Goal: Information Seeking & Learning: Find specific fact

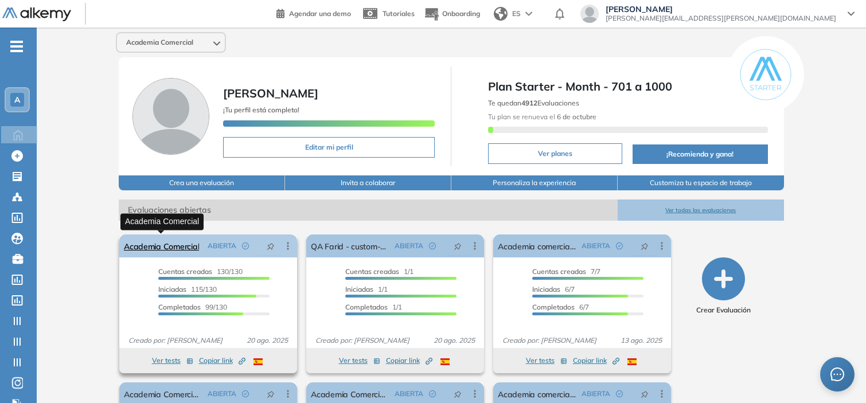
click at [170, 247] on link "Academia Comercial" at bounding box center [161, 246] width 75 height 23
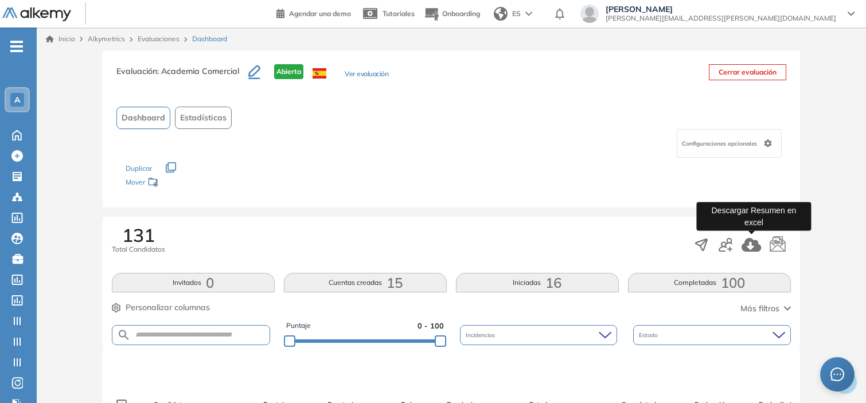
click at [753, 247] on icon "button" at bounding box center [750, 245] width 19 height 14
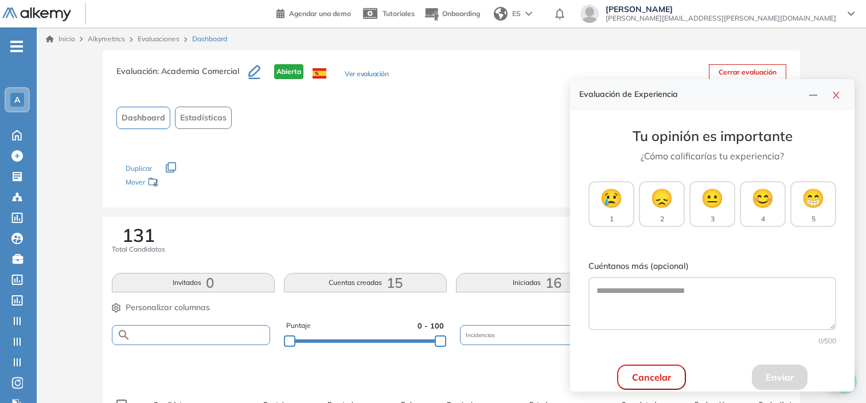
click at [196, 335] on input "text" at bounding box center [200, 335] width 139 height 9
click at [841, 92] on button "button" at bounding box center [836, 94] width 18 height 16
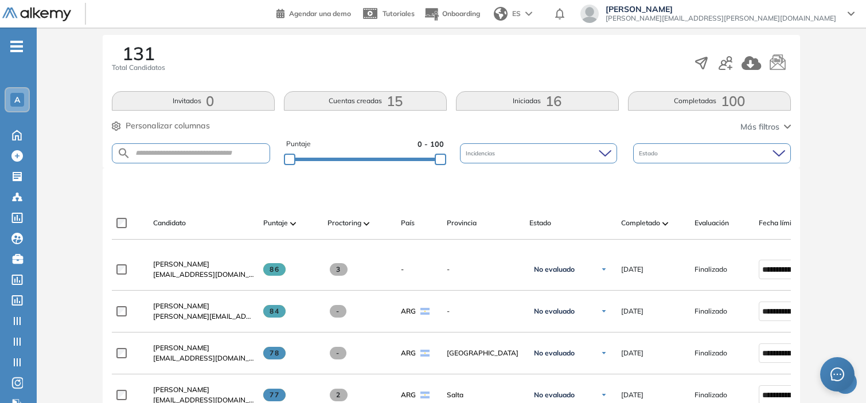
scroll to position [182, 0]
click at [229, 153] on input "text" at bounding box center [200, 153] width 139 height 9
paste input "**********"
type input "**********"
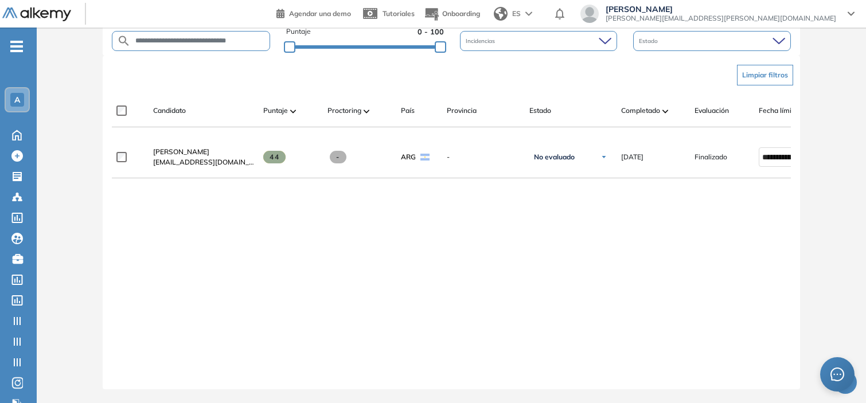
scroll to position [301, 0]
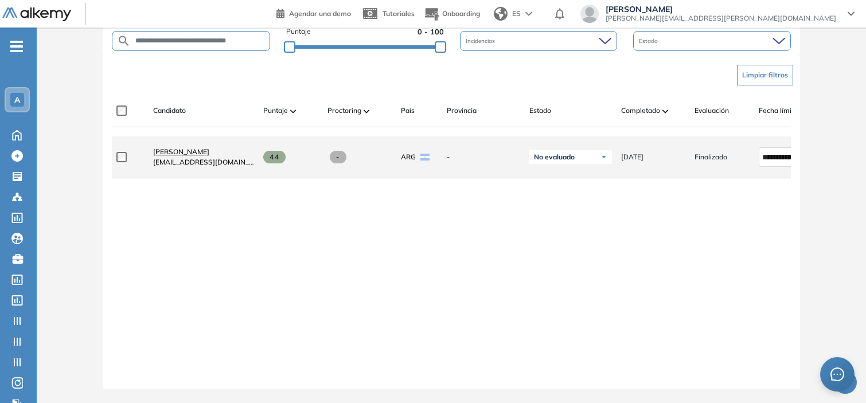
click at [209, 152] on span "[PERSON_NAME]" at bounding box center [181, 151] width 56 height 9
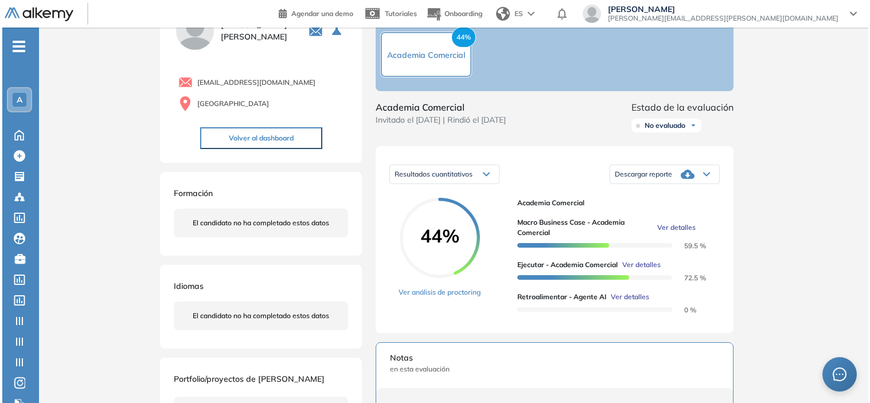
scroll to position [62, 0]
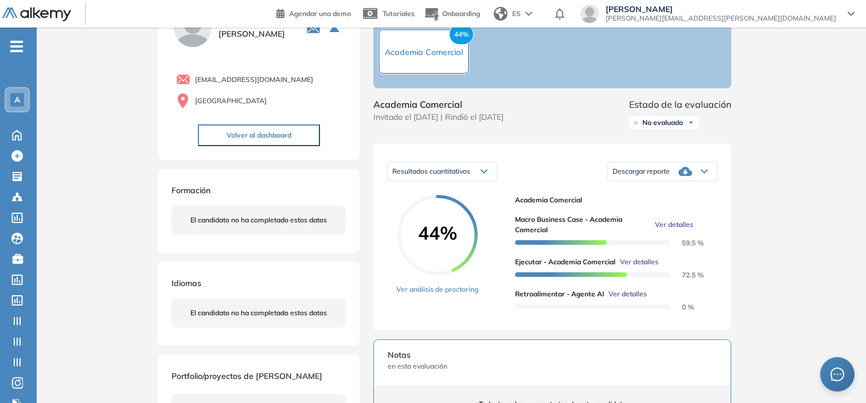
click at [628, 299] on span "Ver detalles" at bounding box center [627, 294] width 38 height 10
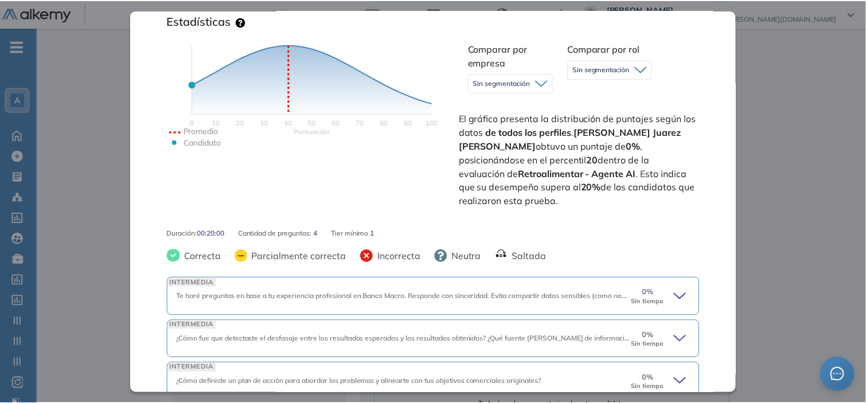
scroll to position [319, 0]
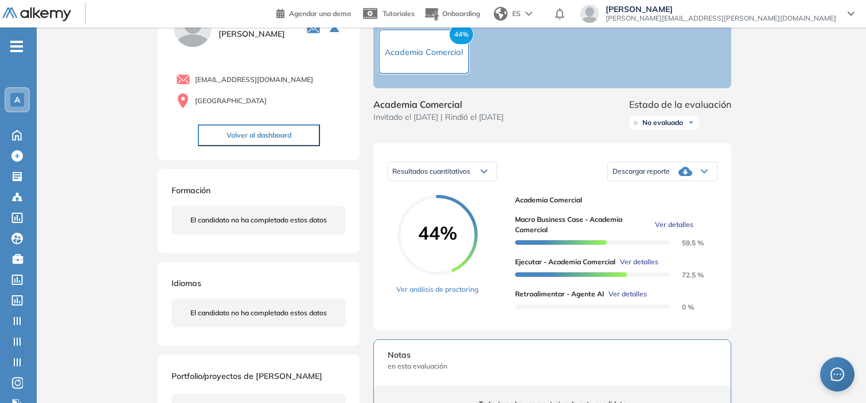
click at [813, 142] on div "Inicio Alkymetrics Evaluaciones Dashboard Candidato Retroalimentar - Agente AI …" at bounding box center [451, 328] width 829 height 724
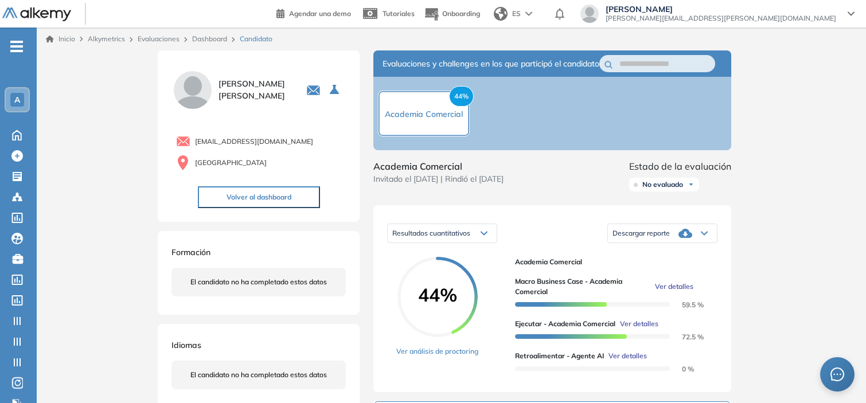
scroll to position [0, 0]
click at [210, 40] on link "Dashboard" at bounding box center [209, 38] width 35 height 9
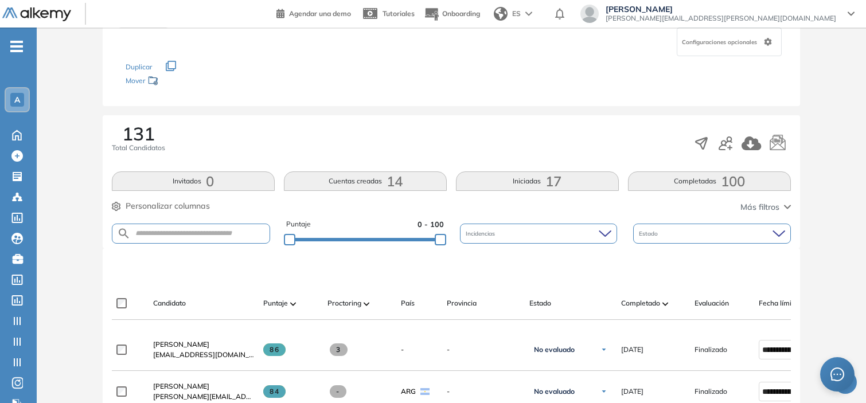
scroll to position [111, 0]
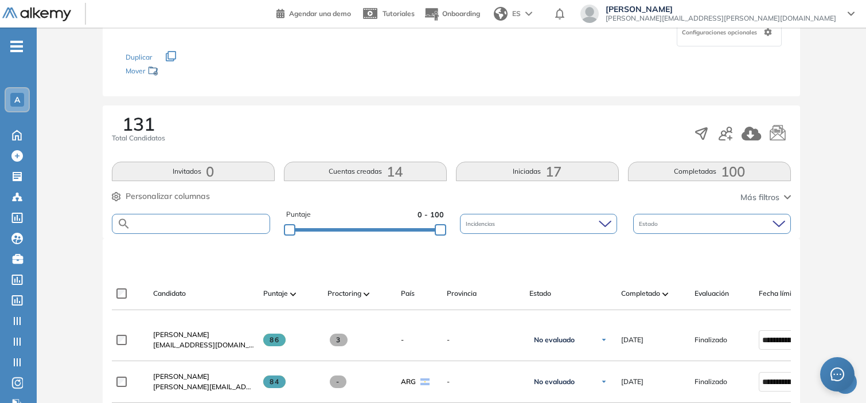
click at [205, 225] on input "text" at bounding box center [200, 224] width 139 height 9
paste input "**********"
type input "**********"
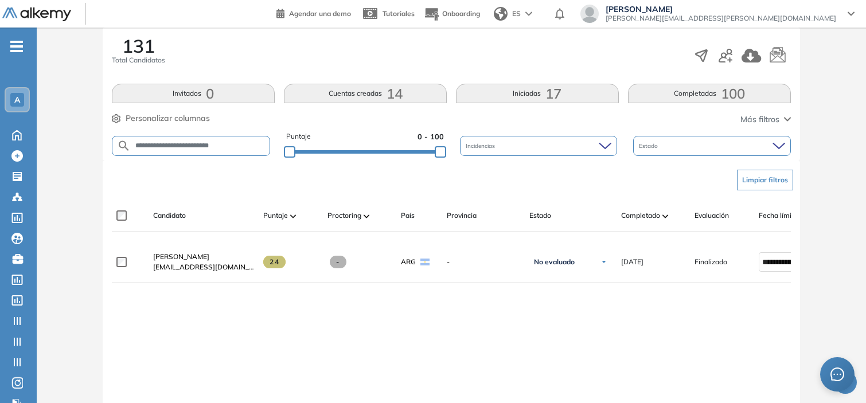
scroll to position [193, 0]
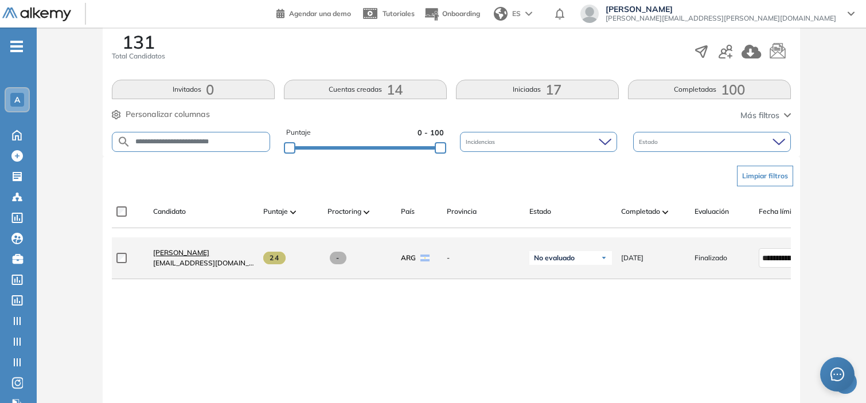
click at [209, 252] on span "[PERSON_NAME]" at bounding box center [181, 252] width 56 height 9
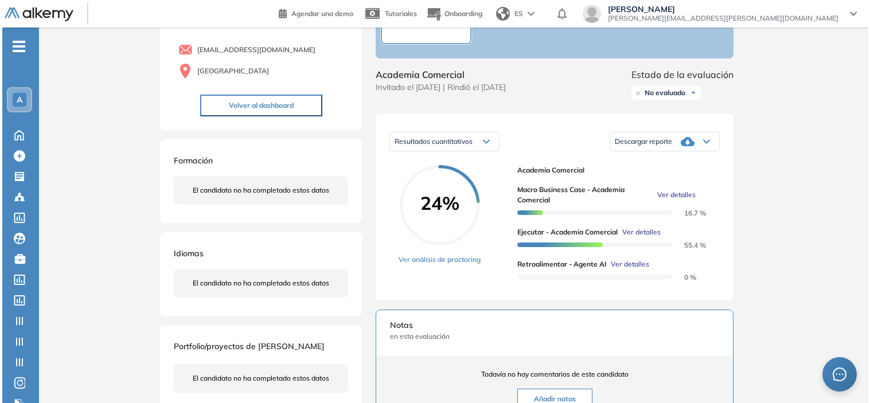
scroll to position [92, 0]
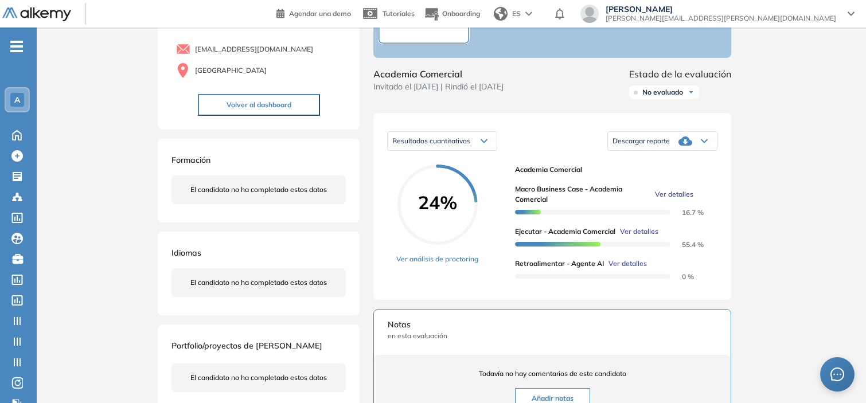
click at [623, 269] on span "Ver detalles" at bounding box center [627, 264] width 38 height 10
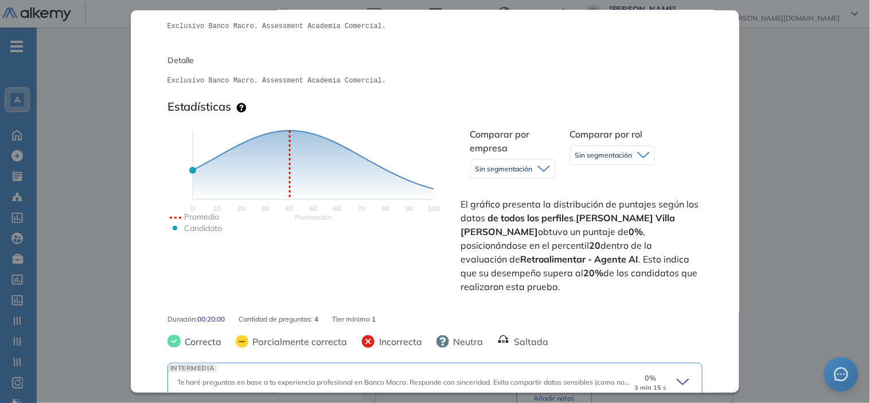
scroll to position [319, 0]
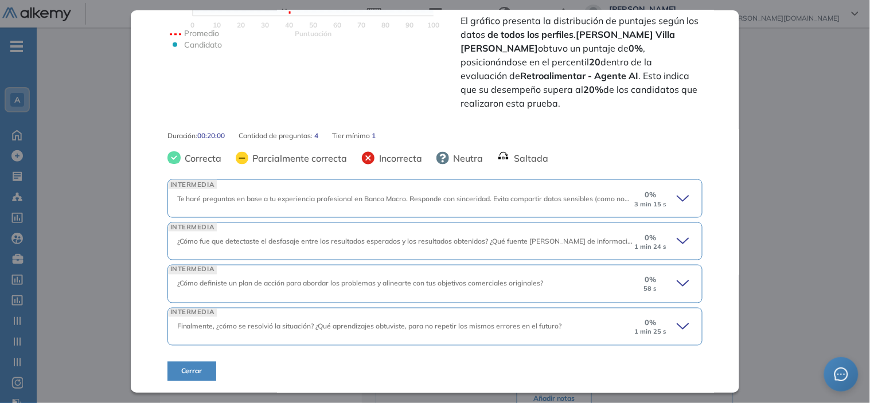
click at [677, 202] on icon at bounding box center [685, 199] width 16 height 16
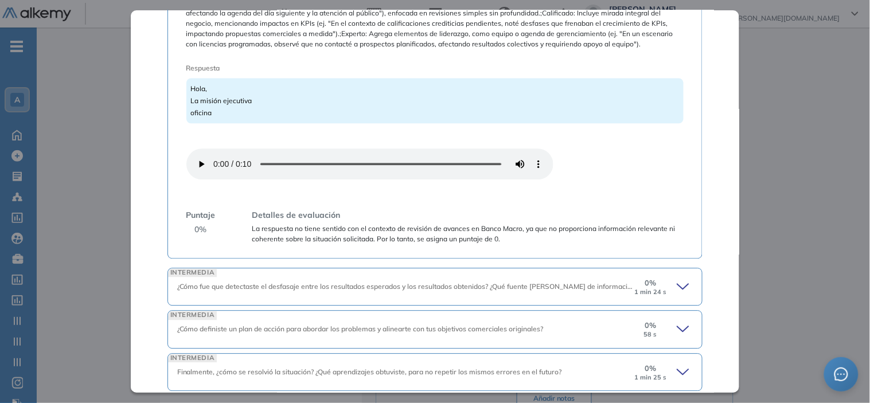
scroll to position [631, 0]
click at [677, 287] on icon at bounding box center [685, 286] width 16 height 16
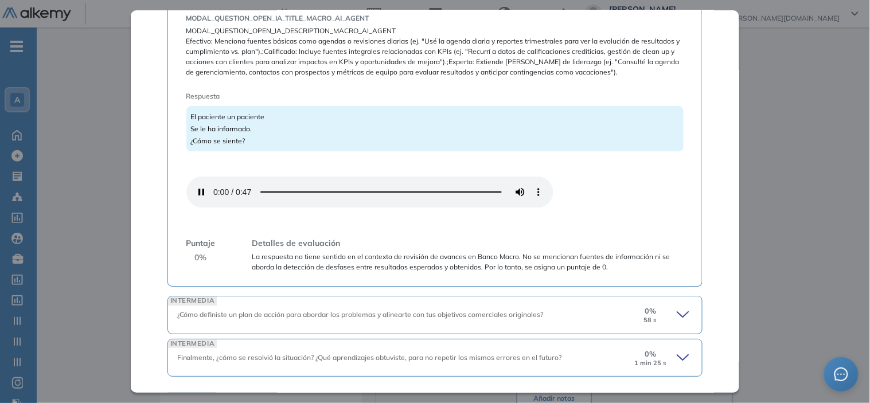
scroll to position [992, 0]
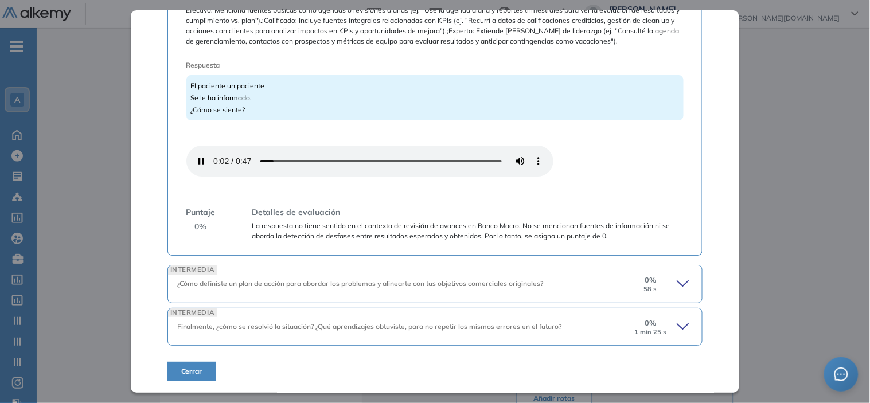
click at [661, 284] on div "0 % 58 s" at bounding box center [663, 284] width 60 height 18
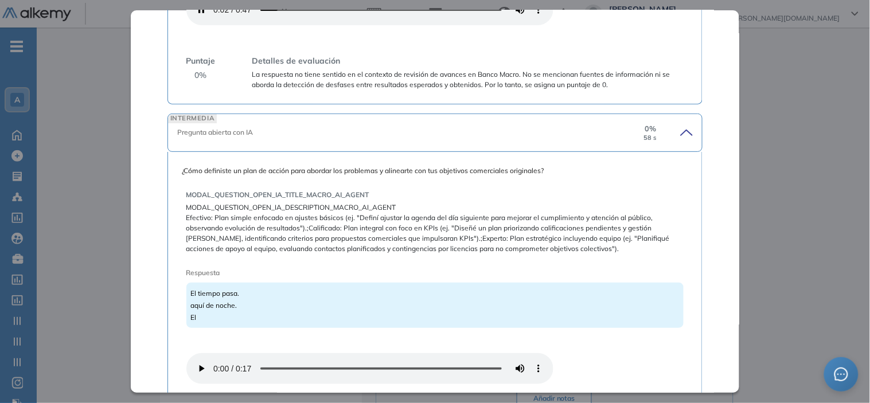
scroll to position [1307, 0]
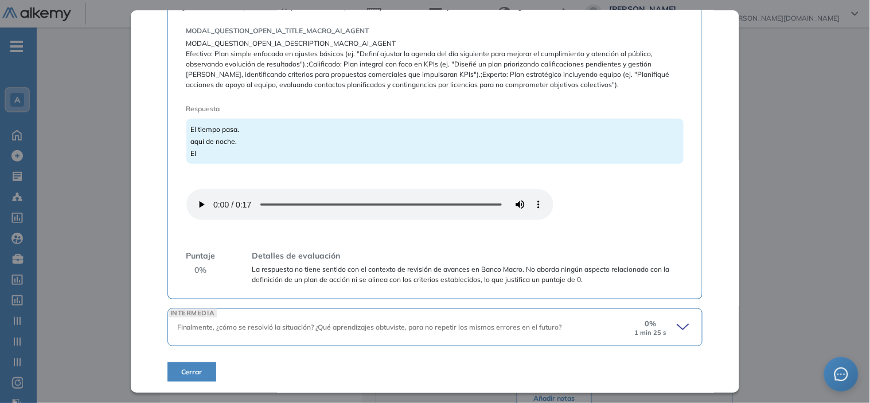
click at [677, 331] on icon at bounding box center [685, 327] width 16 height 16
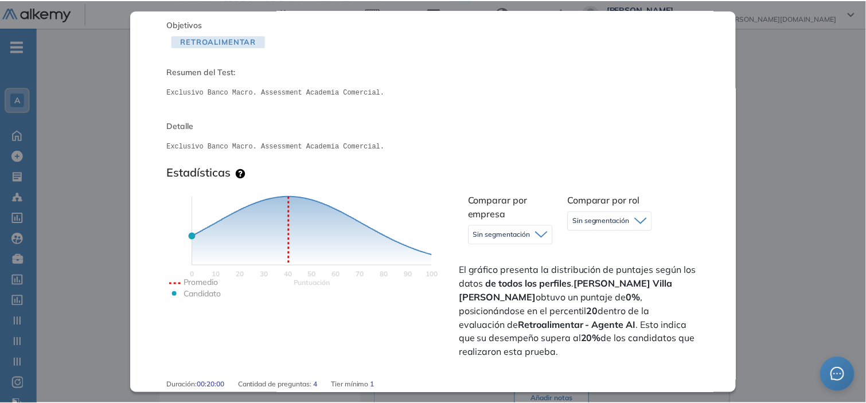
scroll to position [0, 0]
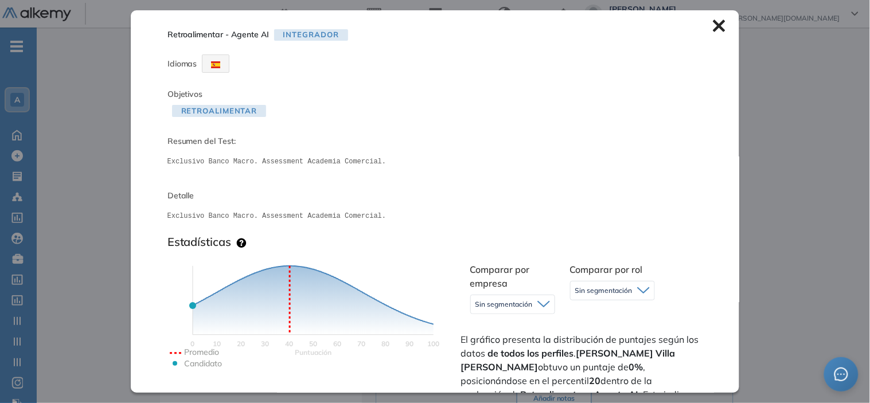
click at [713, 21] on icon at bounding box center [719, 25] width 13 height 13
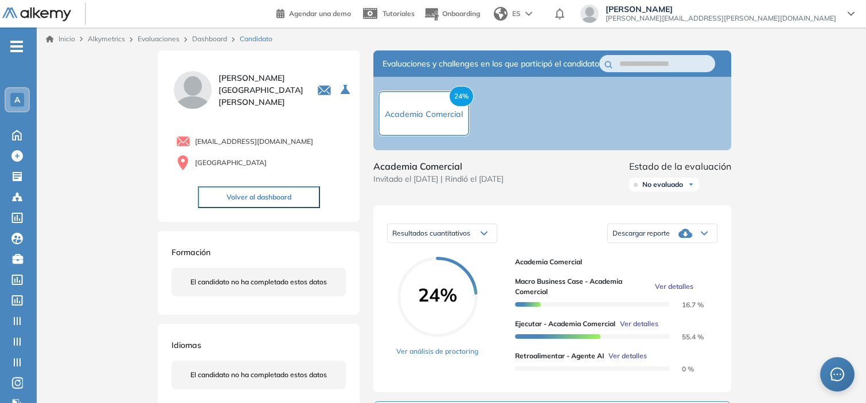
click at [213, 39] on link "Dashboard" at bounding box center [209, 38] width 35 height 9
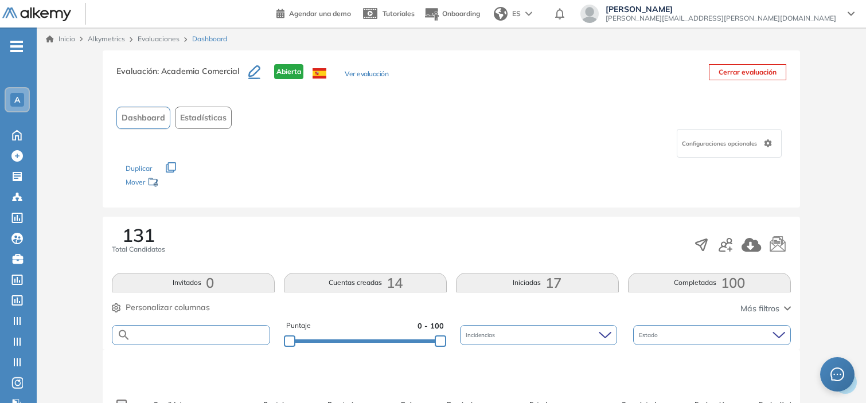
click at [161, 331] on input "text" at bounding box center [200, 335] width 139 height 9
paste input "**********"
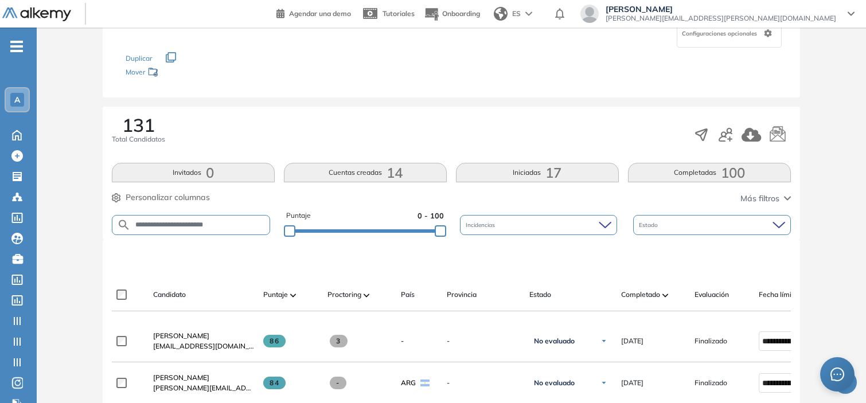
type input "**********"
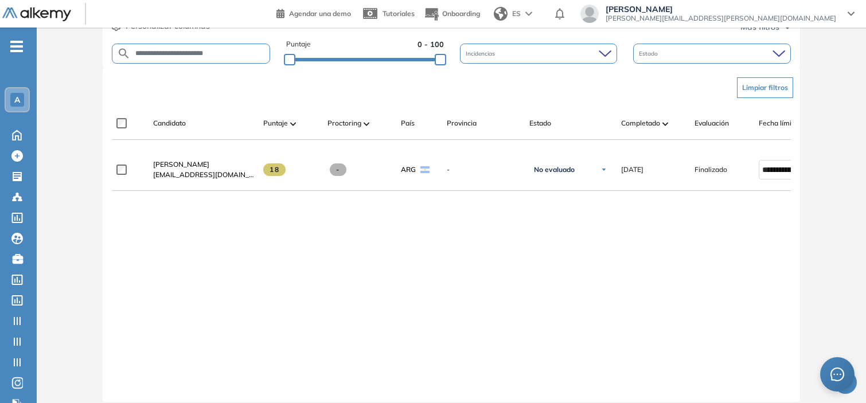
scroll to position [302, 0]
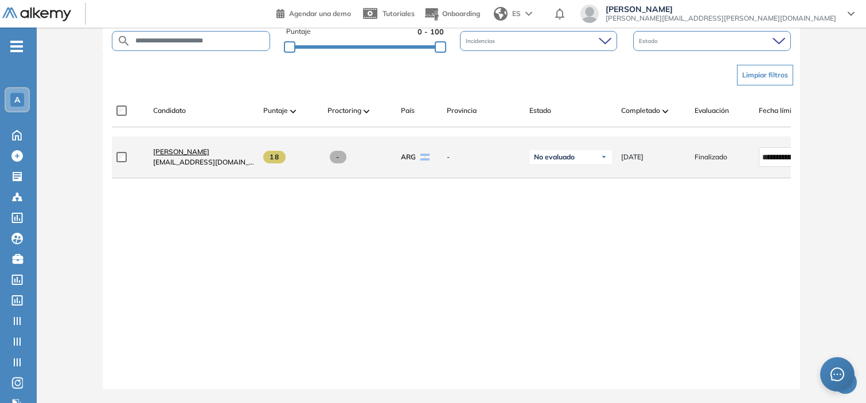
click at [174, 152] on span "[PERSON_NAME]" at bounding box center [181, 151] width 56 height 9
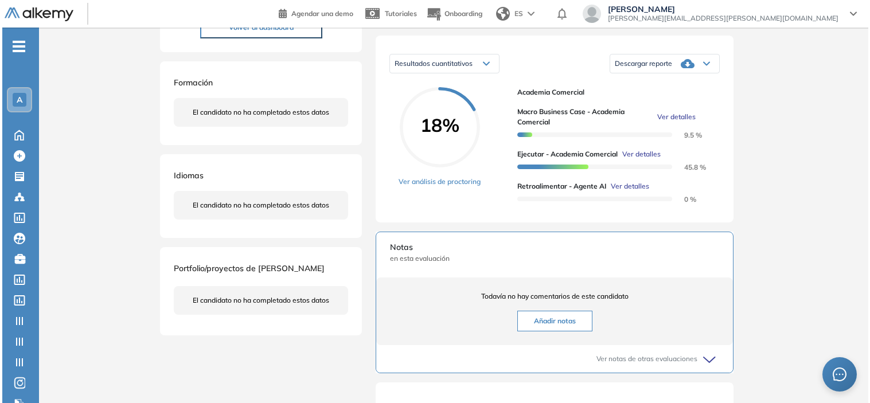
scroll to position [171, 0]
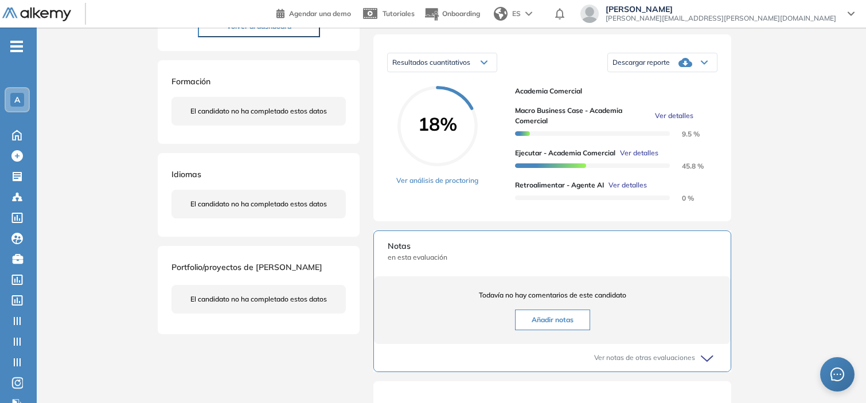
click at [641, 190] on span "Ver detalles" at bounding box center [627, 185] width 38 height 10
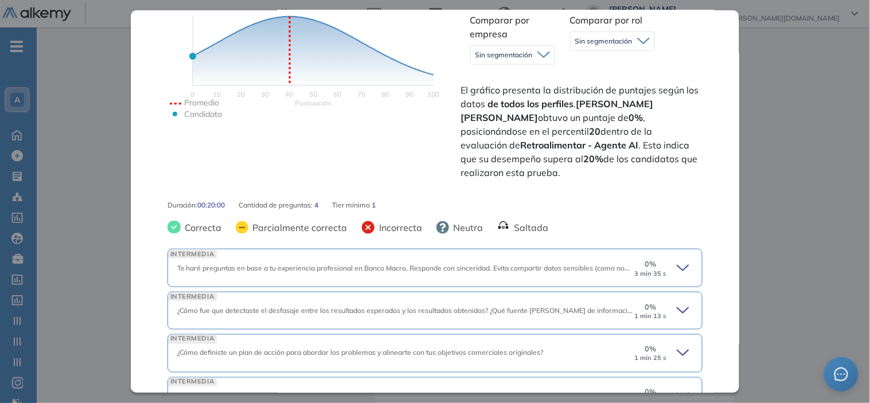
scroll to position [305, 0]
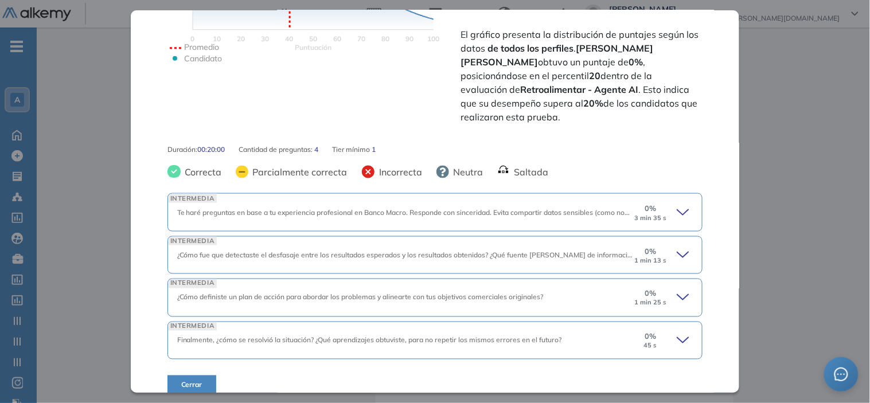
click at [680, 205] on icon at bounding box center [685, 213] width 16 height 16
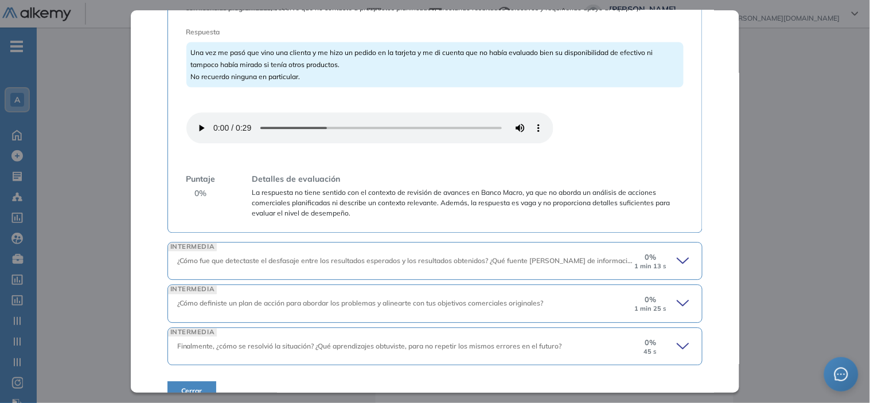
scroll to position [667, 0]
click at [677, 252] on icon at bounding box center [685, 260] width 16 height 16
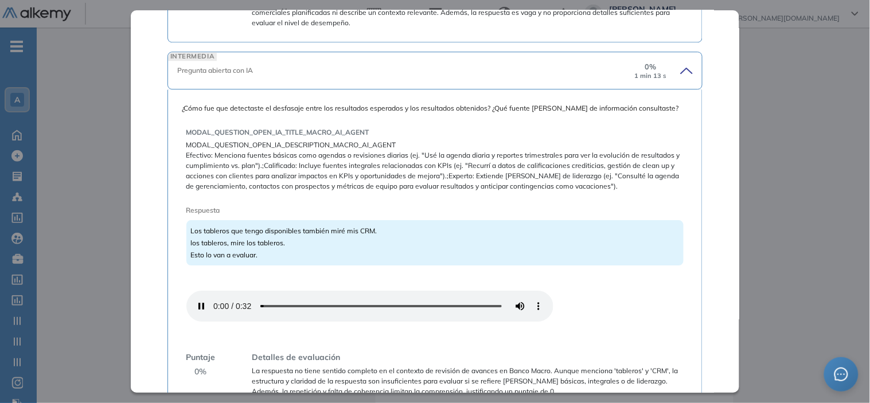
scroll to position [999, 0]
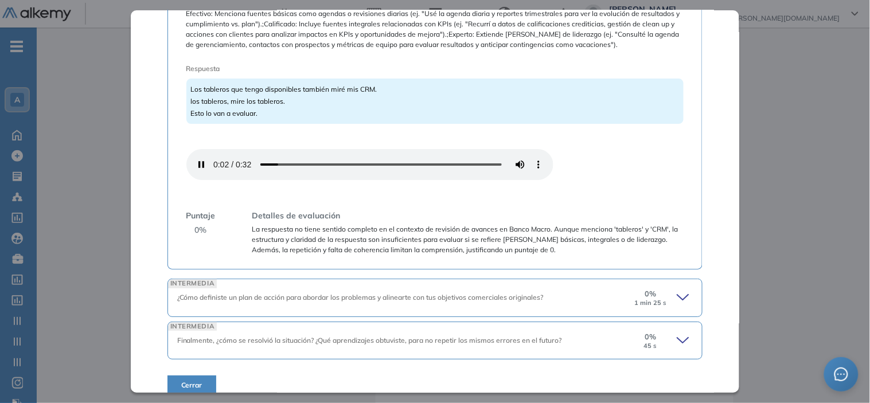
click at [677, 290] on icon at bounding box center [685, 298] width 16 height 16
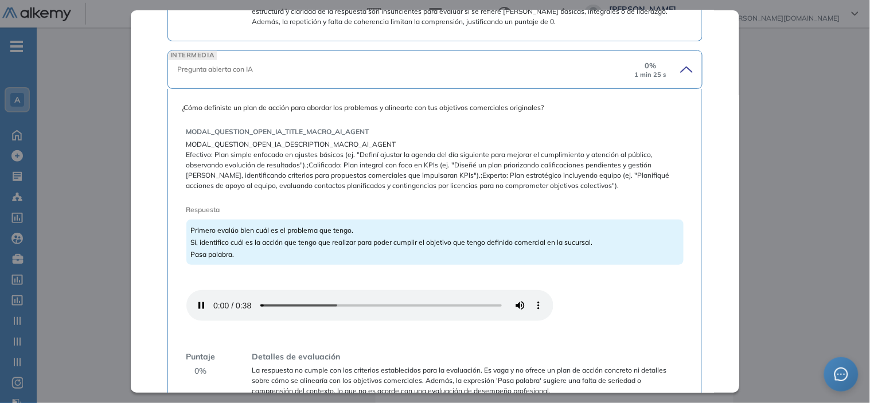
scroll to position [1325, 0]
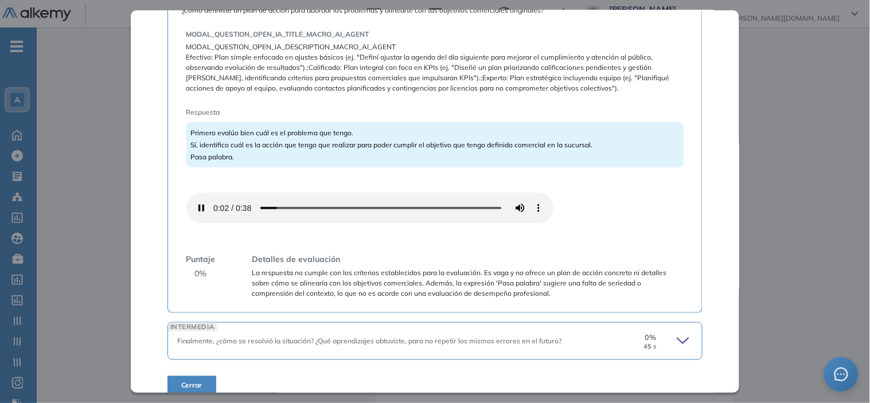
click at [677, 333] on icon at bounding box center [685, 341] width 16 height 16
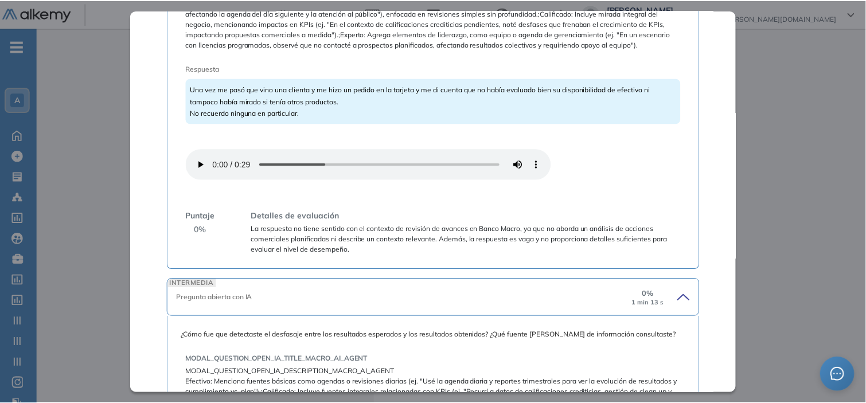
scroll to position [0, 0]
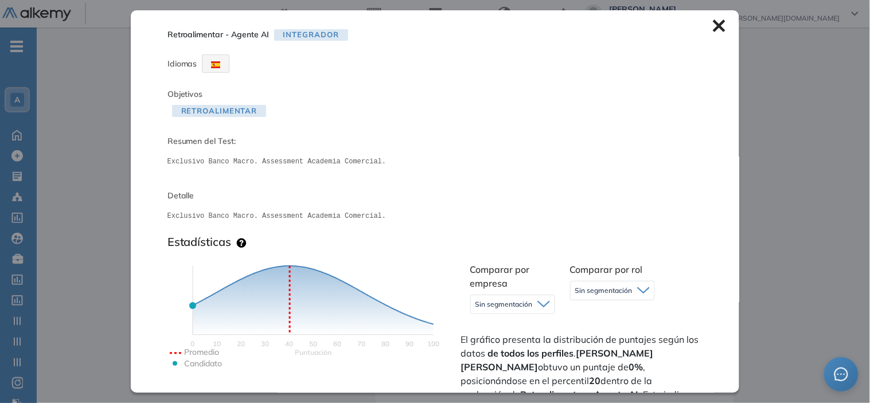
click at [713, 26] on icon at bounding box center [719, 25] width 13 height 13
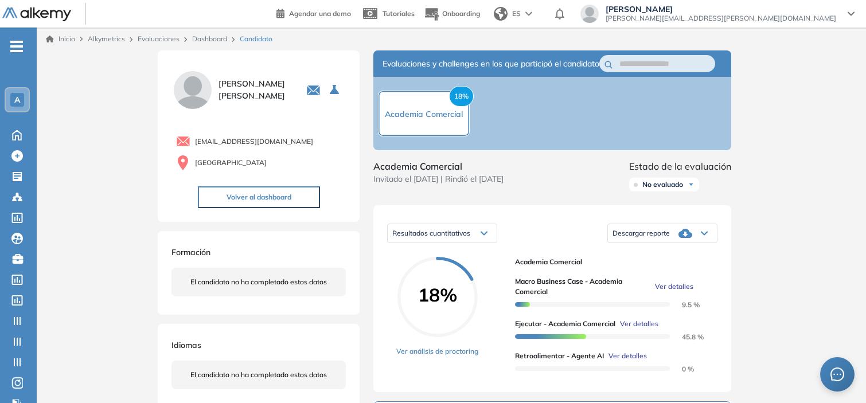
click at [663, 292] on span "Ver detalles" at bounding box center [674, 287] width 38 height 10
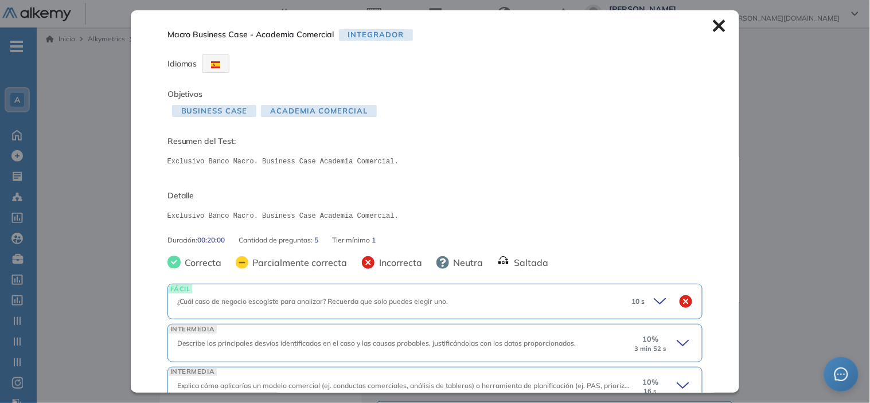
scroll to position [145, 0]
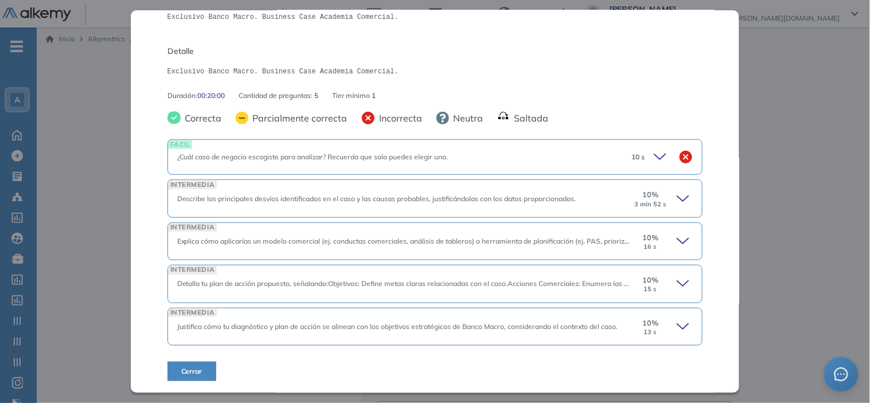
click at [667, 195] on div "10 % 3 min 52 s" at bounding box center [663, 198] width 60 height 18
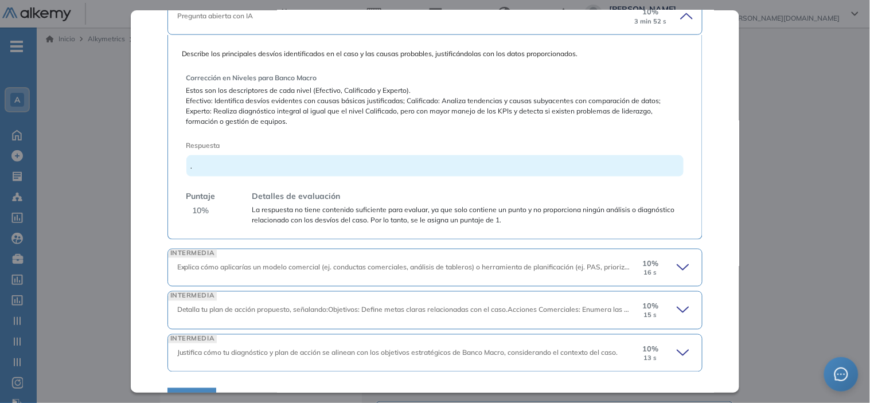
scroll to position [354, 0]
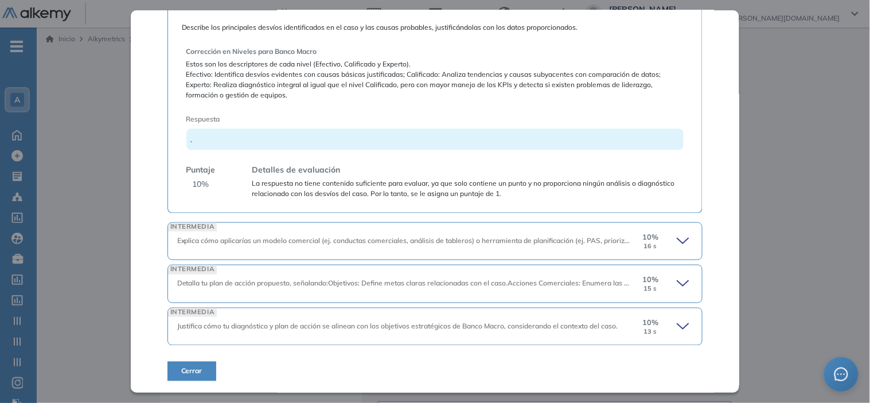
click at [677, 248] on icon at bounding box center [685, 241] width 16 height 16
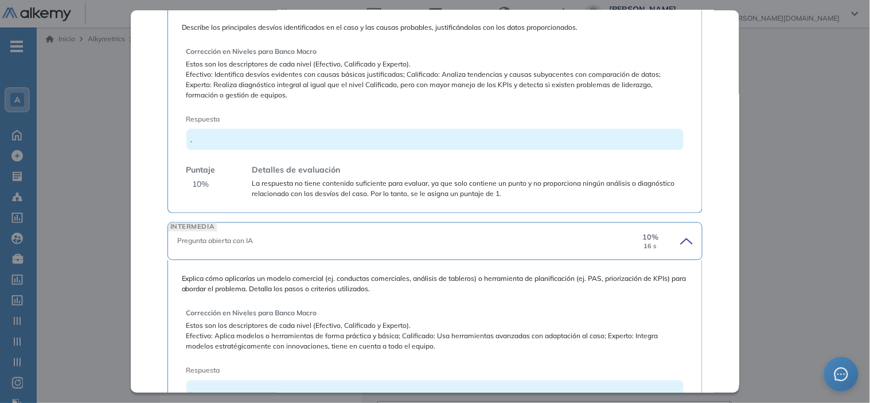
scroll to position [563, 0]
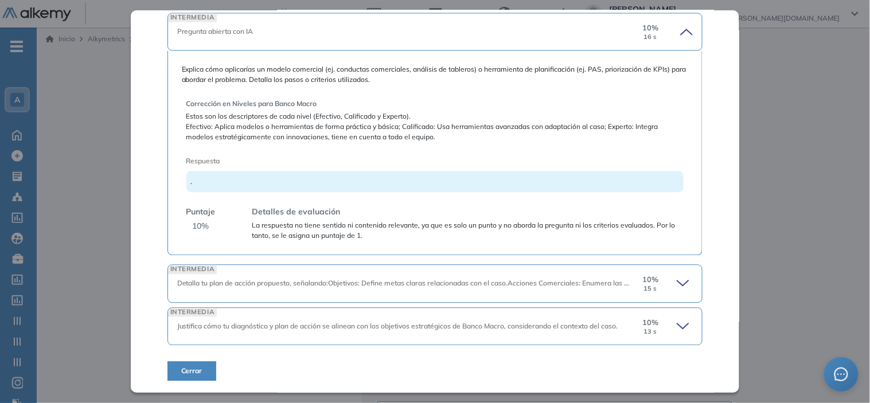
click at [679, 283] on icon at bounding box center [685, 284] width 16 height 16
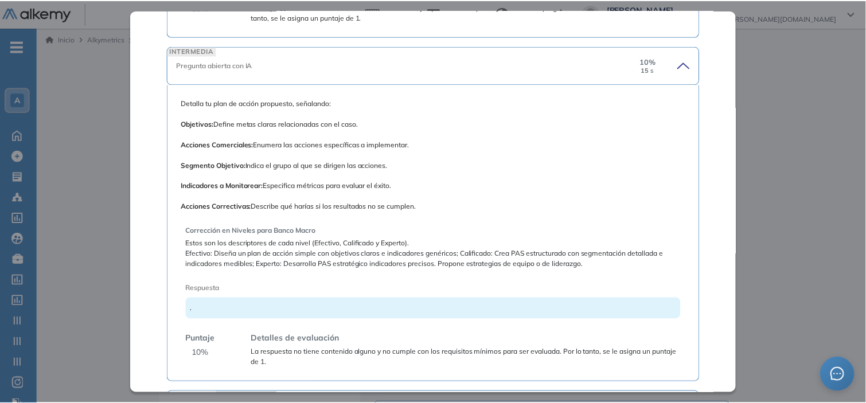
scroll to position [865, 0]
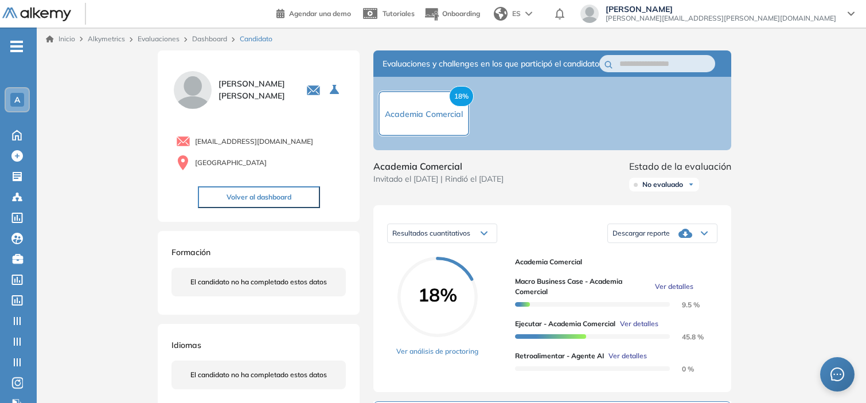
click at [778, 139] on div "Inicio Alkymetrics Evaluaciones Dashboard Candidato Macro Business Case - Acade…" at bounding box center [451, 390] width 829 height 724
click at [205, 37] on link "Dashboard" at bounding box center [209, 38] width 35 height 9
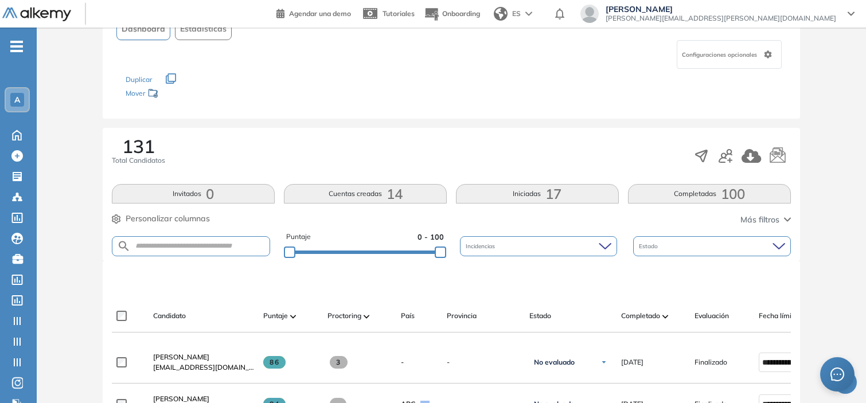
scroll to position [93, 0]
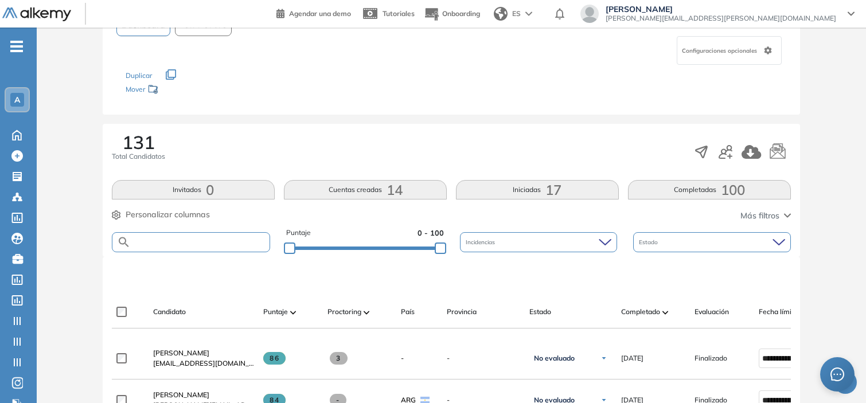
click at [178, 245] on input "text" at bounding box center [200, 242] width 139 height 9
paste input "**********"
type input "**********"
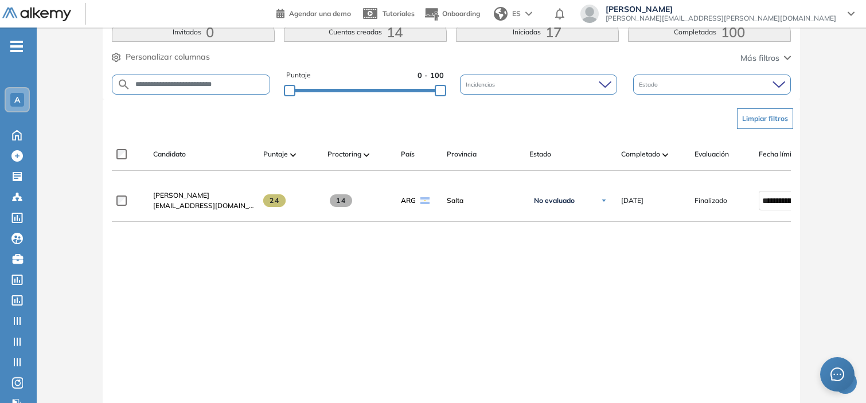
scroll to position [258, 0]
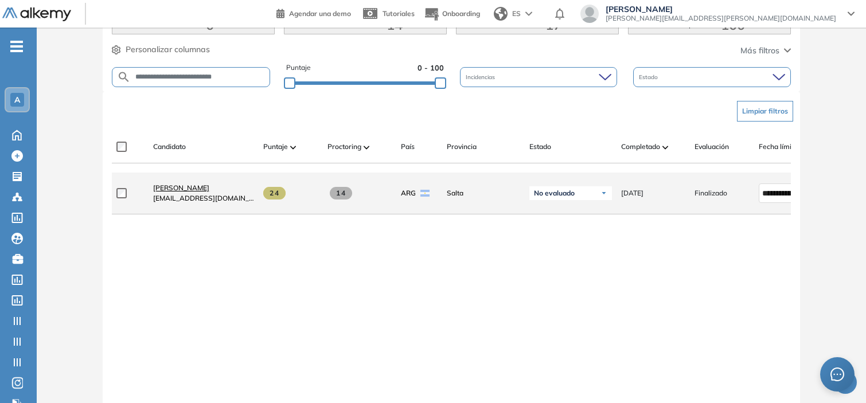
click at [209, 190] on span "[PERSON_NAME]" at bounding box center [181, 188] width 56 height 9
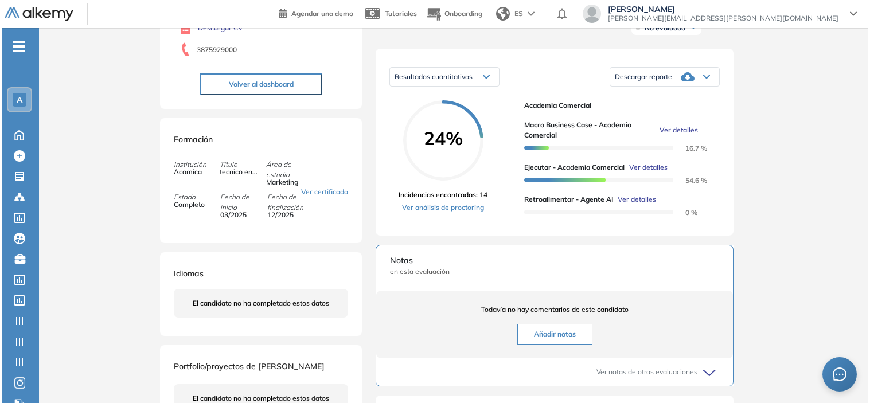
scroll to position [157, 0]
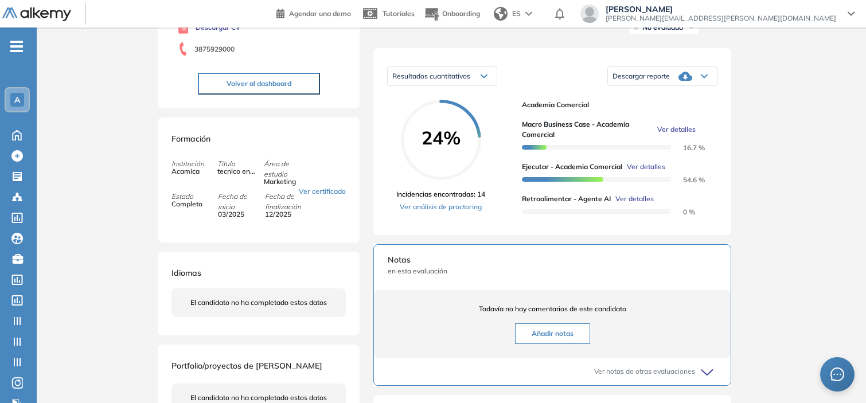
click at [638, 204] on span "Ver detalles" at bounding box center [634, 199] width 38 height 10
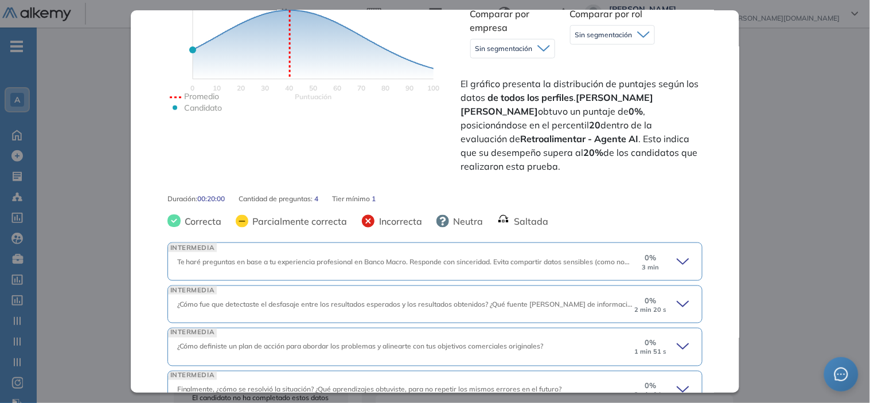
scroll to position [305, 0]
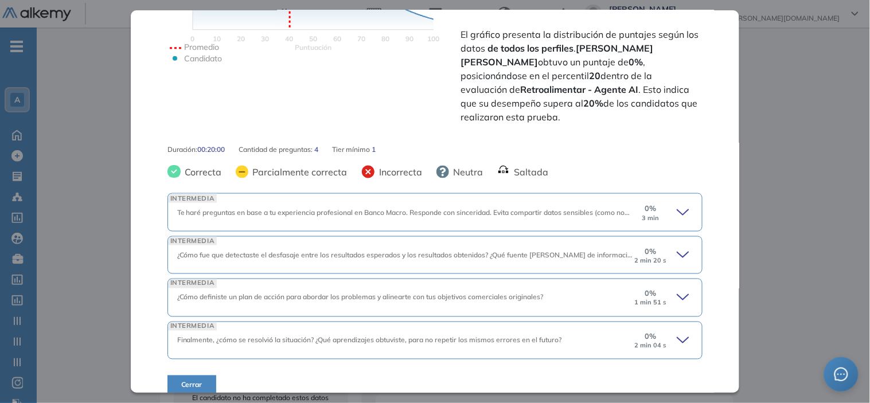
click at [666, 203] on div "0 % 3 min" at bounding box center [663, 212] width 60 height 18
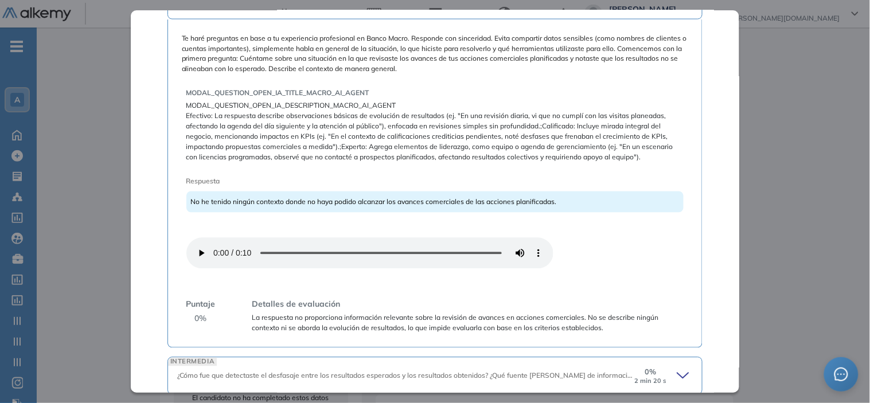
scroll to position [638, 0]
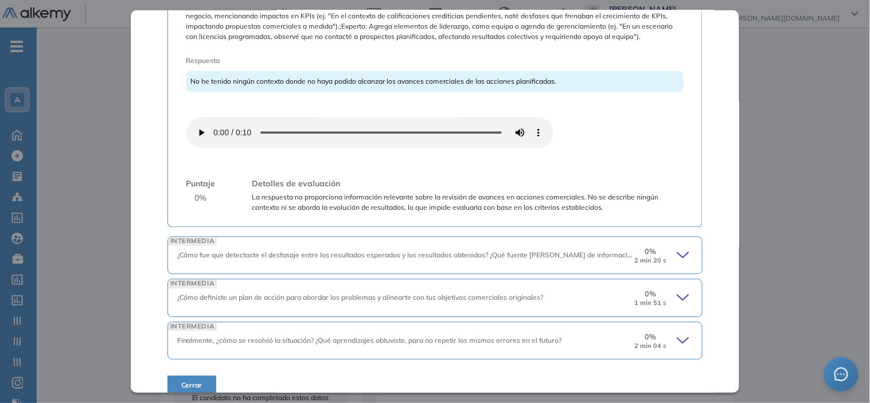
click at [677, 247] on icon at bounding box center [685, 255] width 16 height 16
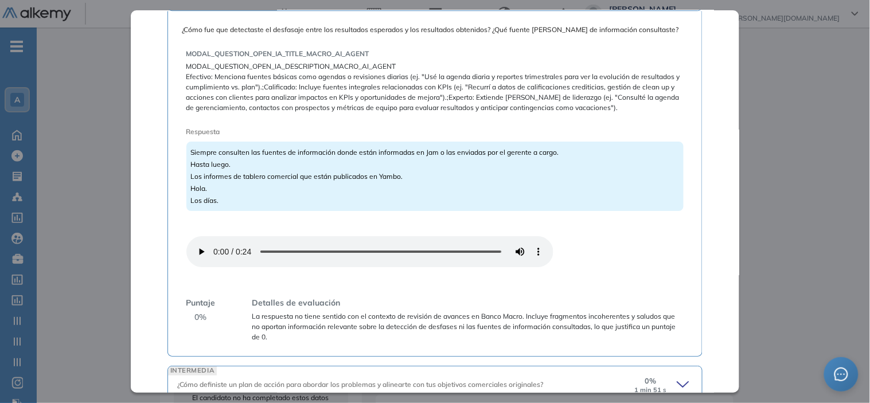
scroll to position [988, 0]
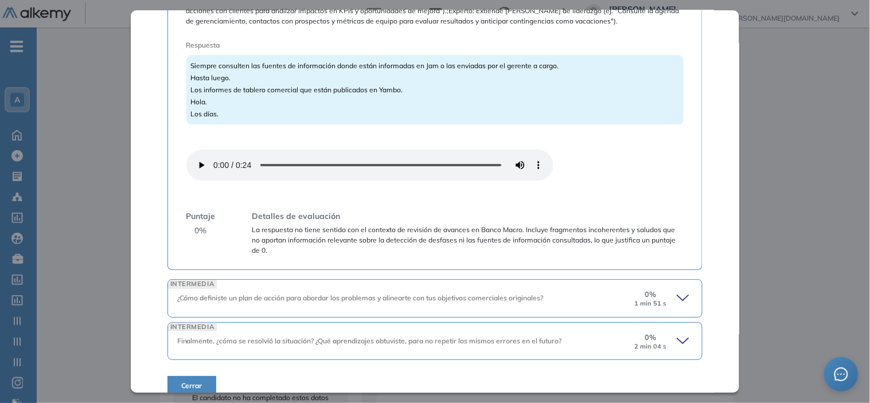
click at [645, 300] on small "1 min 51 s" at bounding box center [650, 303] width 32 height 7
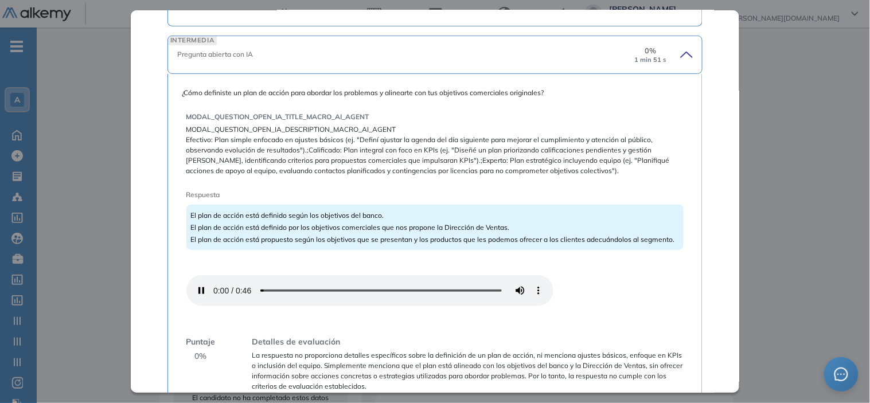
scroll to position [1325, 0]
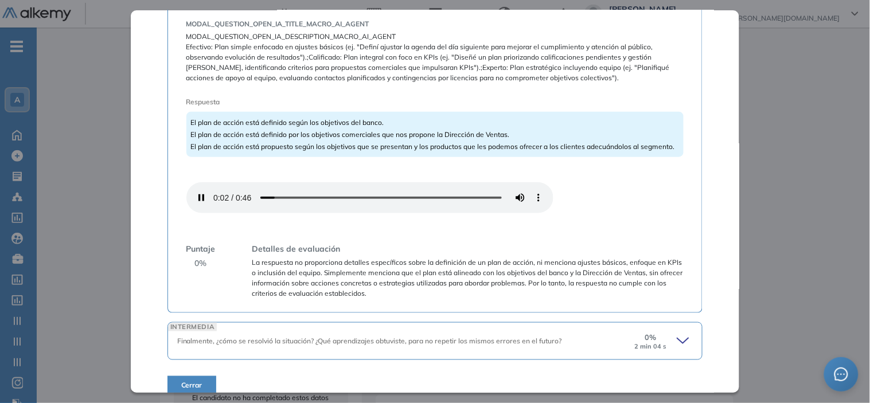
click at [677, 338] on icon at bounding box center [682, 340] width 11 height 5
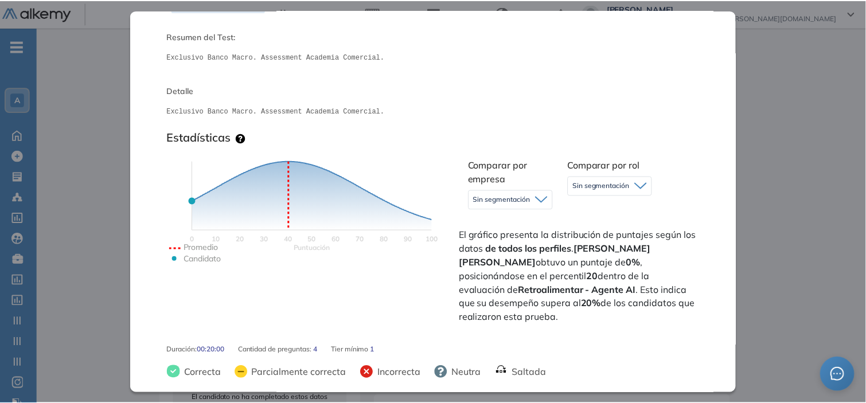
scroll to position [106, 0]
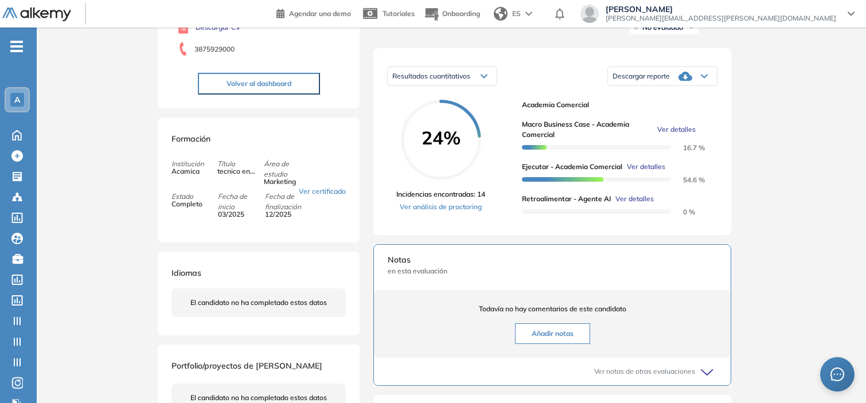
click at [69, 190] on div "Inicio Alkymetrics Evaluaciones Dashboard Candidato Retroalimentar - Agente AI …" at bounding box center [451, 232] width 829 height 724
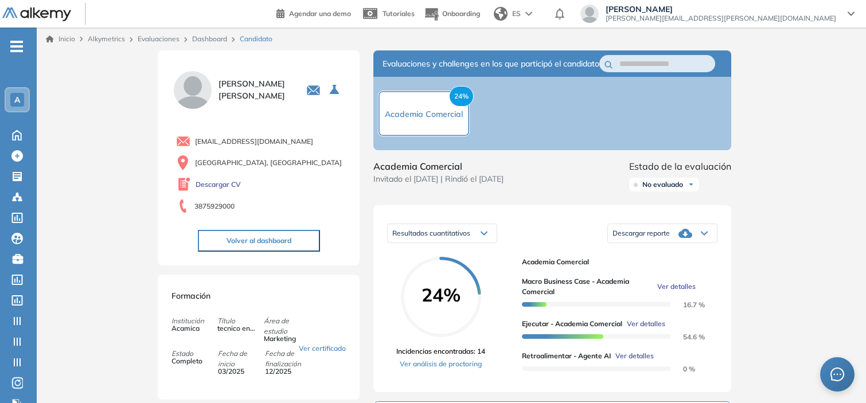
click at [214, 42] on link "Dashboard" at bounding box center [209, 38] width 35 height 9
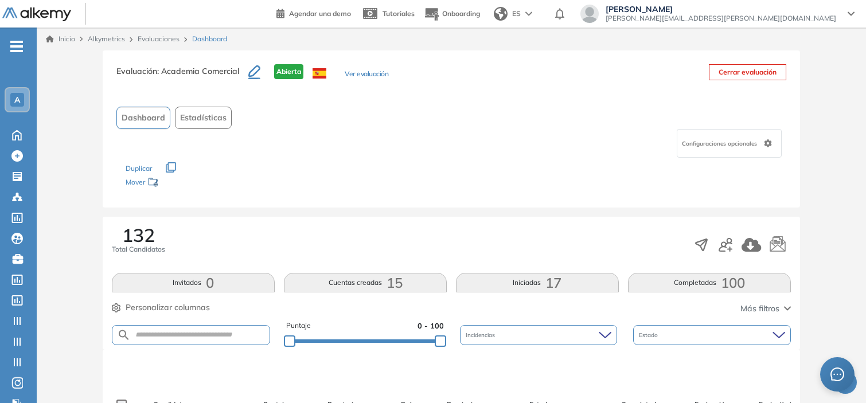
scroll to position [127, 0]
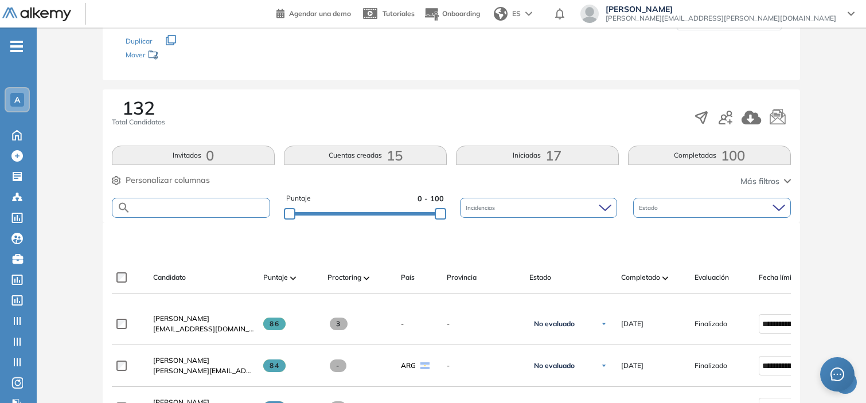
click at [220, 208] on input "text" at bounding box center [200, 208] width 139 height 9
paste input "**********"
type input "**********"
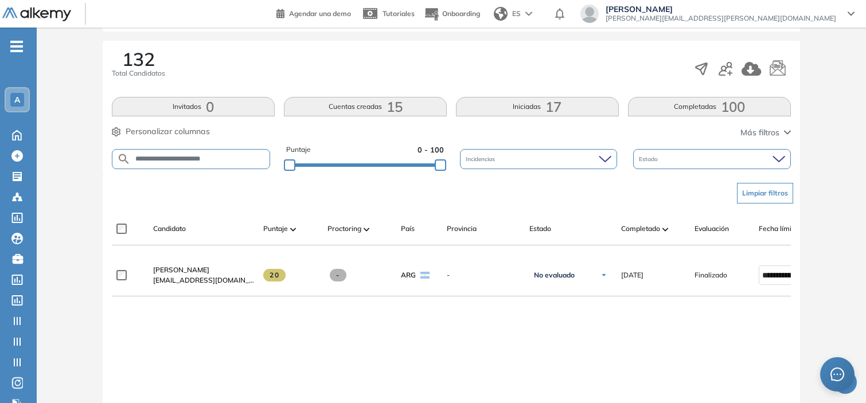
scroll to position [178, 0]
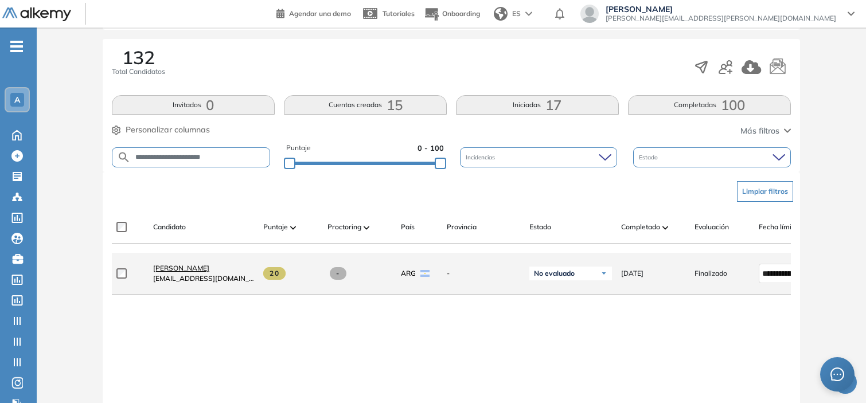
click at [186, 272] on span "[PERSON_NAME]" at bounding box center [181, 268] width 56 height 9
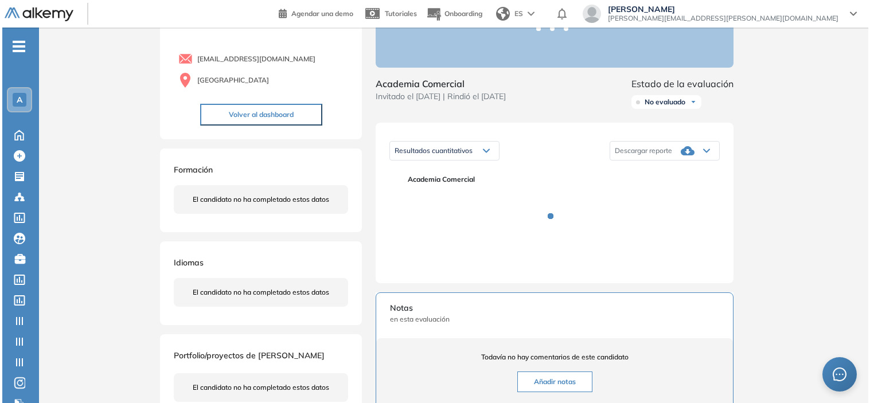
scroll to position [87, 0]
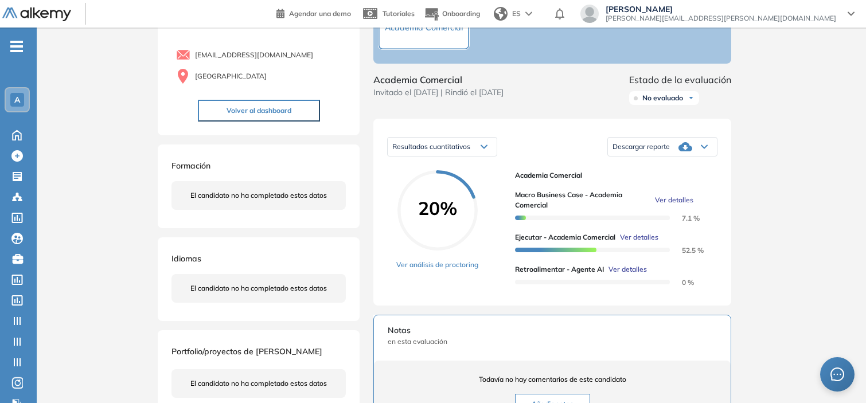
click at [633, 274] on div "Macro Business Case - Academia Comercial Ver detalles 7.1 % Ejecutar - Academia…" at bounding box center [611, 234] width 193 height 107
click at [630, 275] on span "Ver detalles" at bounding box center [627, 269] width 38 height 10
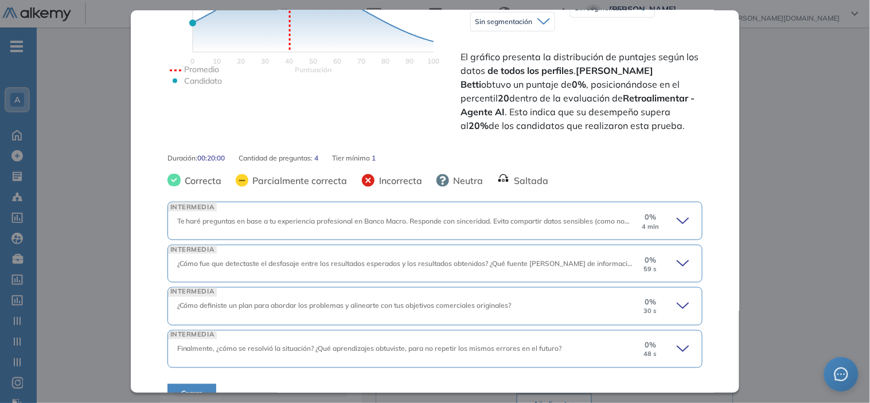
scroll to position [305, 0]
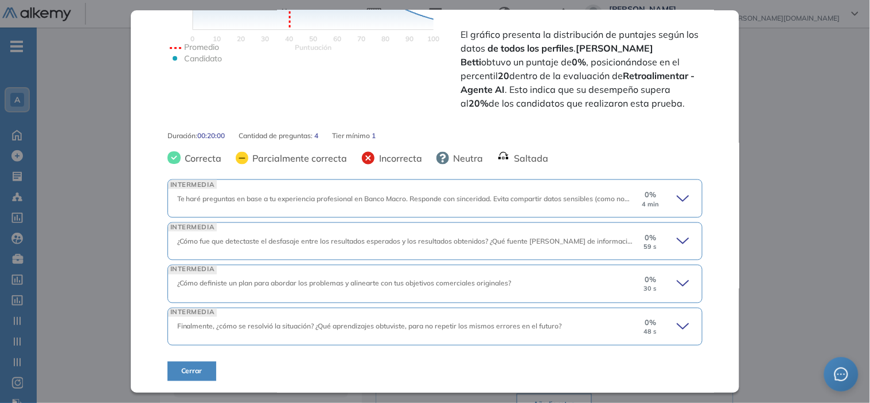
click at [665, 198] on div "0 % 4 min" at bounding box center [663, 198] width 60 height 18
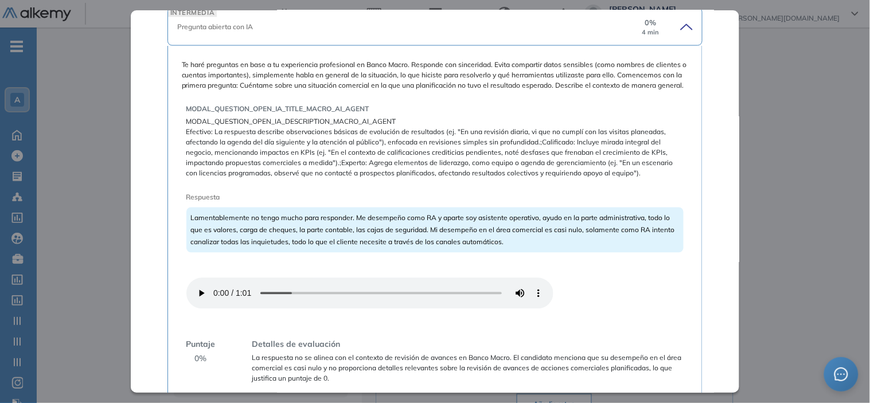
scroll to position [673, 0]
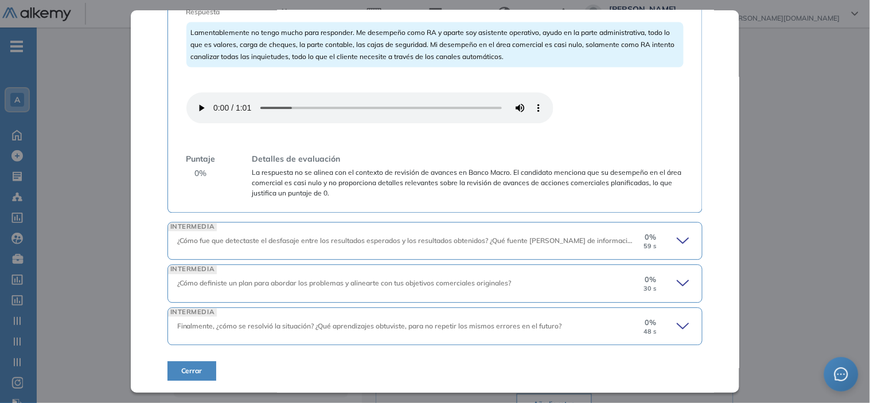
click at [677, 236] on icon at bounding box center [685, 241] width 16 height 16
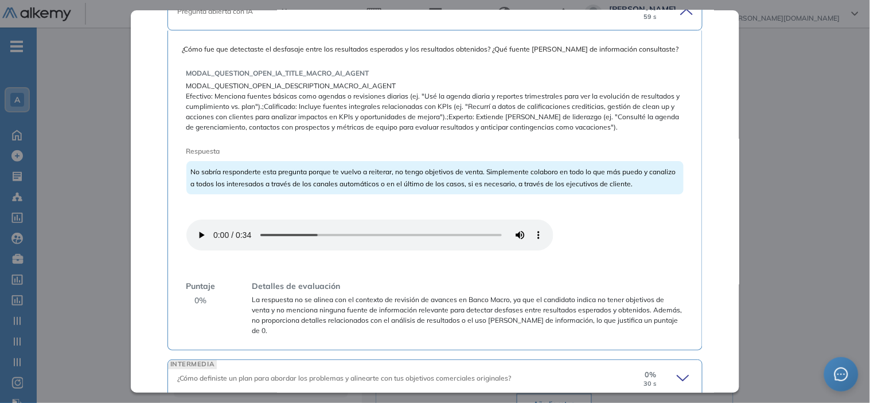
scroll to position [997, 0]
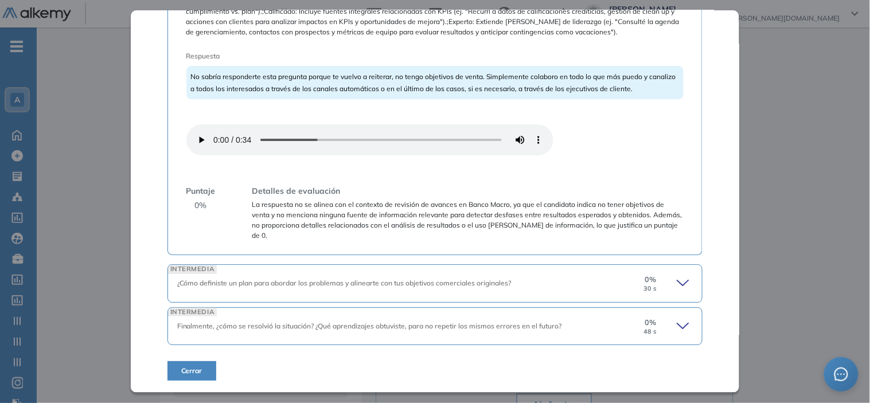
click at [677, 286] on icon at bounding box center [685, 283] width 16 height 16
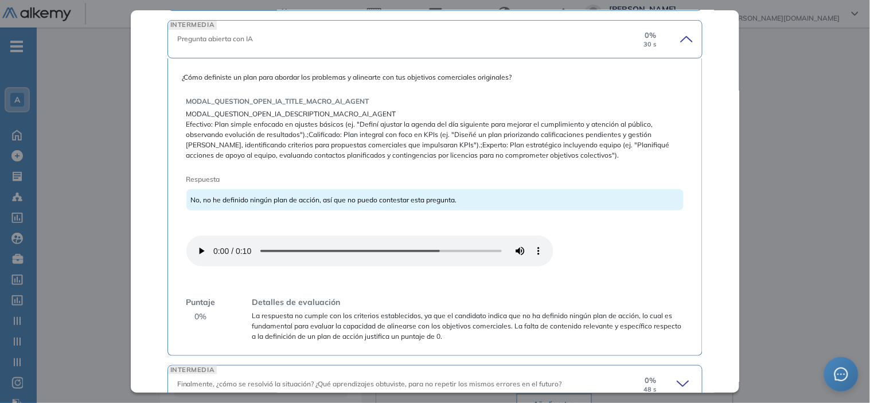
scroll to position [1299, 0]
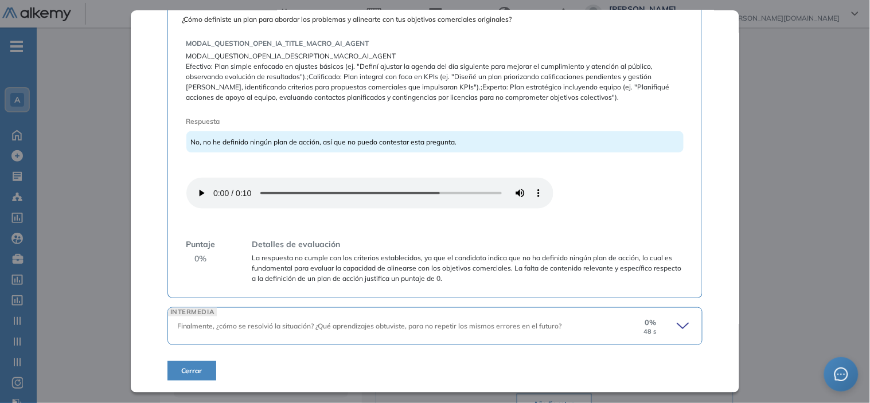
click at [677, 328] on icon at bounding box center [682, 325] width 11 height 5
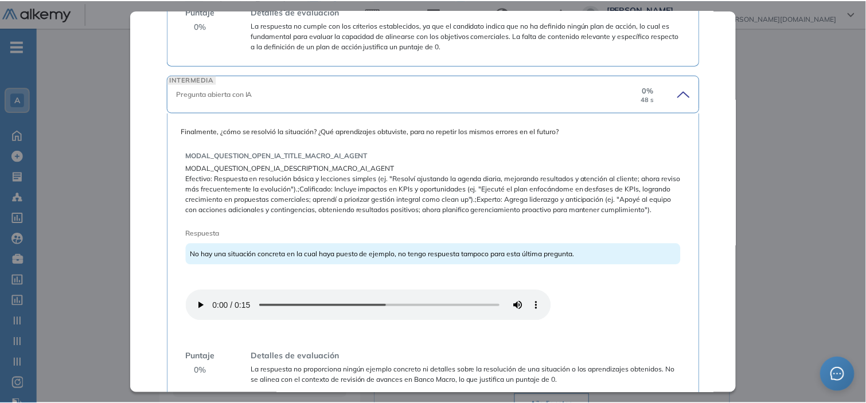
scroll to position [1601, 0]
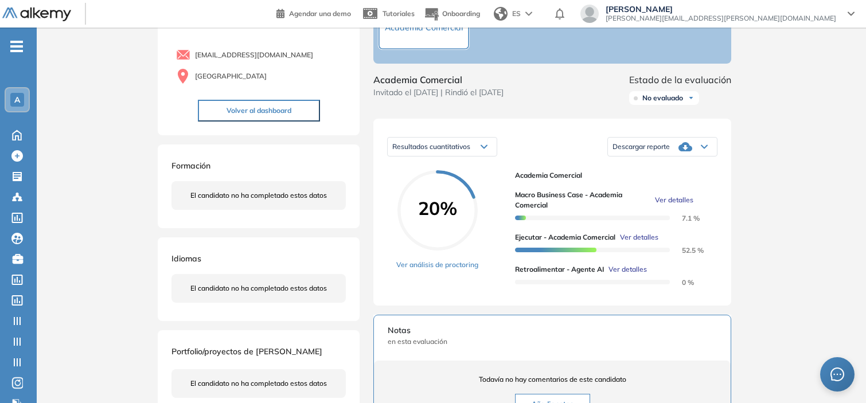
click at [764, 194] on div "Inicio Alkymetrics Evaluaciones Dashboard Candidato Retroalimentar - Agente AI …" at bounding box center [451, 303] width 829 height 724
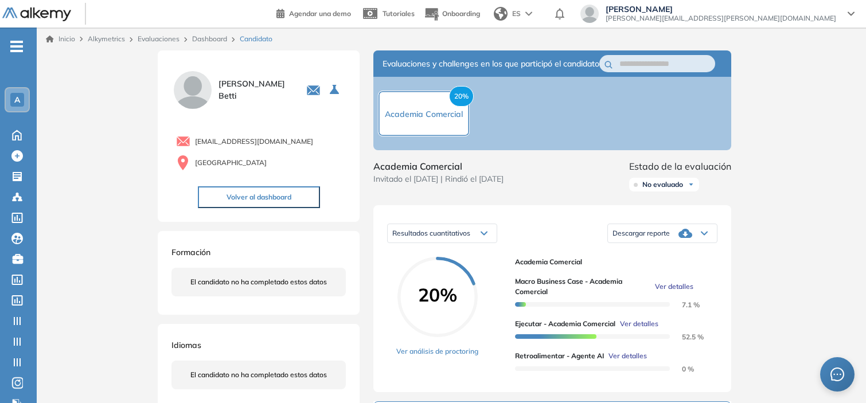
click at [201, 40] on link "Dashboard" at bounding box center [209, 38] width 35 height 9
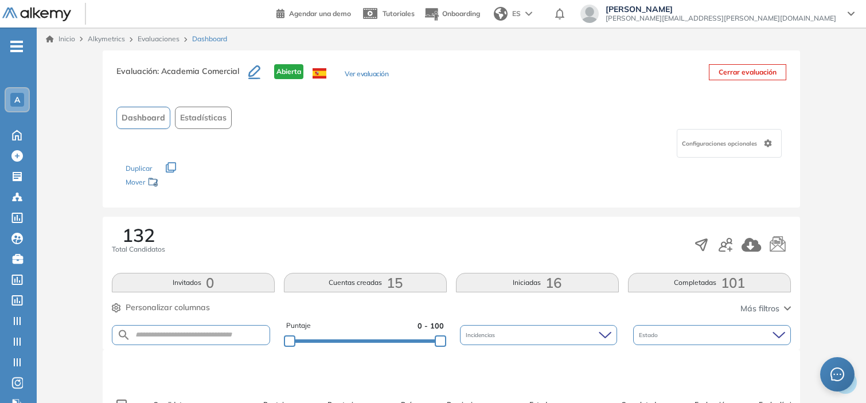
scroll to position [65, 0]
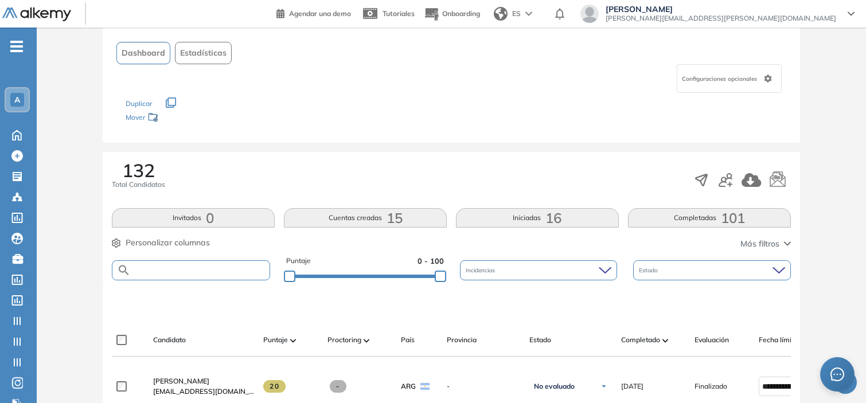
click at [213, 266] on input "text" at bounding box center [200, 270] width 139 height 9
paste input "**********"
type input "**********"
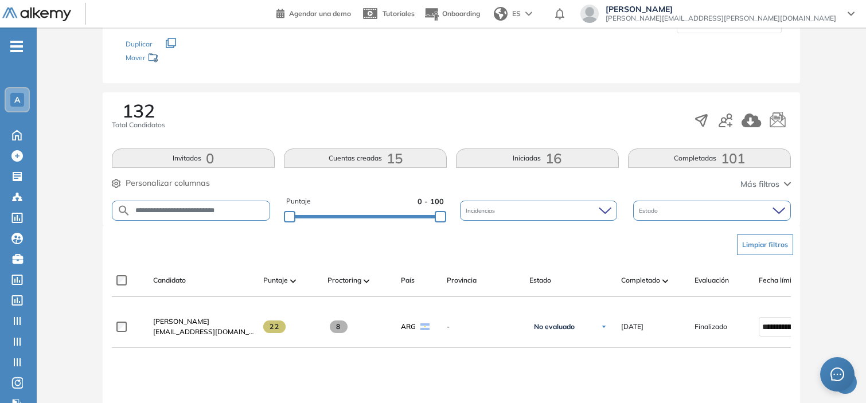
scroll to position [125, 0]
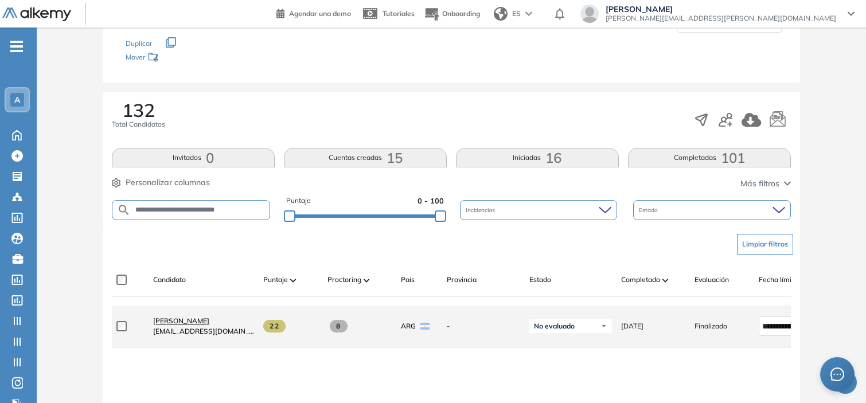
click at [163, 325] on span "[PERSON_NAME]" at bounding box center [181, 321] width 56 height 9
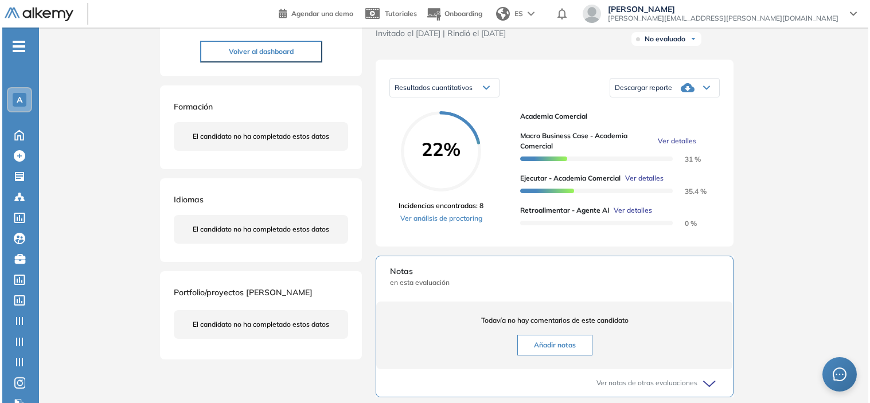
scroll to position [146, 0]
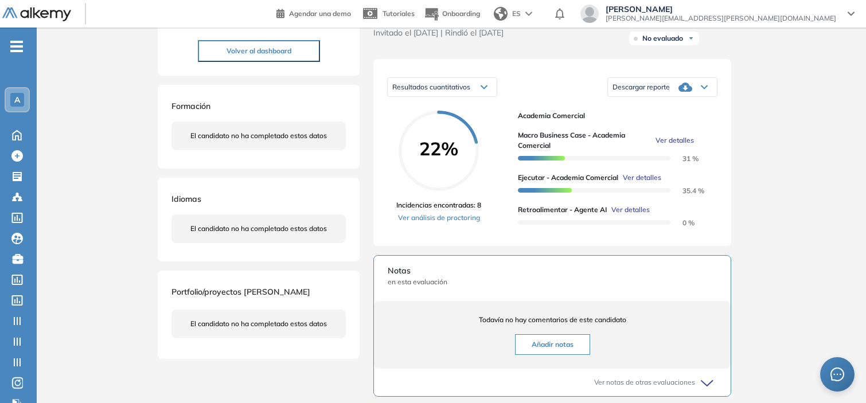
click at [622, 215] on span "Ver detalles" at bounding box center [630, 210] width 38 height 10
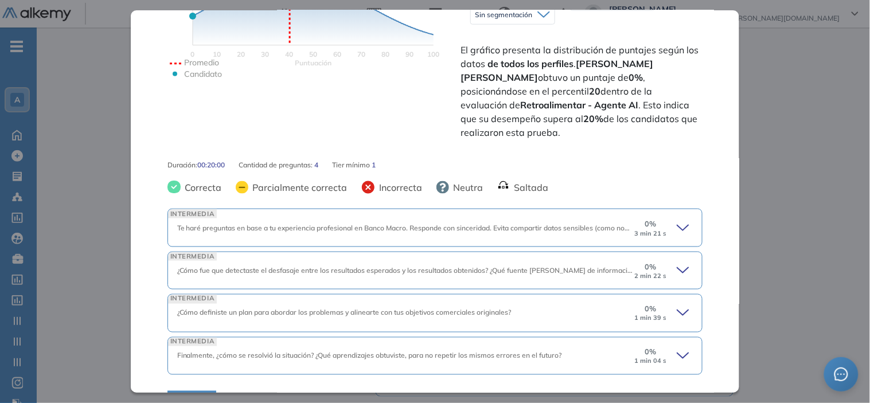
scroll to position [290, 0]
click at [677, 220] on icon at bounding box center [685, 228] width 16 height 16
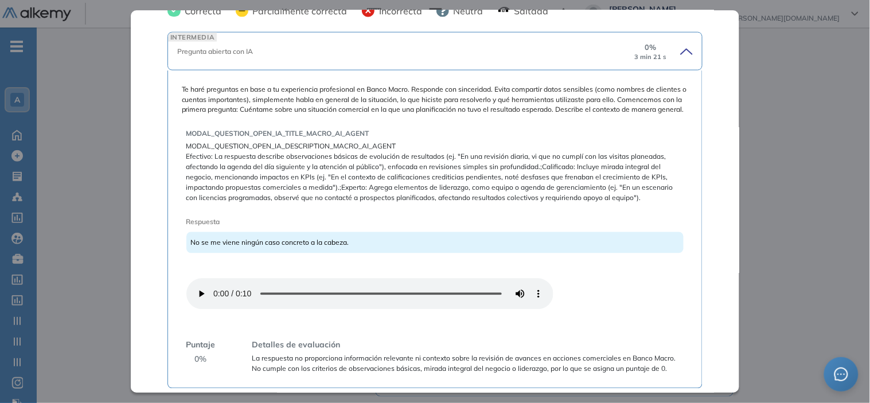
scroll to position [638, 0]
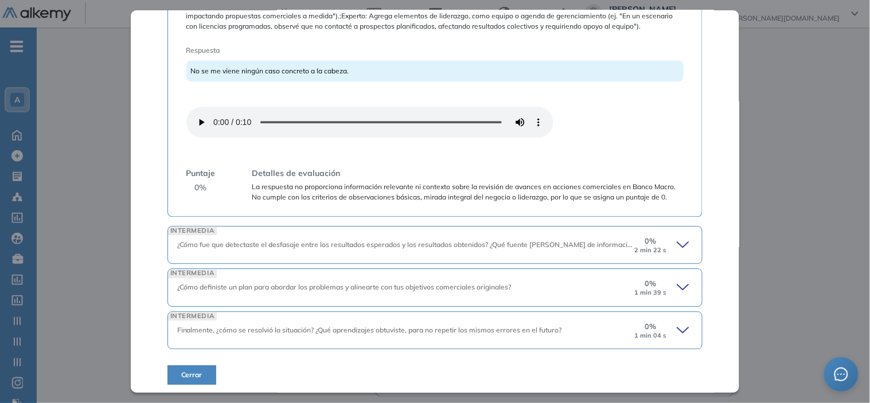
click at [677, 244] on icon at bounding box center [685, 245] width 16 height 16
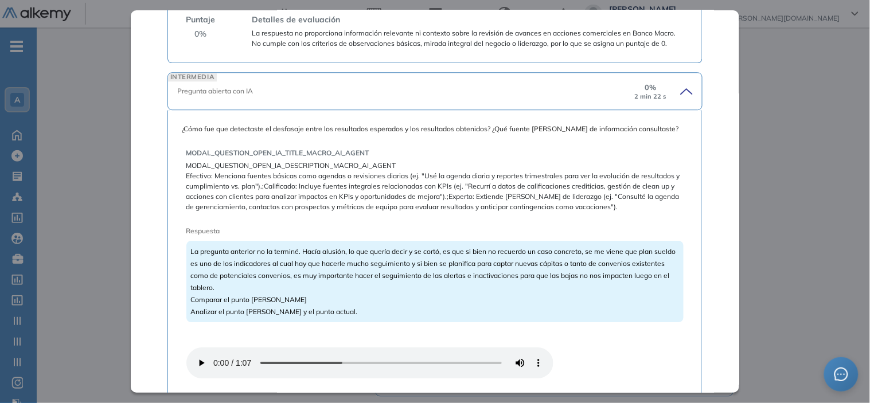
scroll to position [1000, 0]
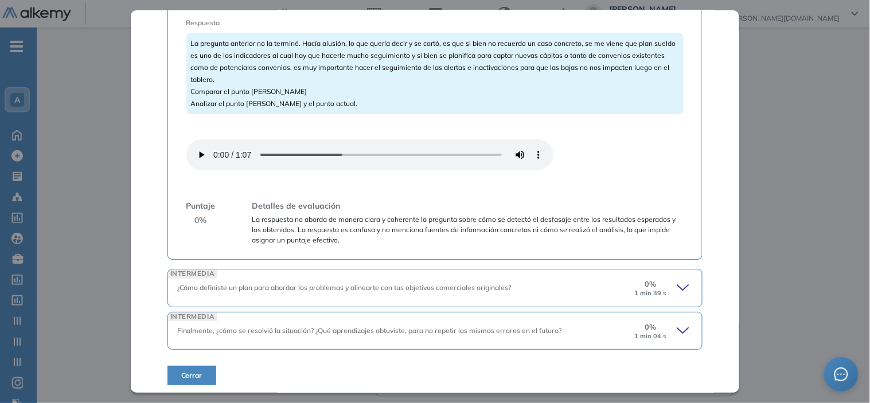
click at [677, 280] on icon at bounding box center [685, 288] width 16 height 16
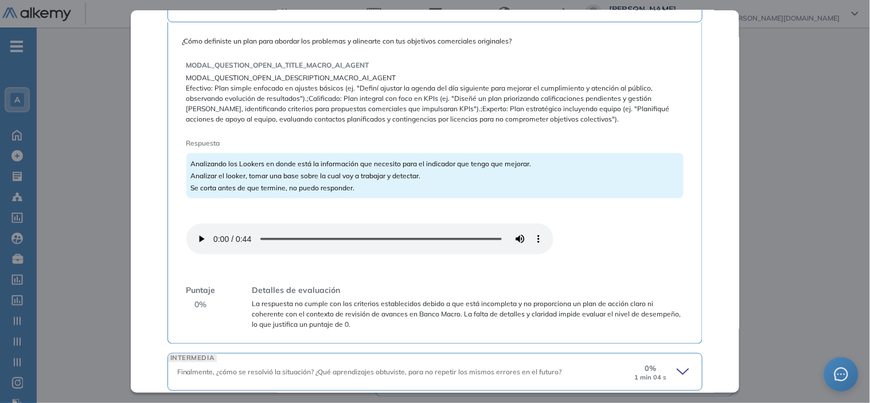
scroll to position [1286, 0]
click at [684, 365] on icon at bounding box center [685, 371] width 16 height 16
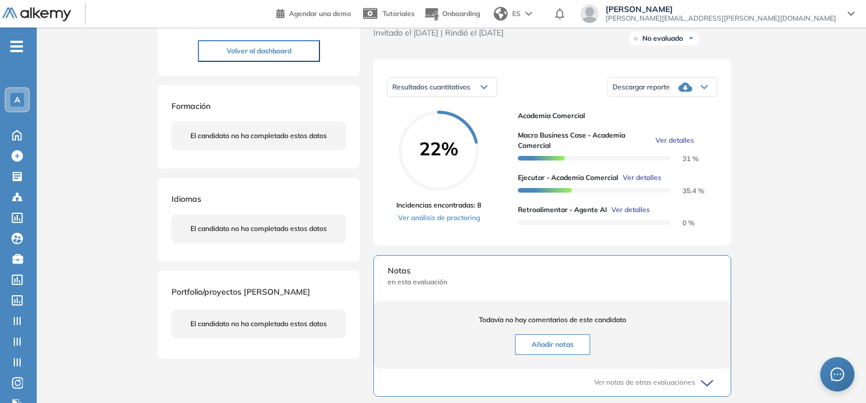
scroll to position [0, 0]
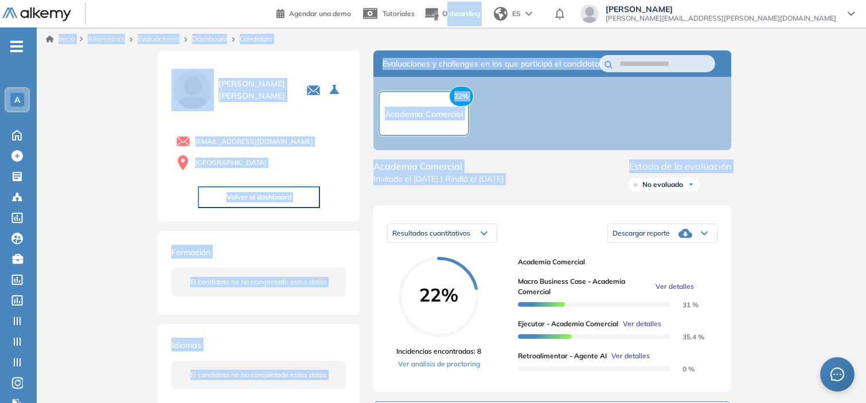
drag, startPoint x: 806, startPoint y: 109, endPoint x: 589, endPoint y: -56, distance: 272.2
click at [589, 0] on html "Perfil Todos los espacios Todos los espacios A Home Home Alkymetrics Alkymetric…" at bounding box center [433, 201] width 866 height 403
click at [214, 41] on link "Dashboard" at bounding box center [209, 38] width 35 height 9
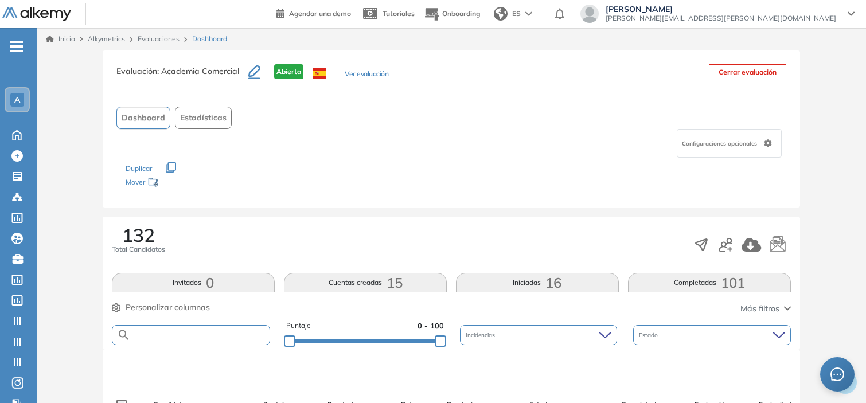
click at [162, 331] on input "text" at bounding box center [200, 335] width 139 height 9
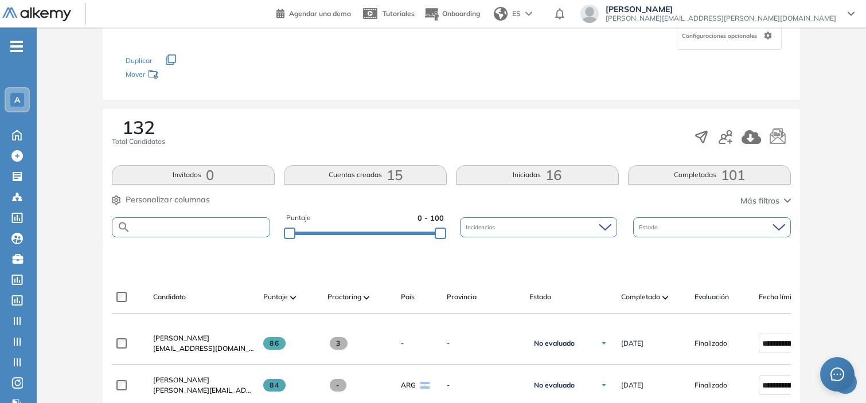
scroll to position [109, 0]
paste input "**********"
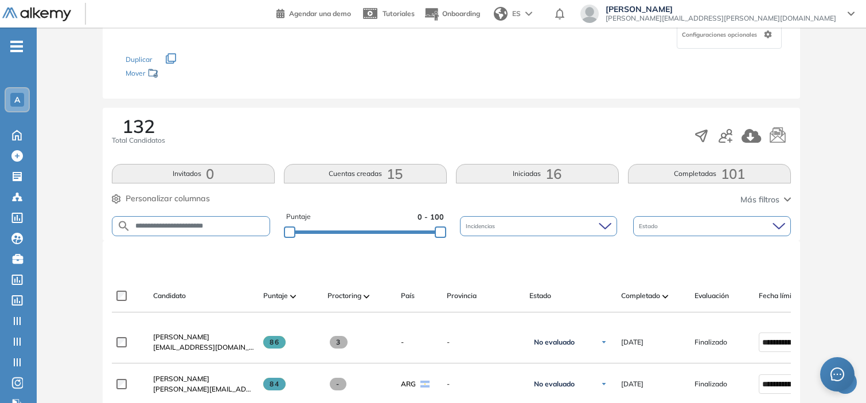
type input "**********"
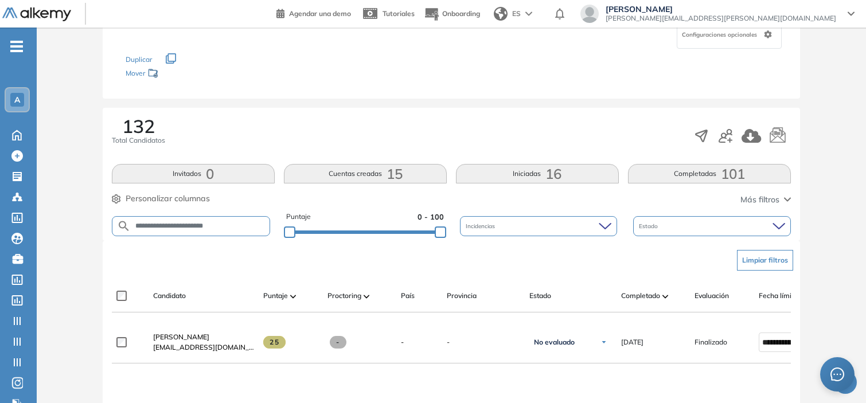
scroll to position [189, 0]
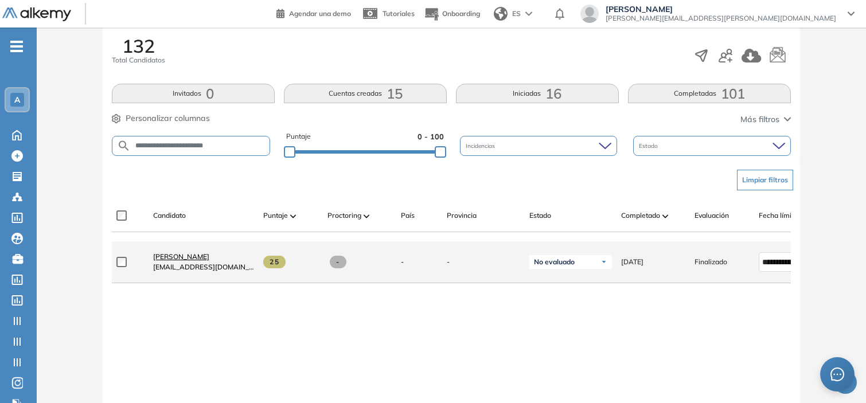
click at [182, 260] on span "[PERSON_NAME]" at bounding box center [181, 256] width 56 height 9
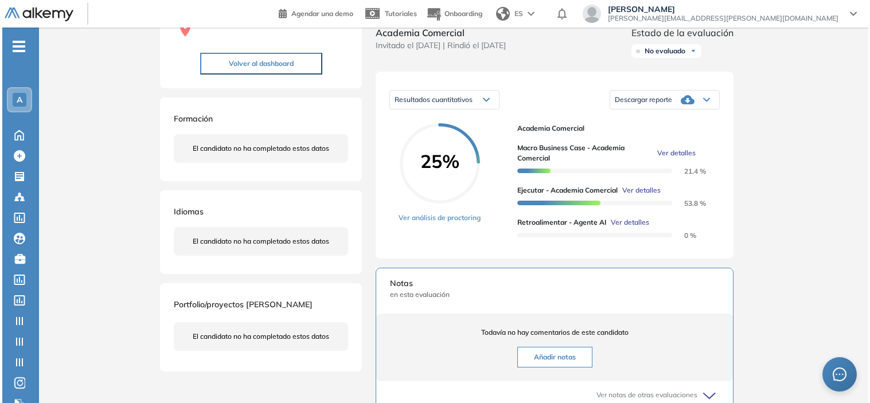
scroll to position [150, 0]
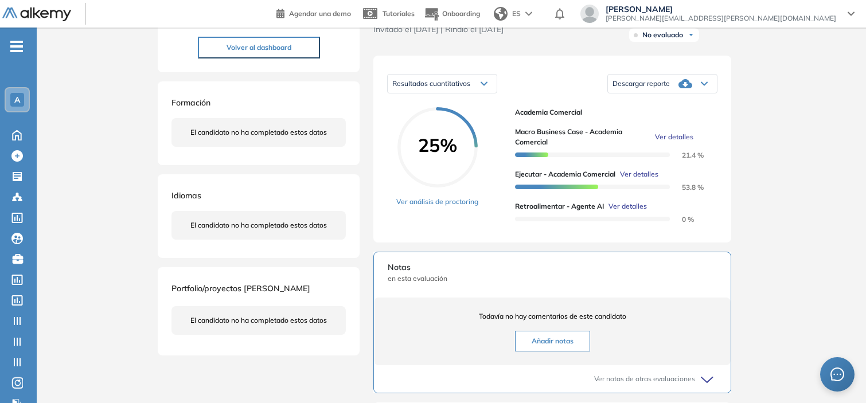
click at [618, 212] on span "Ver detalles" at bounding box center [627, 206] width 38 height 10
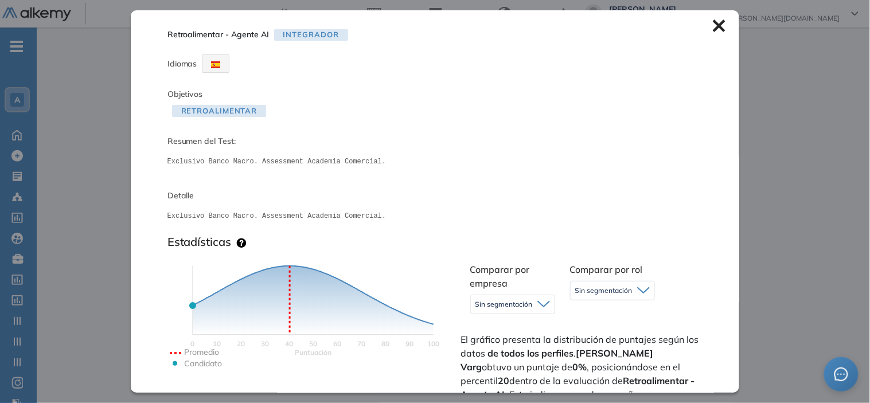
scroll to position [305, 0]
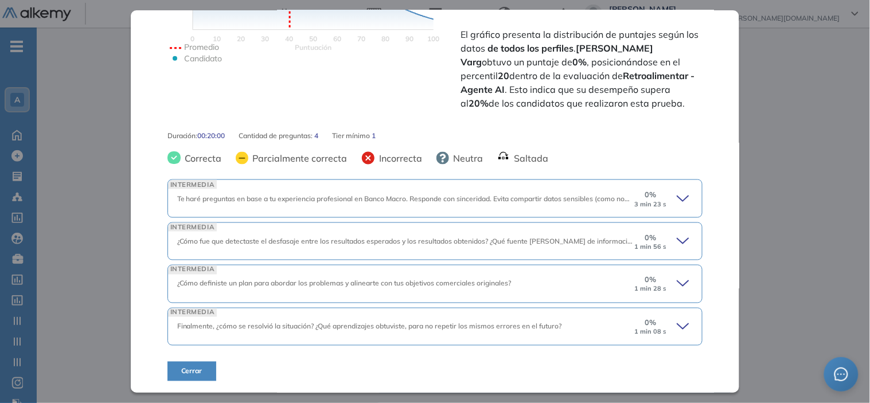
click at [657, 207] on small "3 min 23 s" at bounding box center [650, 204] width 32 height 7
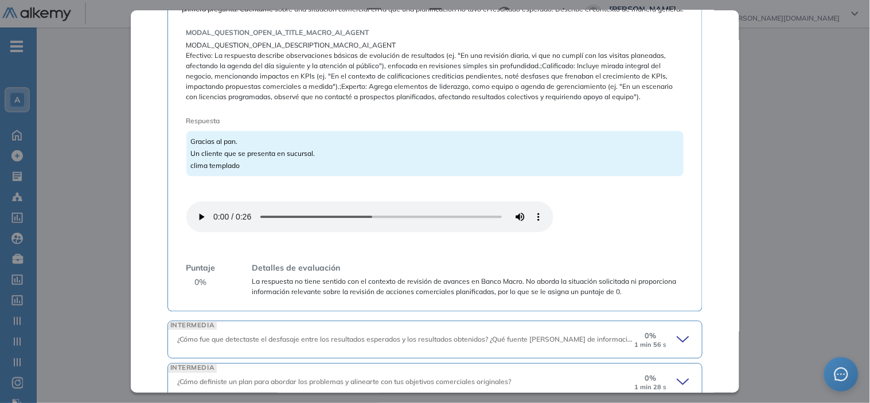
scroll to position [662, 0]
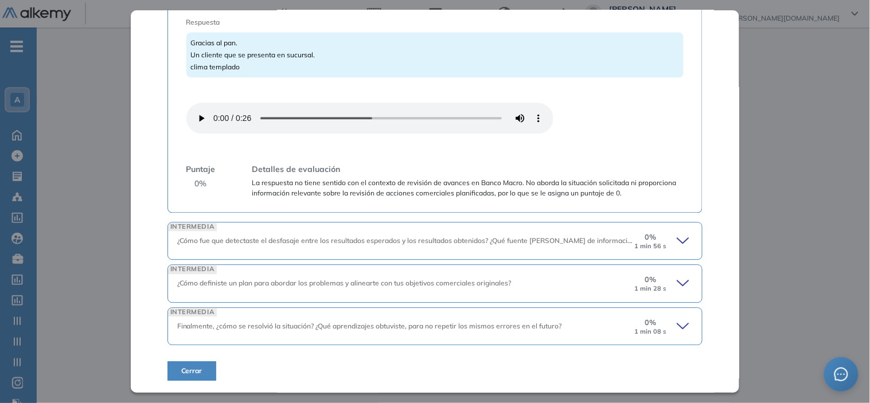
click at [661, 244] on div "0 % 1 min 56 s" at bounding box center [663, 241] width 60 height 18
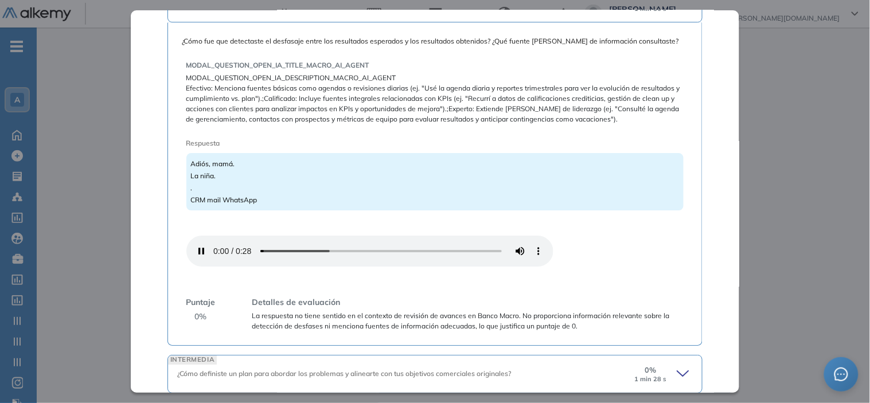
scroll to position [990, 0]
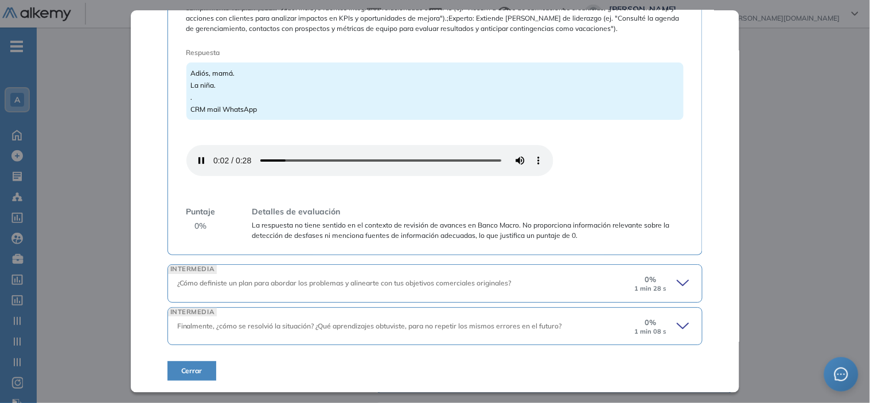
click at [677, 283] on icon at bounding box center [682, 282] width 11 height 5
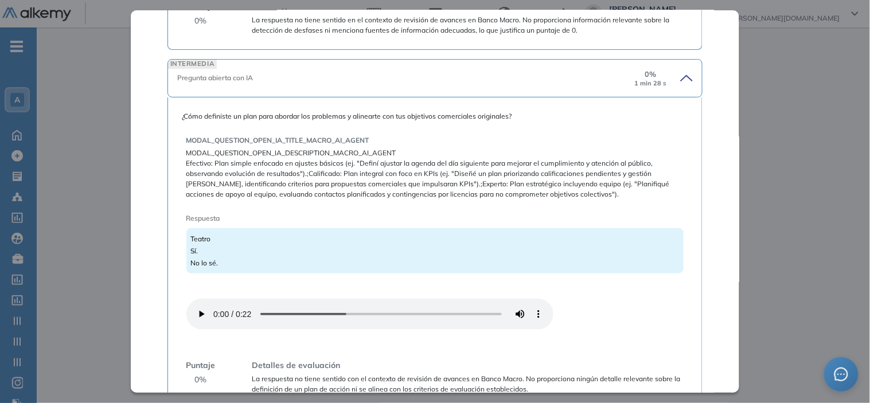
scroll to position [1306, 0]
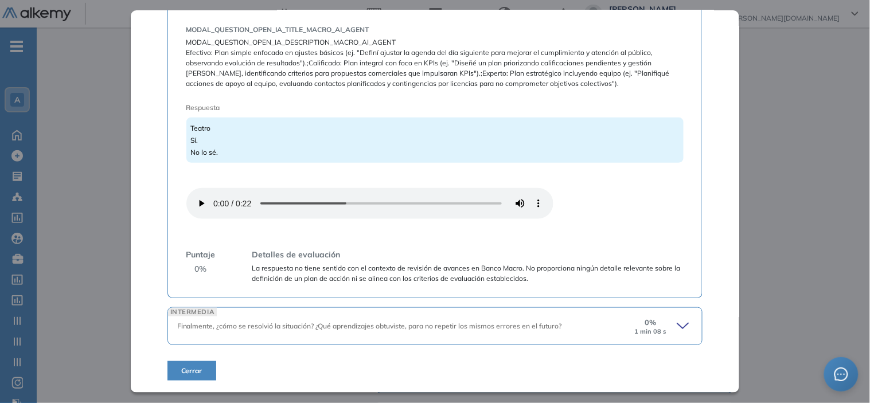
click at [677, 319] on icon at bounding box center [685, 326] width 16 height 16
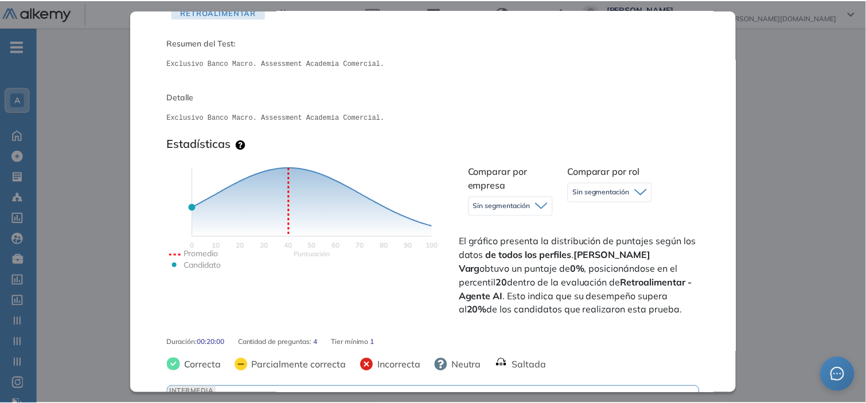
scroll to position [54, 0]
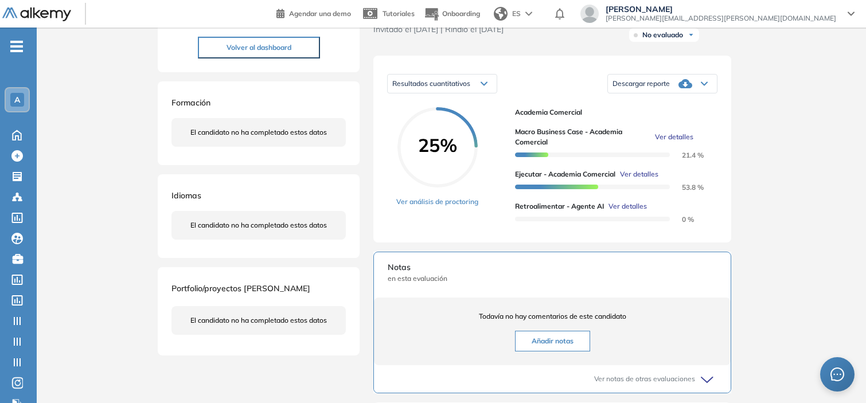
click at [766, 151] on div "Inicio Alkymetrics Evaluaciones Dashboard Candidato Retroalimentar - Agente AI …" at bounding box center [451, 257] width 829 height 759
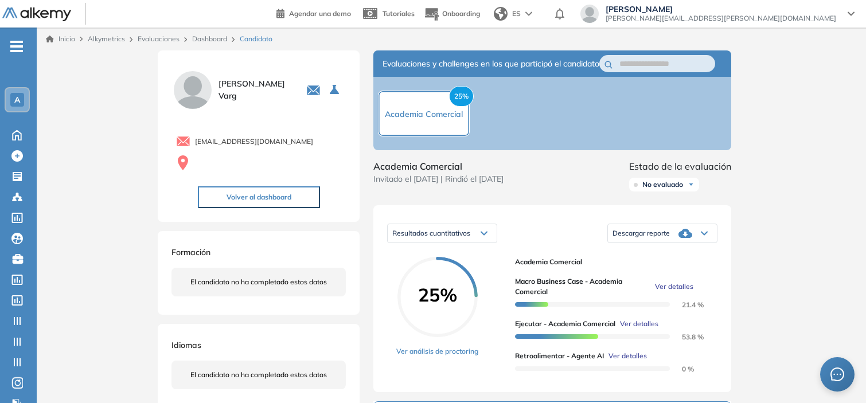
click at [208, 38] on link "Dashboard" at bounding box center [209, 38] width 35 height 9
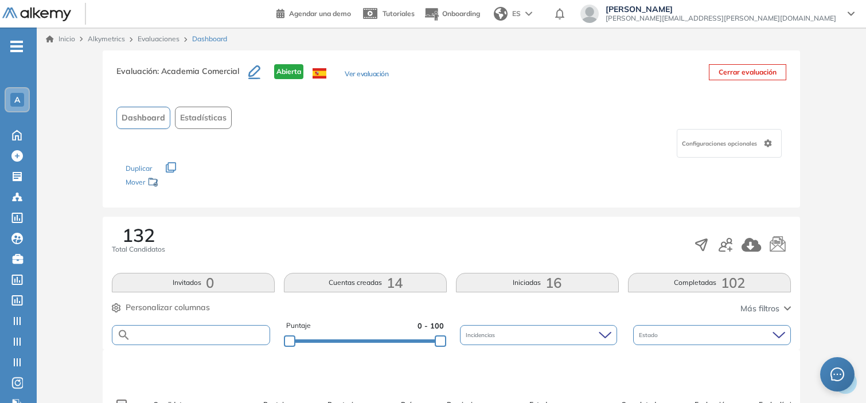
click at [191, 331] on input "text" at bounding box center [200, 335] width 139 height 9
paste input "**********"
type input "**********"
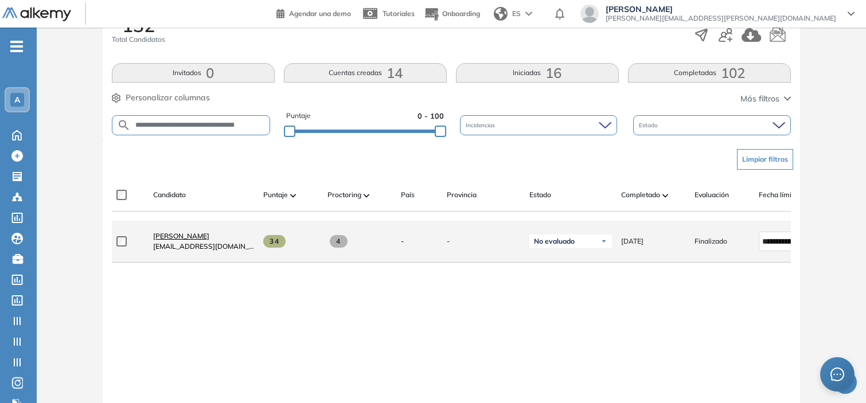
scroll to position [0, 0]
click at [209, 240] on span "[PERSON_NAME]" at bounding box center [181, 236] width 56 height 9
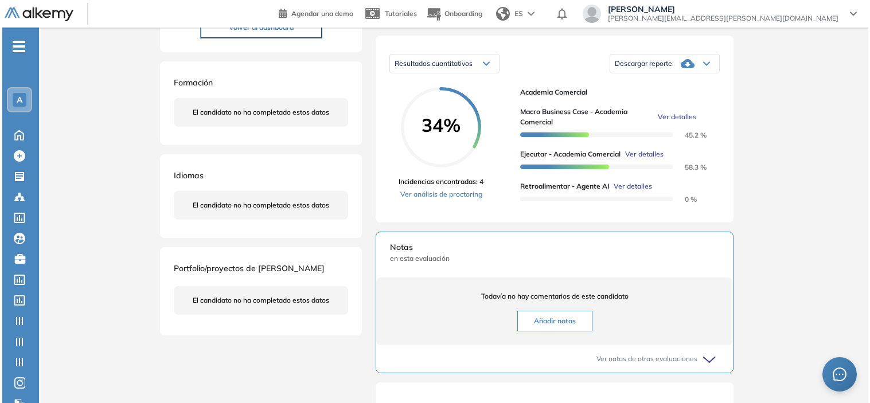
scroll to position [170, 0]
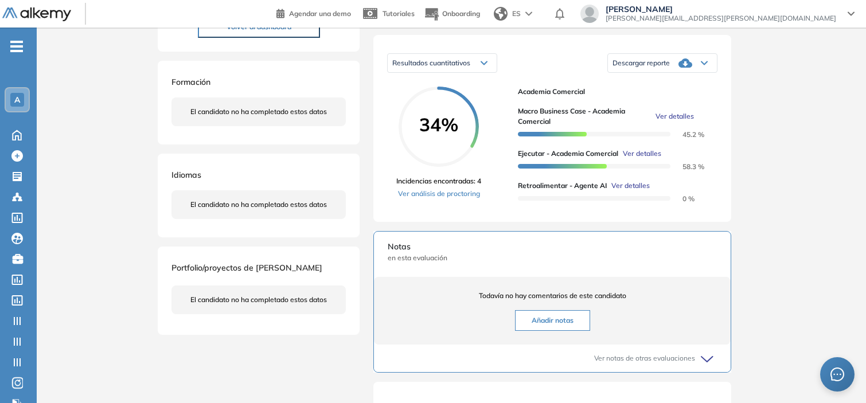
click at [632, 191] on span "Ver detalles" at bounding box center [630, 186] width 38 height 10
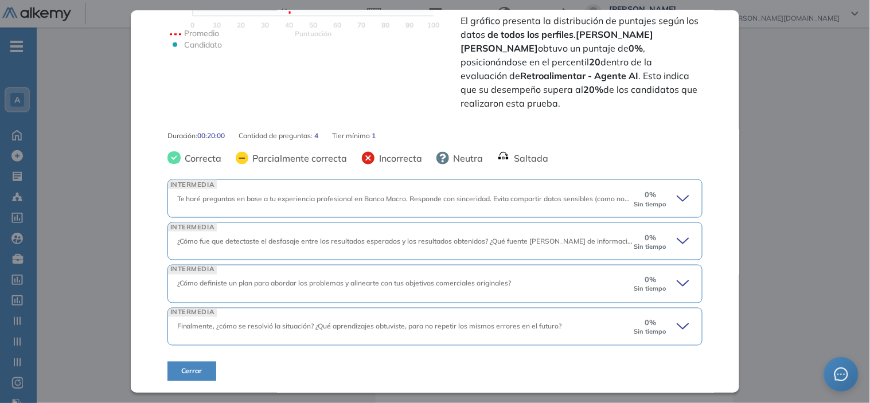
scroll to position [0, 0]
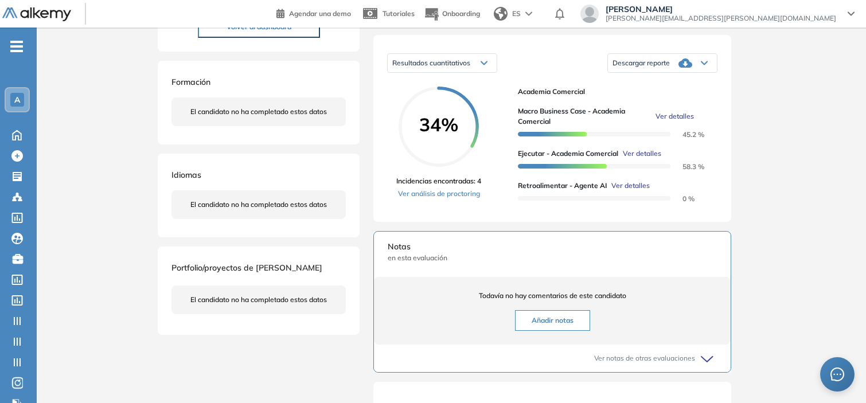
click at [820, 174] on div "Inicio Alkymetrics Evaluaciones Dashboard Candidato Retroalimentar - Agente AI …" at bounding box center [451, 219] width 829 height 724
click at [674, 122] on span "Ver detalles" at bounding box center [674, 116] width 38 height 10
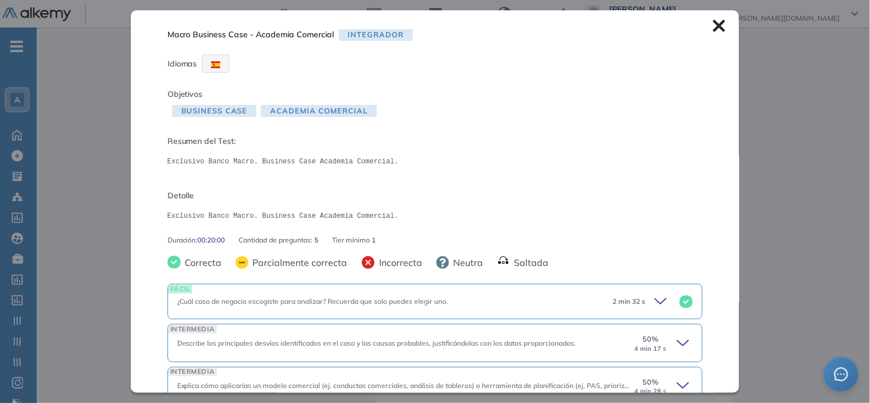
scroll to position [145, 0]
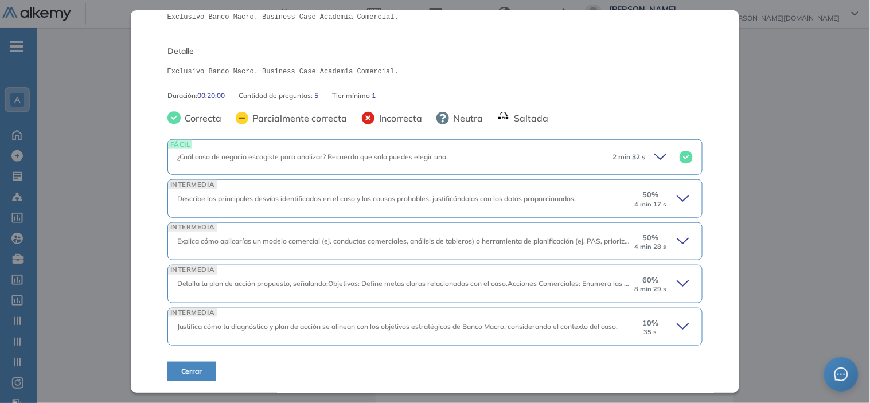
click at [677, 196] on icon at bounding box center [682, 198] width 11 height 5
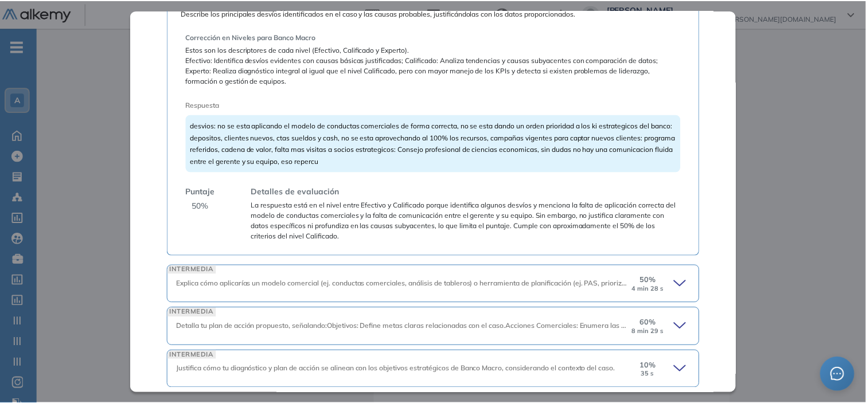
scroll to position [371, 0]
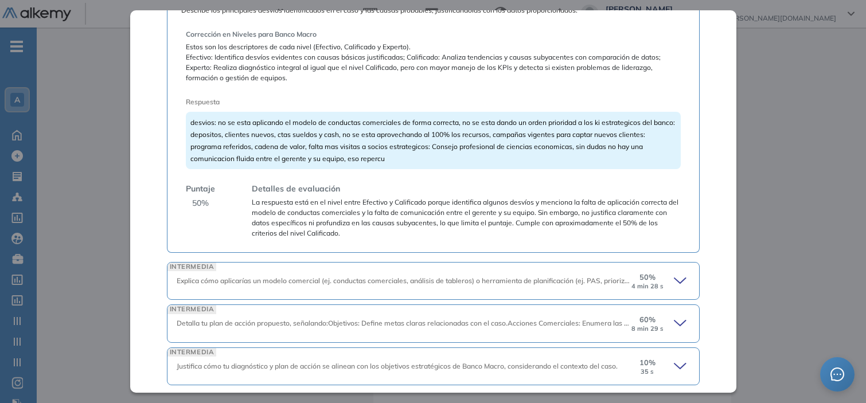
click at [787, 141] on div "Inicio Alkymetrics Evaluaciones Dashboard Candidato Macro Business Case - Acade…" at bounding box center [451, 219] width 829 height 724
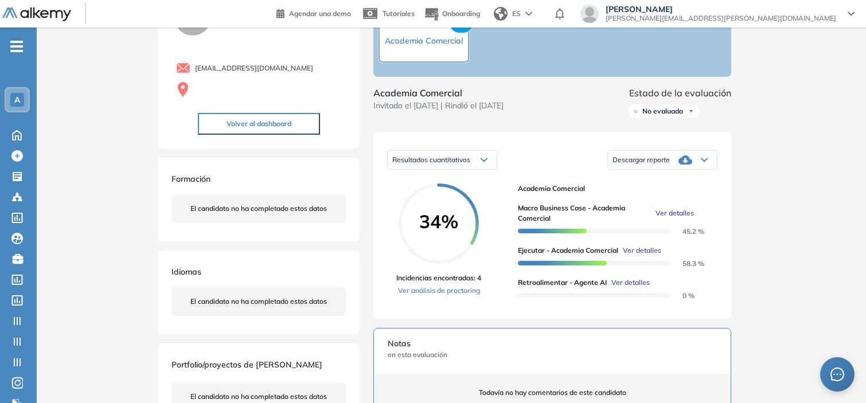
scroll to position [0, 0]
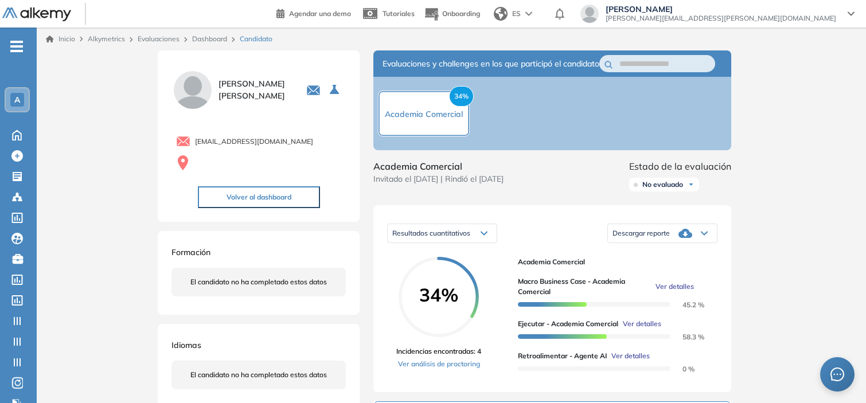
drag, startPoint x: 320, startPoint y: 140, endPoint x: 197, endPoint y: 142, distance: 123.3
click at [197, 142] on div "[EMAIL_ADDRESS][DOMAIN_NAME]" at bounding box center [261, 141] width 170 height 14
click at [202, 34] on link "Dashboard" at bounding box center [209, 38] width 35 height 9
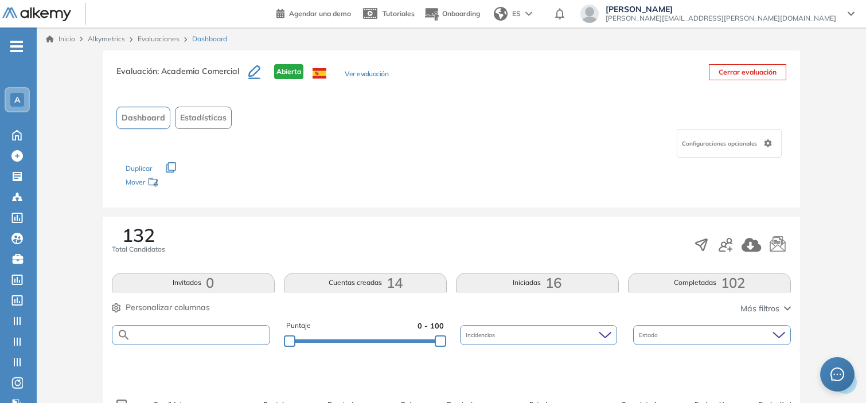
click at [150, 335] on input "text" at bounding box center [200, 335] width 139 height 9
paste input "**********"
type input "**********"
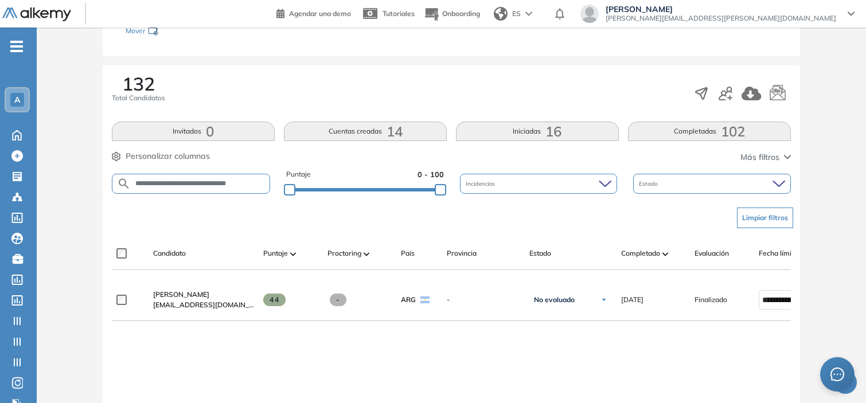
scroll to position [152, 0]
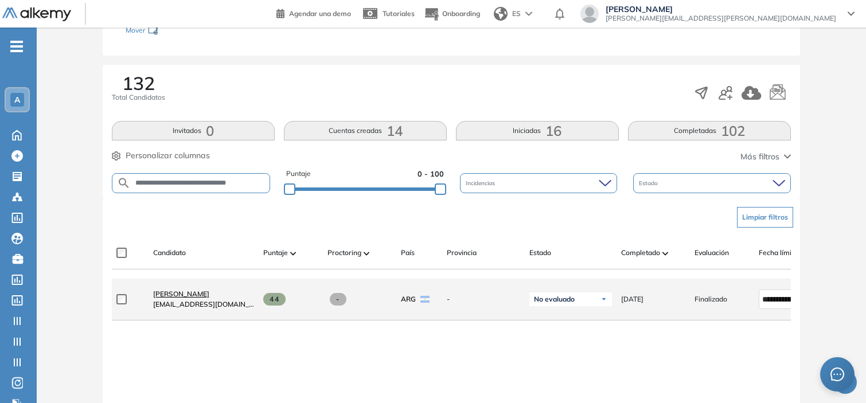
click at [184, 298] on span "[PERSON_NAME]" at bounding box center [181, 294] width 56 height 9
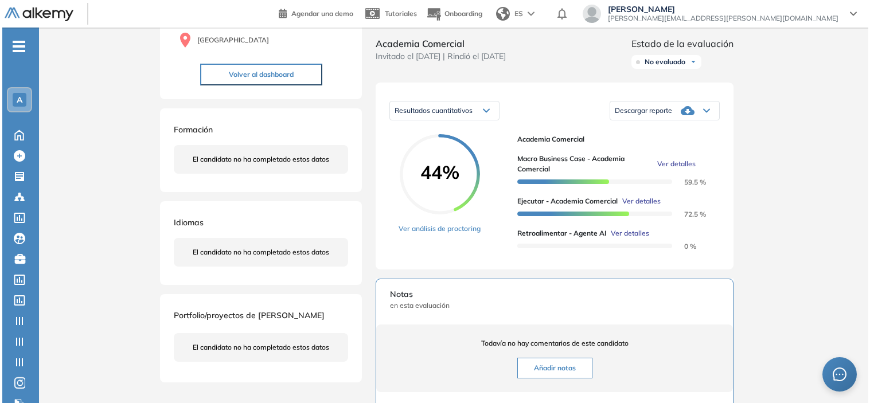
scroll to position [123, 0]
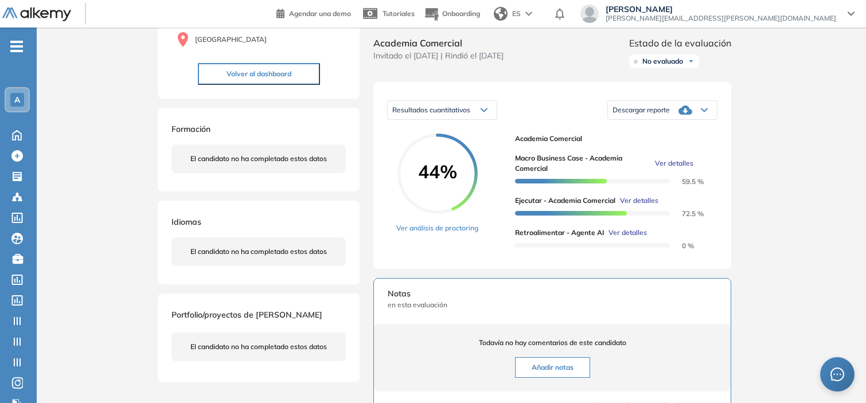
click at [610, 238] on span "Ver detalles" at bounding box center [627, 233] width 38 height 10
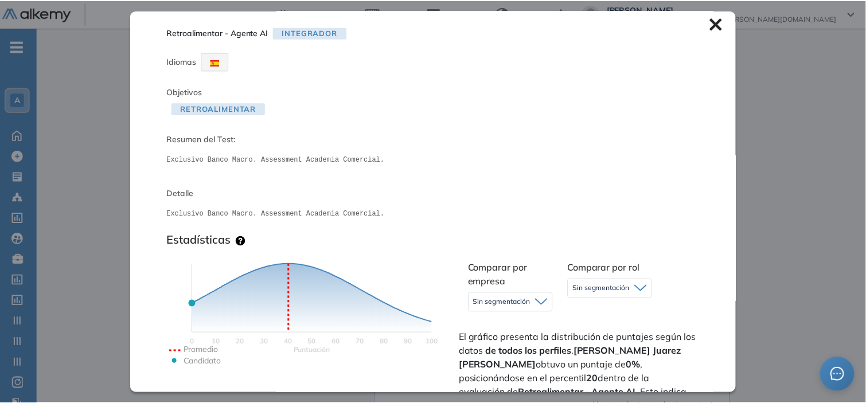
scroll to position [0, 0]
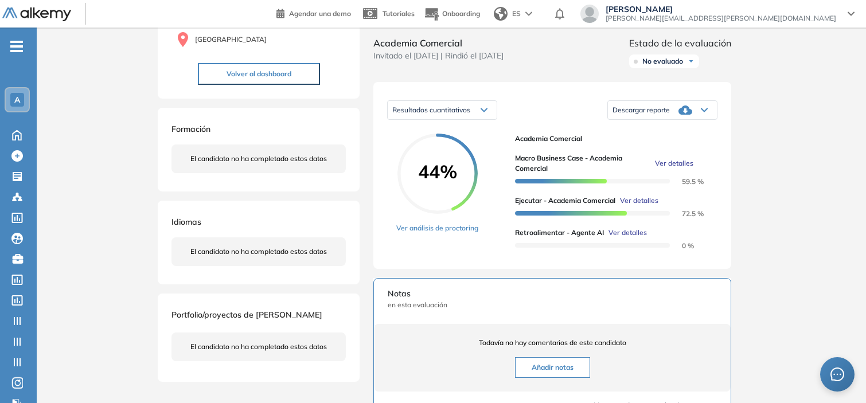
click at [777, 77] on div "Inicio Alkymetrics Evaluaciones Dashboard Candidato Retroalimentar - Agente AI …" at bounding box center [451, 266] width 829 height 724
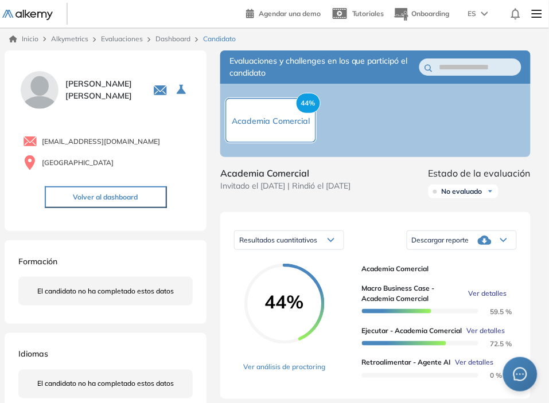
click at [178, 34] on link "Dashboard" at bounding box center [172, 38] width 35 height 9
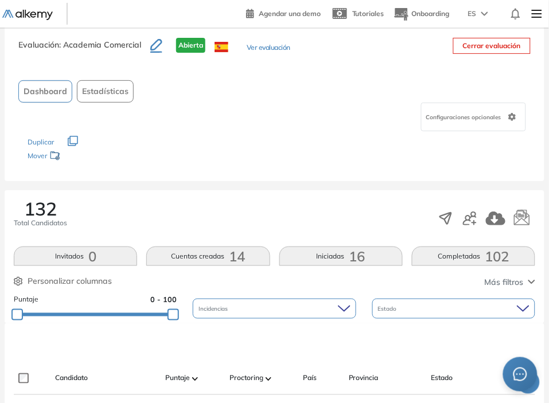
scroll to position [198, 0]
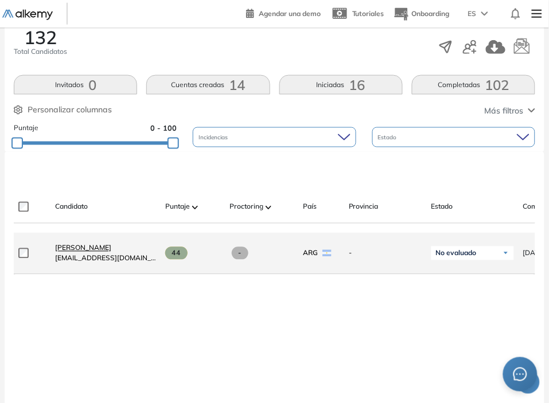
click at [111, 248] on span "[PERSON_NAME]" at bounding box center [83, 248] width 56 height 9
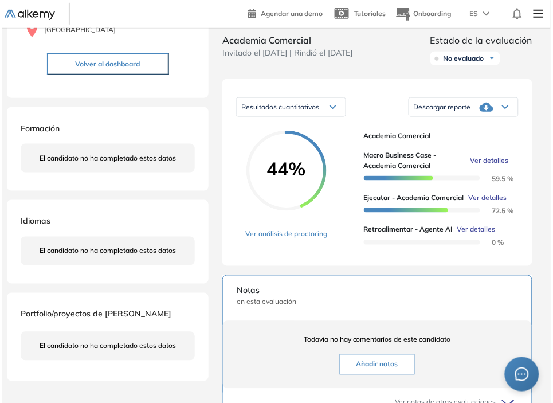
scroll to position [140, 0]
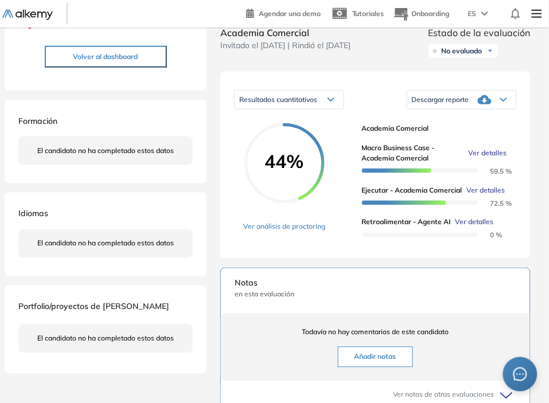
click at [457, 224] on span "Ver detalles" at bounding box center [474, 222] width 38 height 10
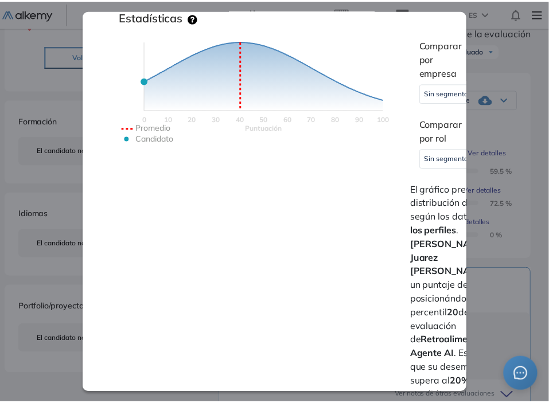
scroll to position [534, 0]
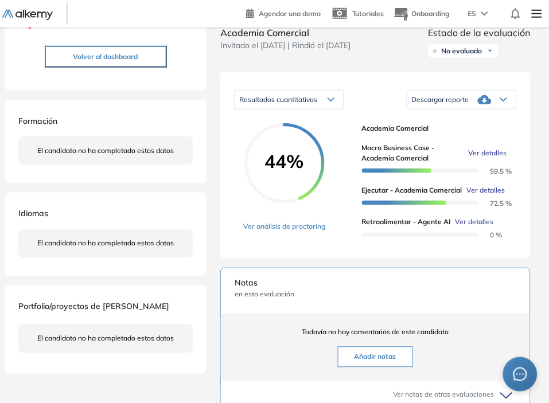
click at [513, 139] on div "Retroalimentar - Agente AI Integrador Idiomas Objetivos Retroalimentar Resumen …" at bounding box center [274, 250] width 549 height 680
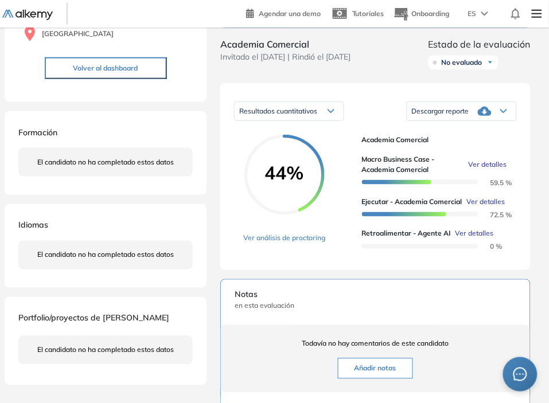
scroll to position [0, 0]
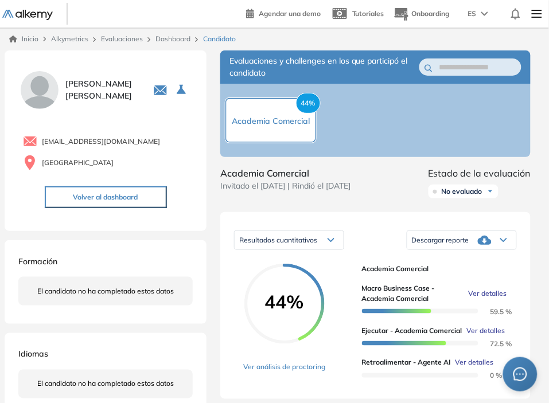
click at [165, 40] on link "Dashboard" at bounding box center [172, 38] width 35 height 9
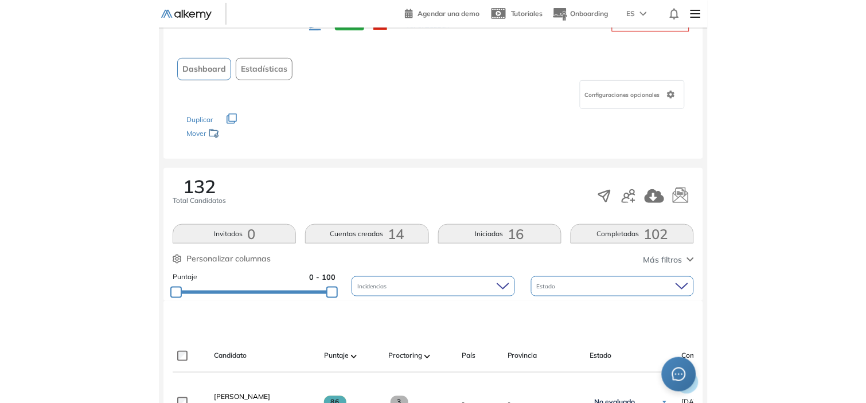
scroll to position [49, 0]
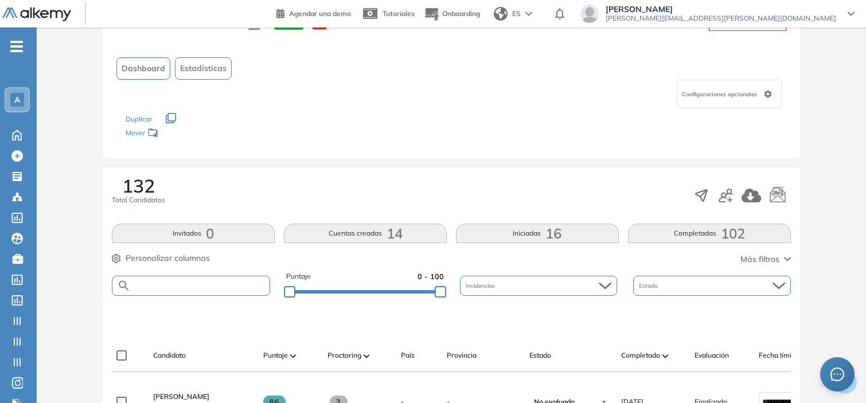
click at [253, 284] on input "text" at bounding box center [200, 286] width 139 height 9
paste input "**********"
type input "**********"
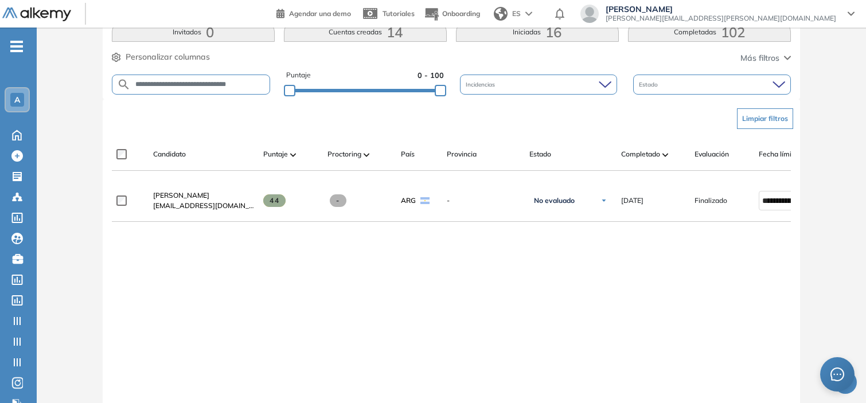
scroll to position [253, 0]
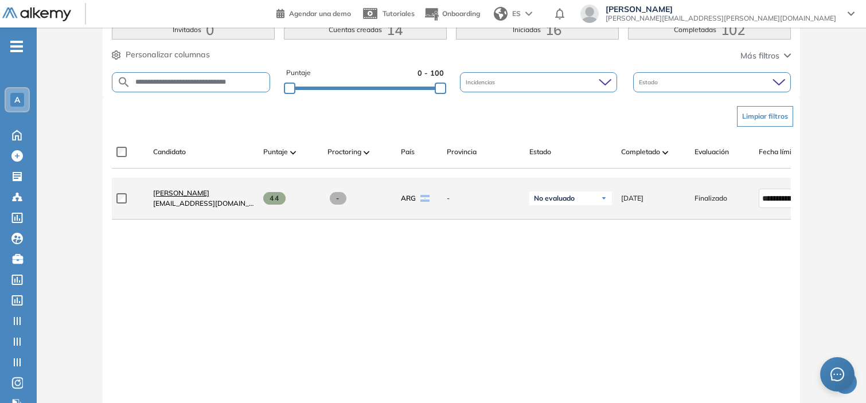
click at [209, 197] on span "[PERSON_NAME]" at bounding box center [181, 193] width 56 height 9
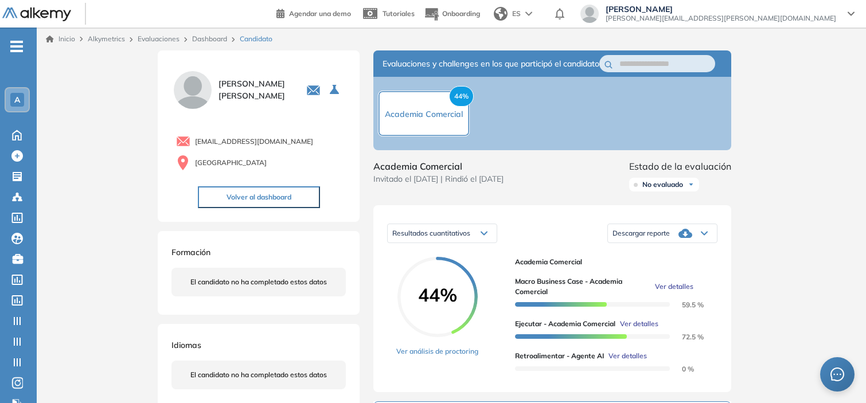
click at [274, 136] on span "[EMAIL_ADDRESS][DOMAIN_NAME]" at bounding box center [254, 141] width 118 height 10
copy div "[EMAIL_ADDRESS][DOMAIN_NAME]"
click at [213, 41] on link "Dashboard" at bounding box center [209, 38] width 35 height 9
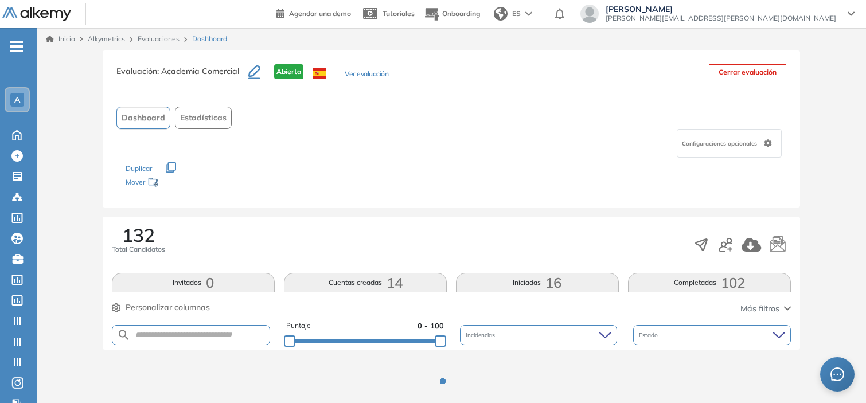
scroll to position [26, 0]
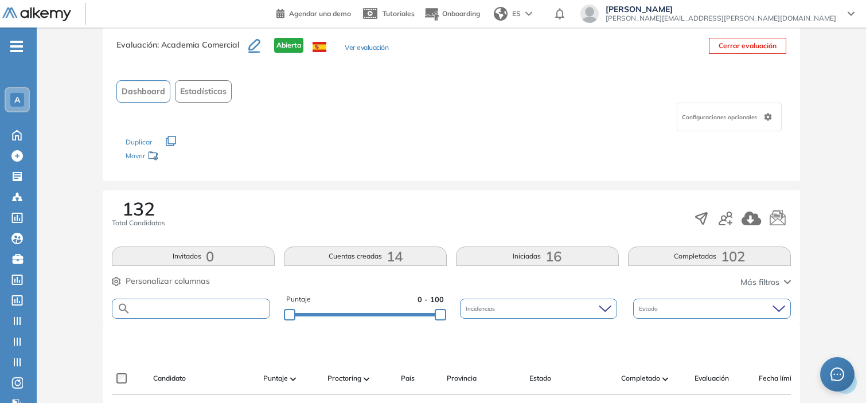
click at [197, 304] on input "text" at bounding box center [200, 308] width 139 height 9
paste input "**********"
type input "**********"
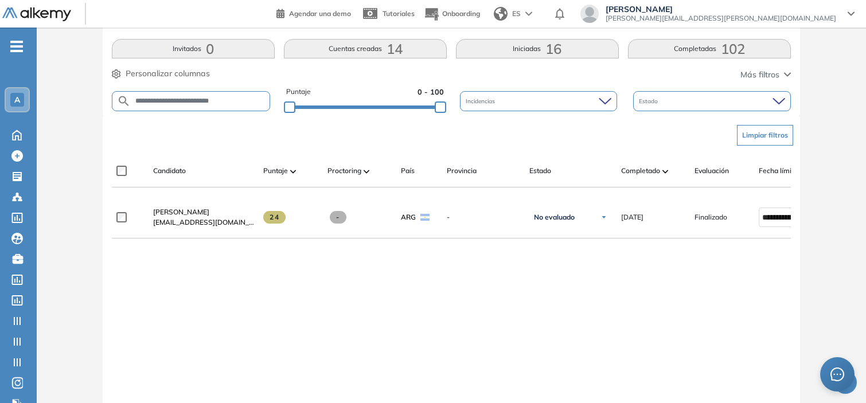
scroll to position [235, 0]
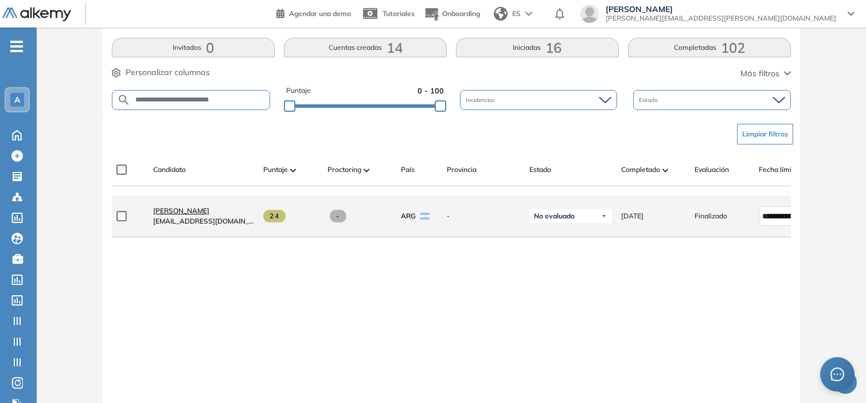
click at [209, 213] on span "[PERSON_NAME]" at bounding box center [181, 210] width 56 height 9
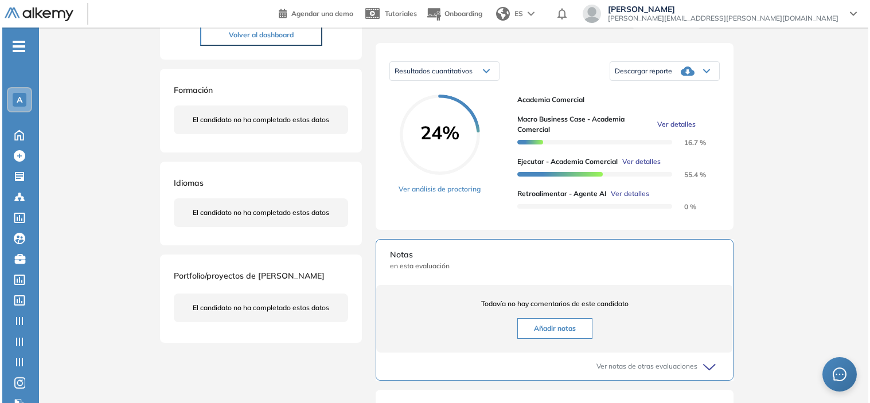
scroll to position [163, 0]
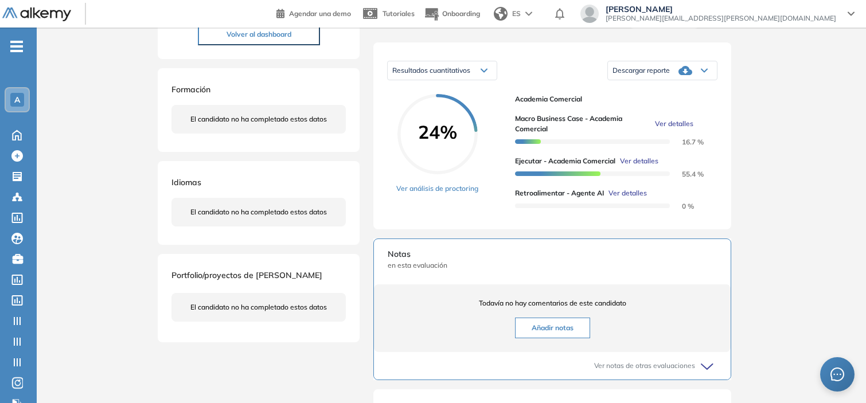
click at [627, 198] on span "Ver detalles" at bounding box center [627, 193] width 38 height 10
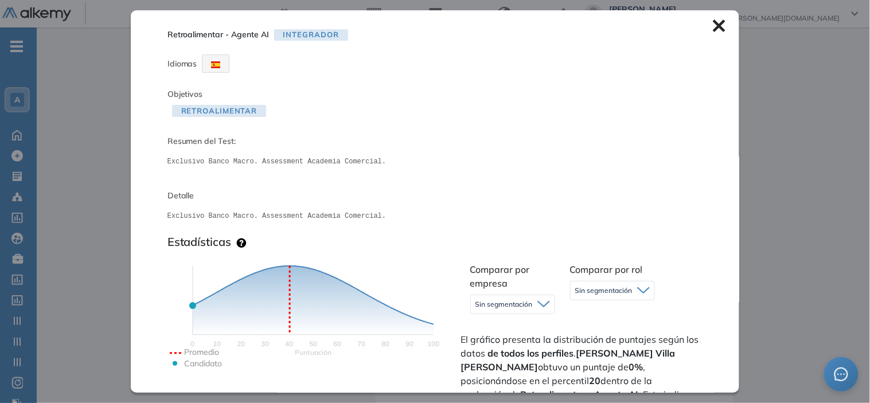
scroll to position [319, 0]
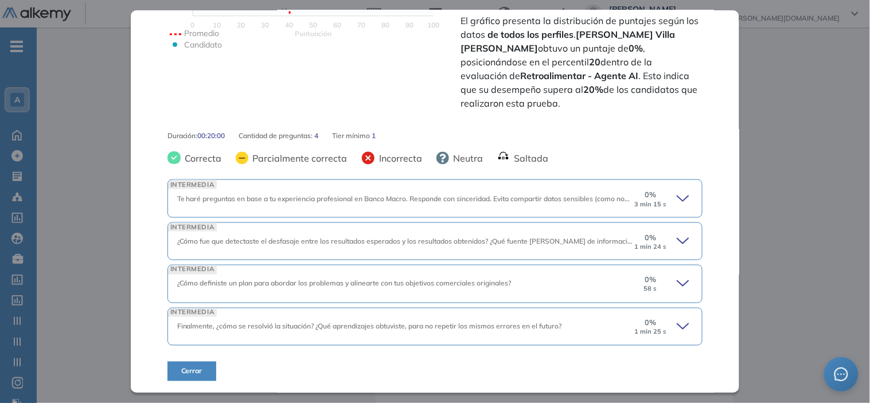
click at [677, 200] on icon at bounding box center [685, 199] width 16 height 16
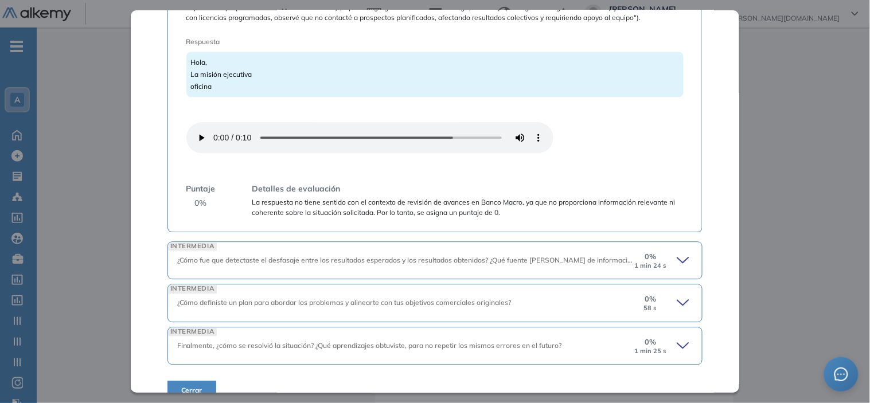
scroll to position [649, 0]
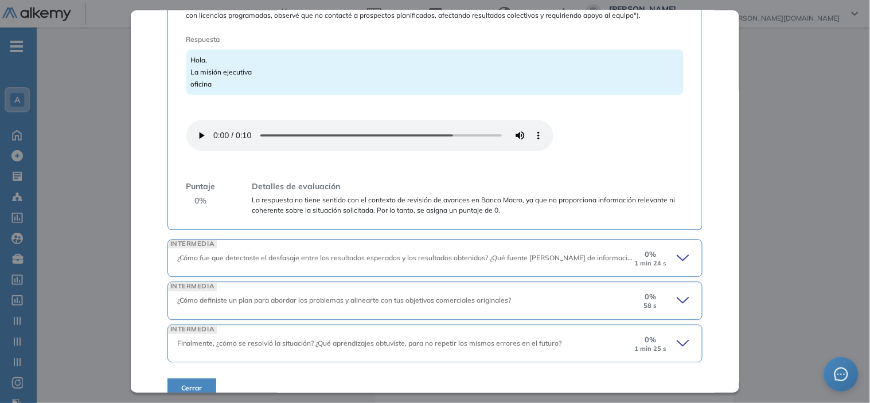
click at [648, 260] on span "0 %" at bounding box center [650, 254] width 11 height 11
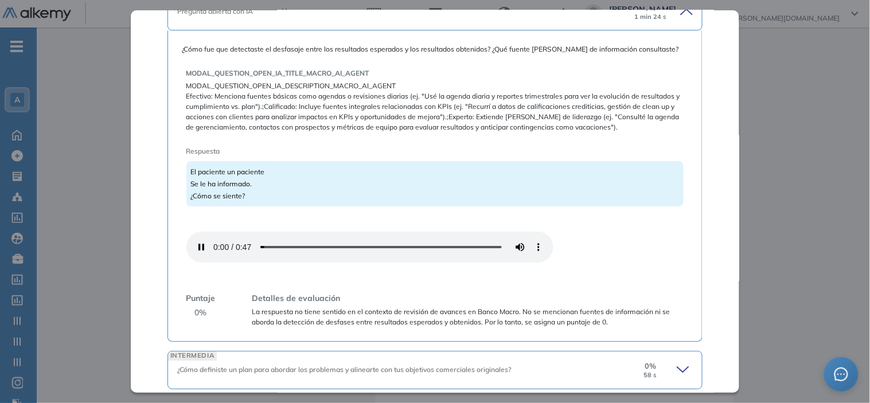
scroll to position [992, 0]
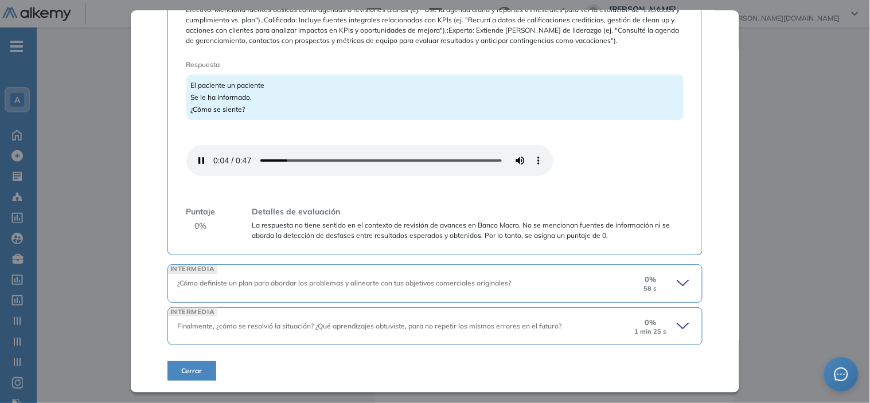
click at [677, 282] on icon at bounding box center [685, 283] width 16 height 16
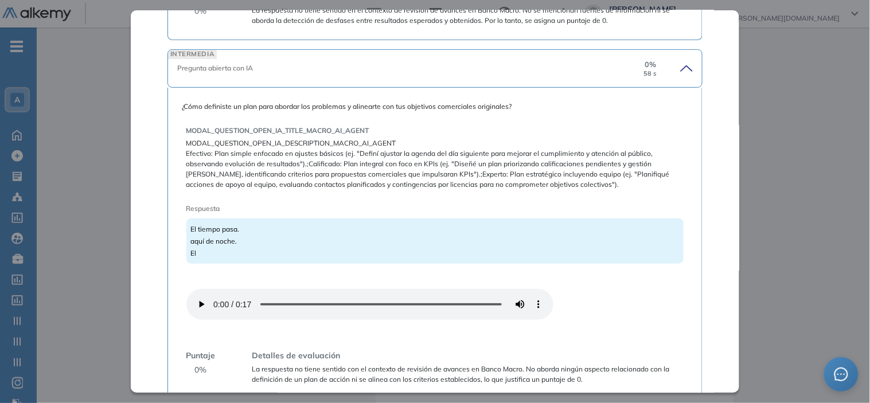
scroll to position [1307, 0]
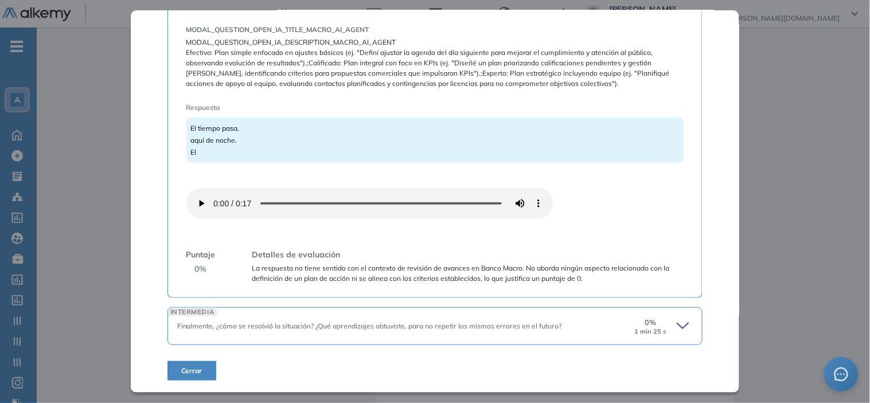
click at [679, 330] on icon at bounding box center [685, 326] width 16 height 16
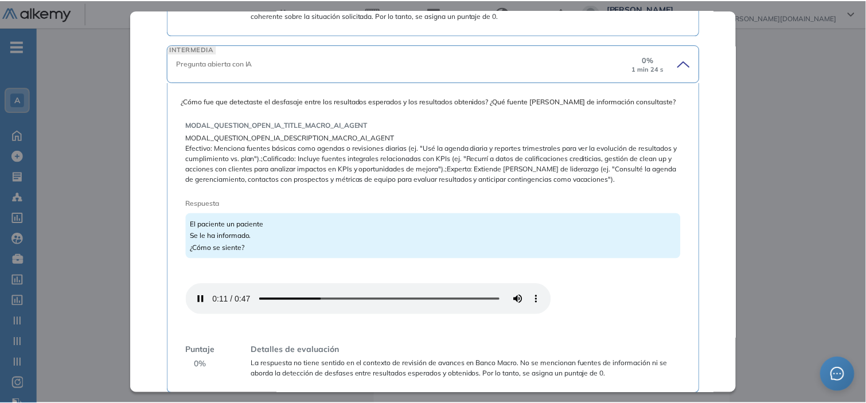
scroll to position [843, 0]
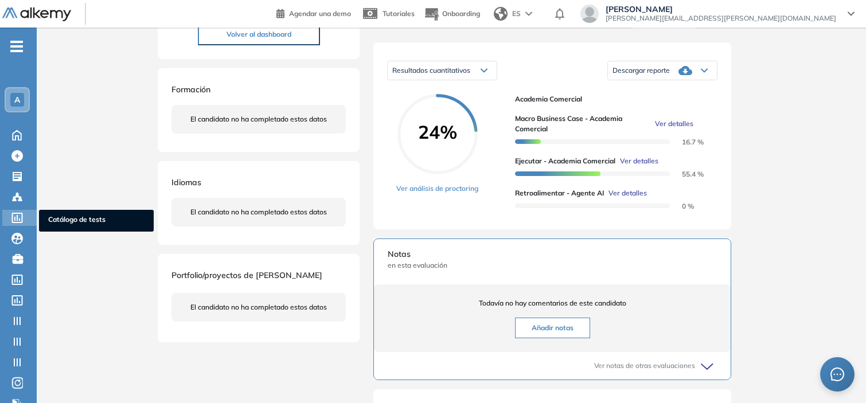
click at [36, 209] on div "Perfil Todos los espacios Todos los espacios A Home Home Alkymetrics Alkymetric…" at bounding box center [433, 212] width 866 height 751
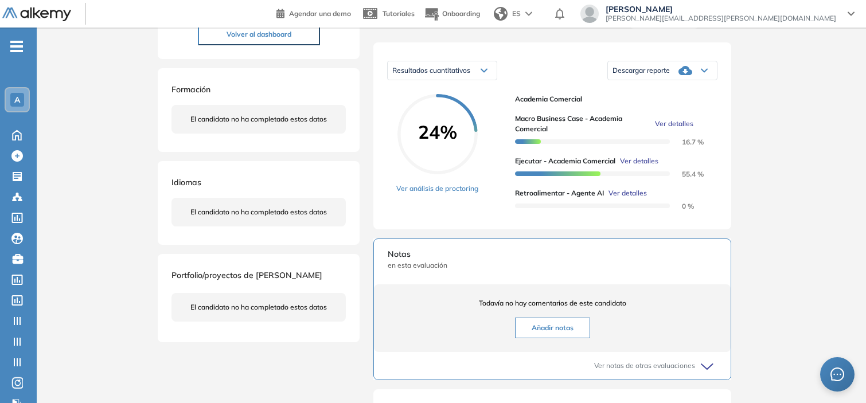
scroll to position [0, 0]
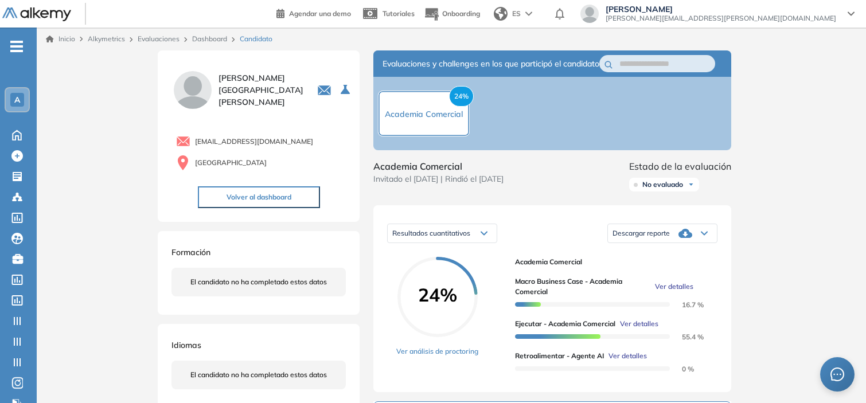
click at [201, 37] on link "Dashboard" at bounding box center [209, 38] width 35 height 9
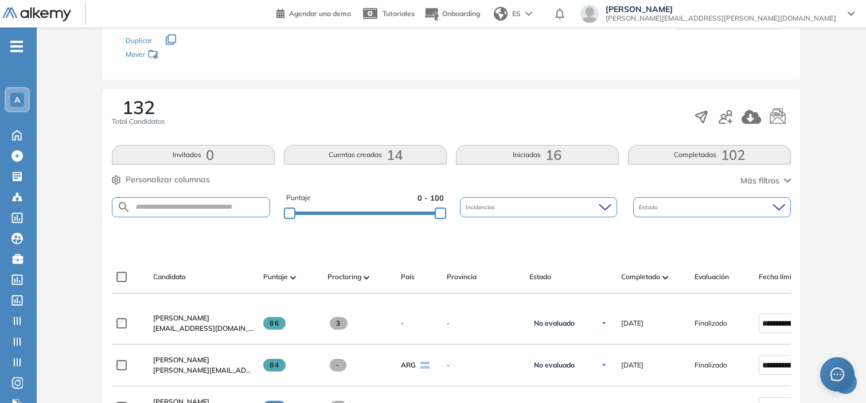
scroll to position [136, 0]
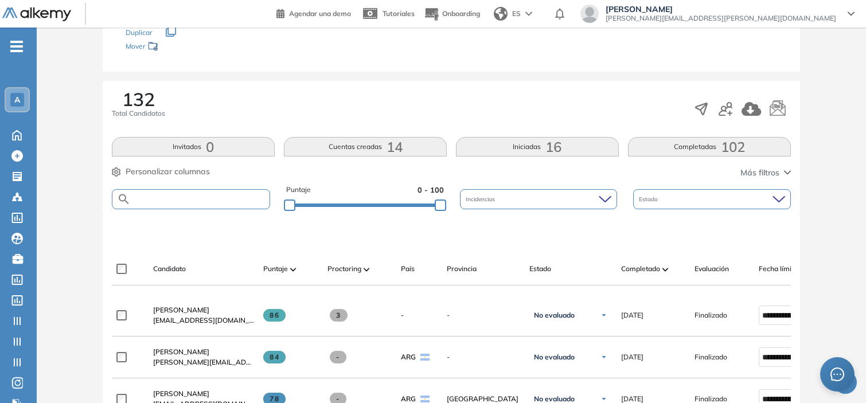
click at [204, 197] on input "text" at bounding box center [200, 199] width 139 height 9
paste input "**********"
type input "**********"
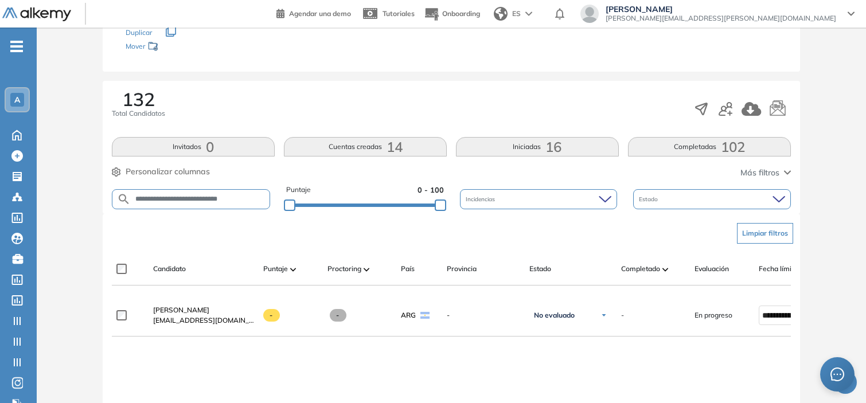
scroll to position [209, 0]
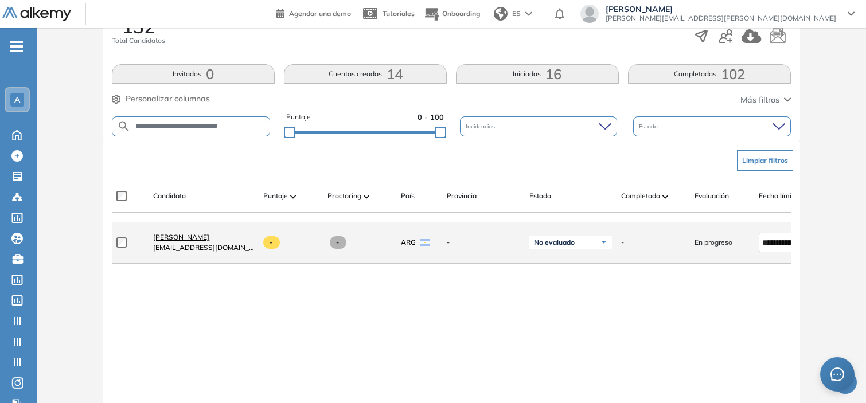
click at [193, 241] on span "[PERSON_NAME]" at bounding box center [181, 237] width 56 height 9
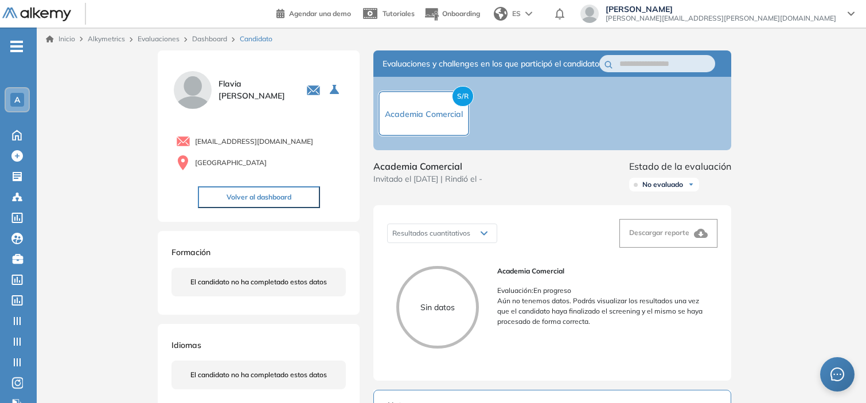
click at [216, 38] on link "Dashboard" at bounding box center [209, 38] width 35 height 9
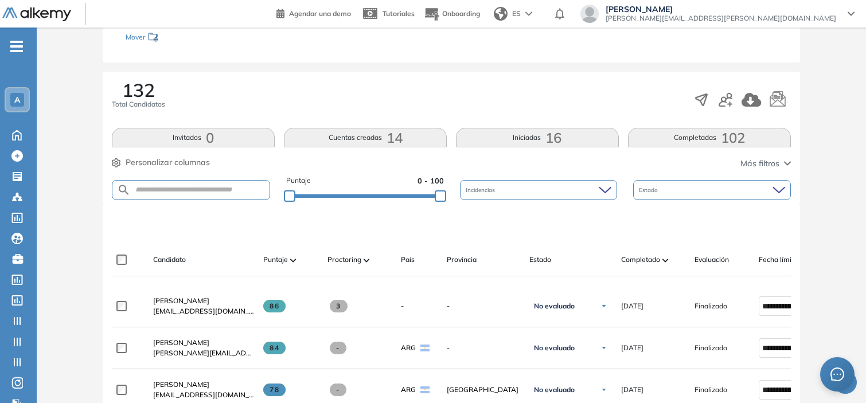
scroll to position [146, 0]
click at [182, 192] on input "text" at bounding box center [200, 189] width 139 height 9
paste input "**********"
type input "**********"
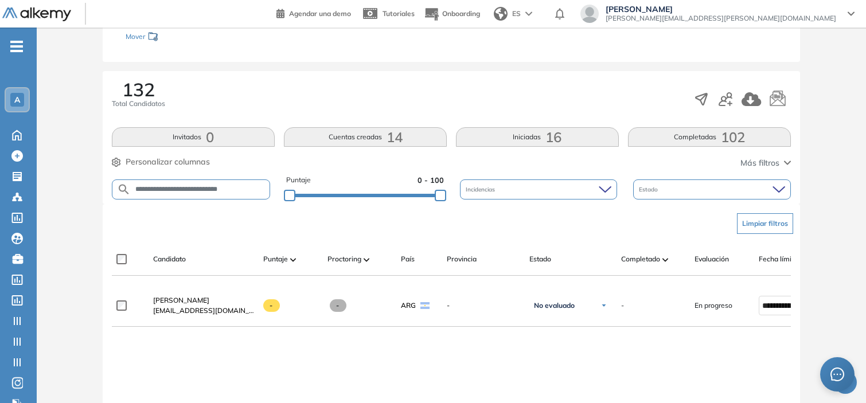
scroll to position [205, 0]
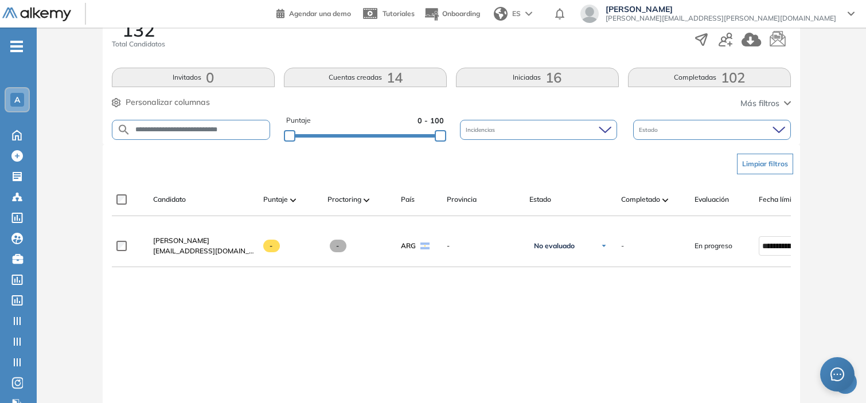
click at [727, 225] on div at bounding box center [451, 220] width 679 height 9
click at [737, 224] on div at bounding box center [717, 220] width 64 height 9
click at [741, 225] on div at bounding box center [451, 220] width 679 height 9
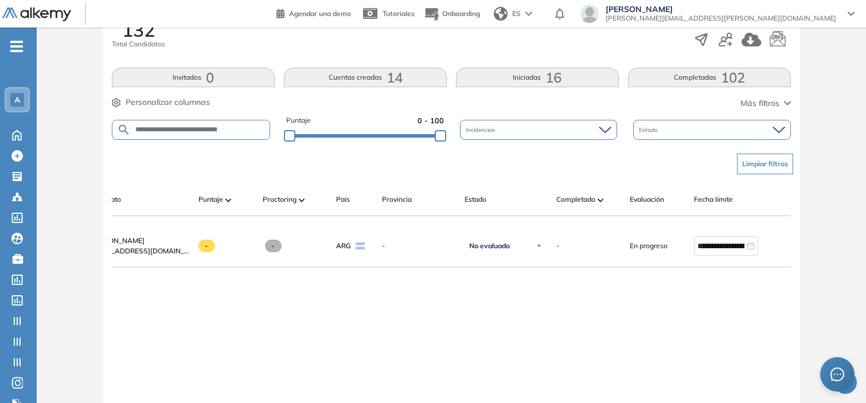
scroll to position [0, 92]
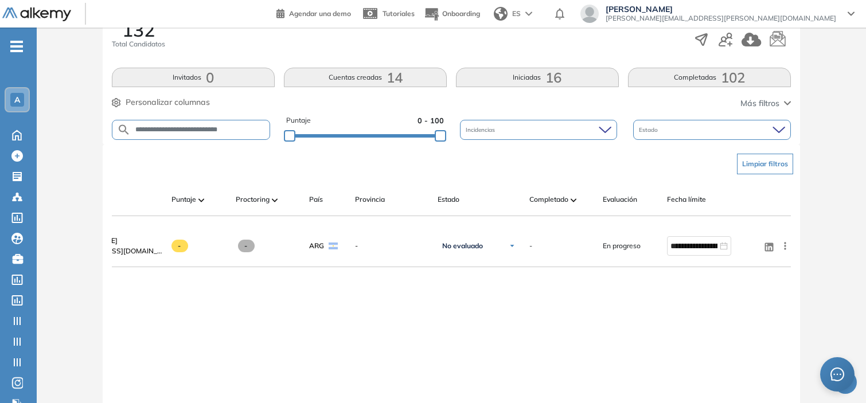
click at [215, 126] on input "**********" at bounding box center [200, 130] width 139 height 9
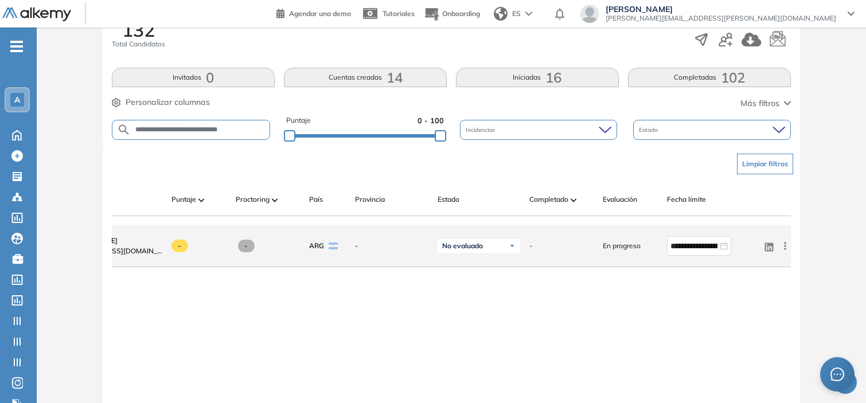
click at [181, 230] on div "**********" at bounding box center [405, 246] width 771 height 42
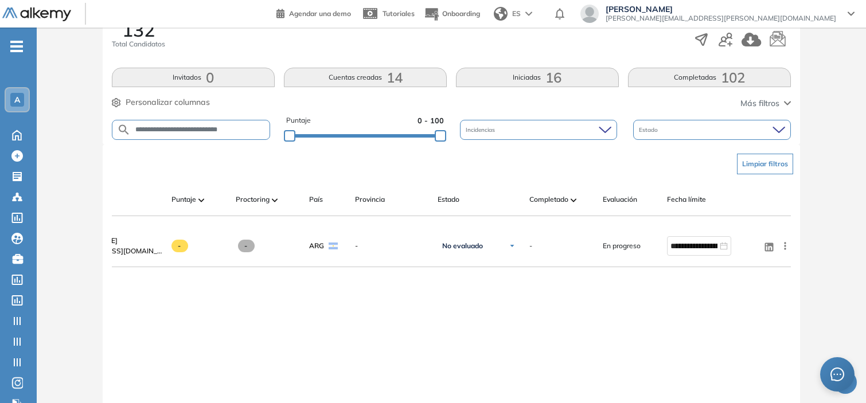
click at [159, 225] on div at bounding box center [451, 220] width 679 height 9
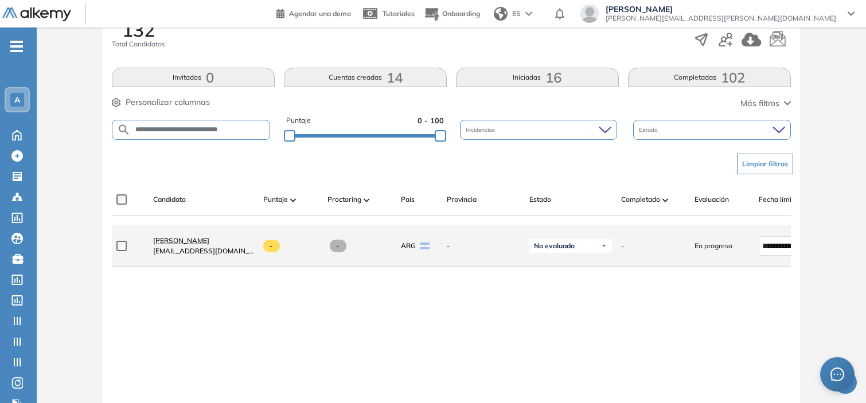
click at [167, 244] on span "[PERSON_NAME]" at bounding box center [181, 240] width 56 height 9
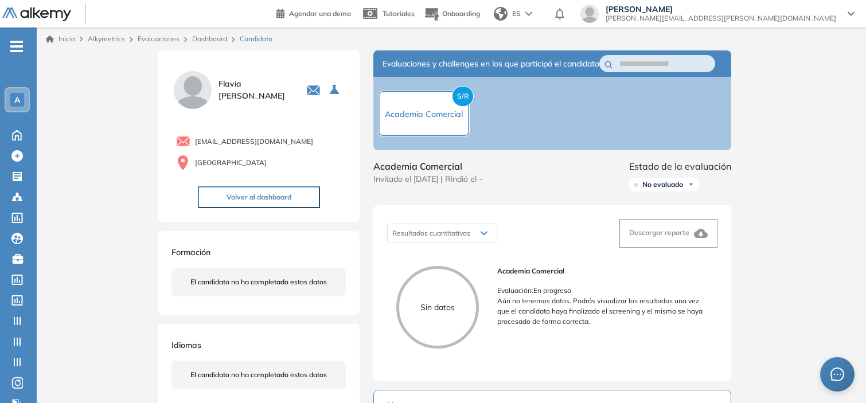
click at [215, 41] on link "Dashboard" at bounding box center [209, 38] width 35 height 9
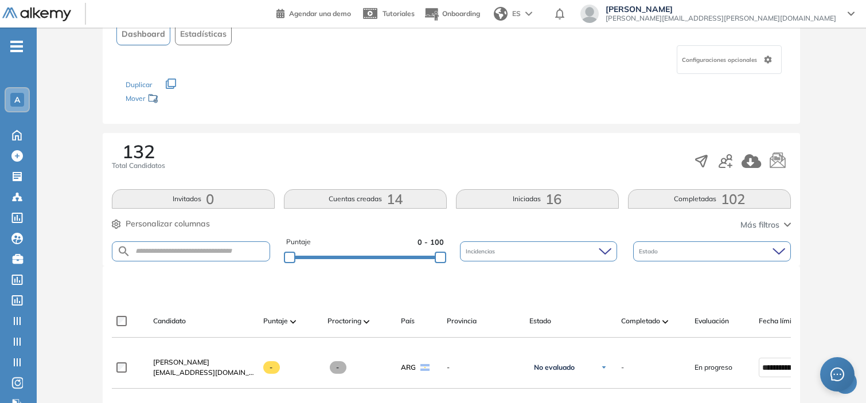
scroll to position [85, 0]
click at [191, 252] on input "text" at bounding box center [200, 250] width 139 height 9
paste input "**********"
type input "**********"
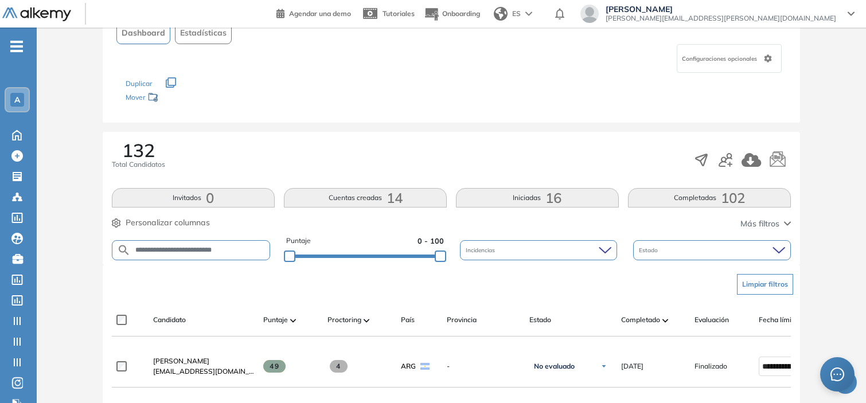
scroll to position [245, 0]
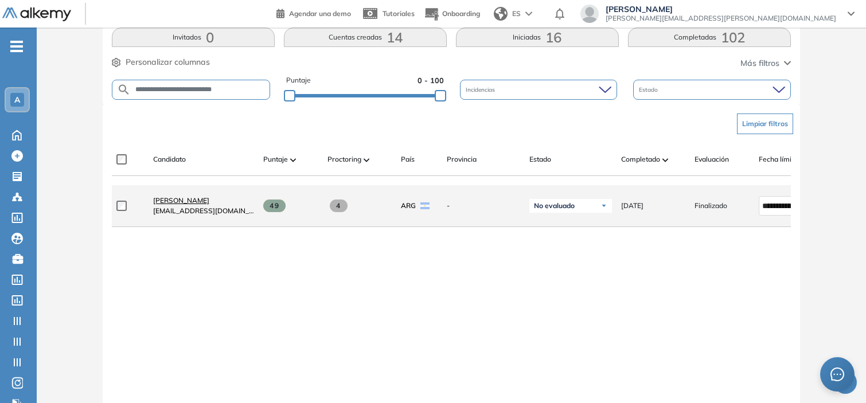
click at [209, 205] on span "[PERSON_NAME]" at bounding box center [181, 200] width 56 height 9
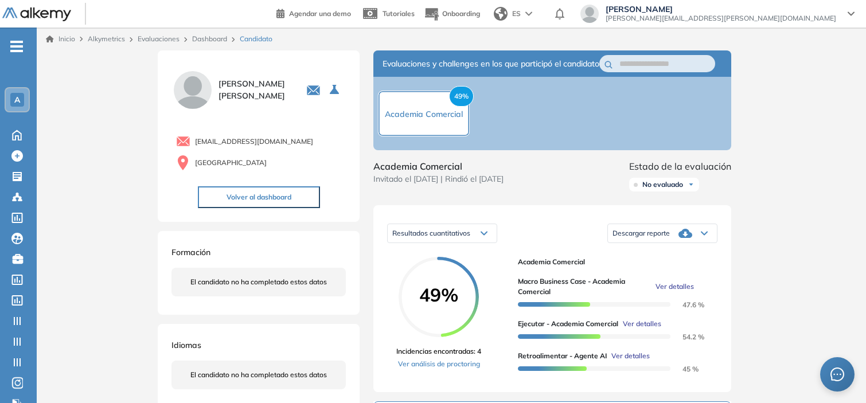
click at [213, 34] on link "Dashboard" at bounding box center [209, 38] width 35 height 9
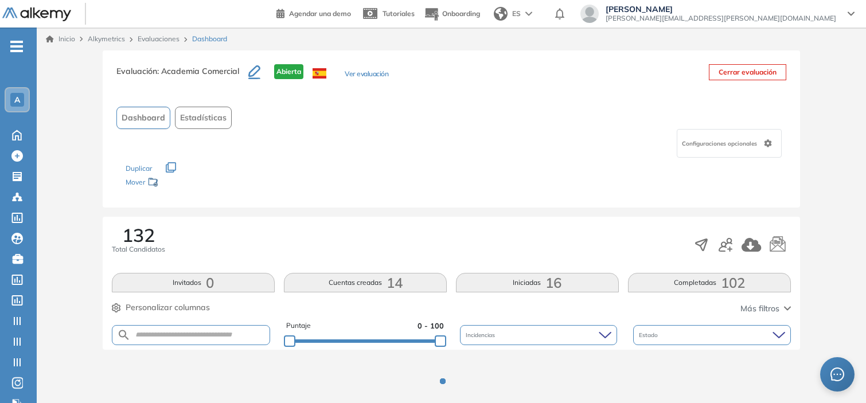
scroll to position [26, 0]
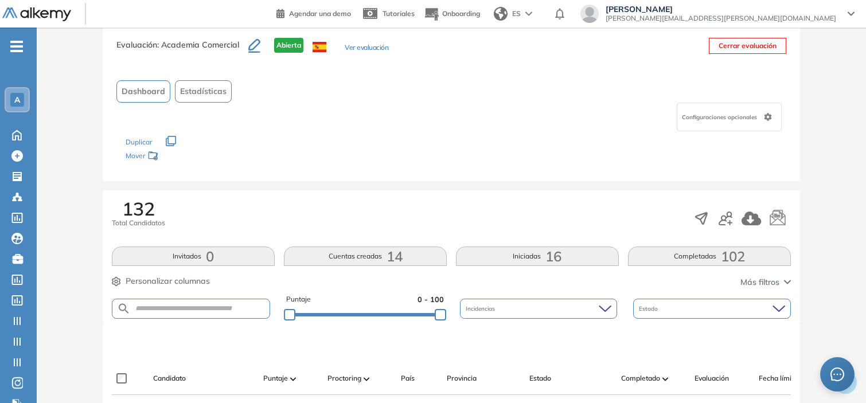
click at [200, 316] on form at bounding box center [191, 309] width 158 height 20
click at [208, 310] on input "text" at bounding box center [200, 308] width 139 height 9
paste input "**********"
type input "**********"
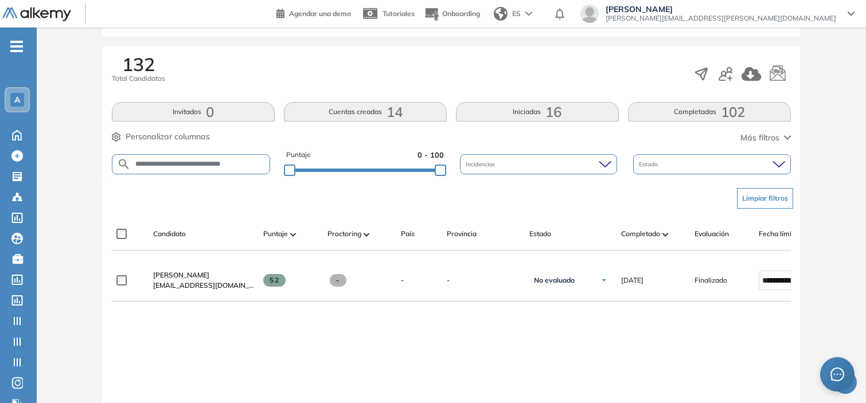
scroll to position [172, 0]
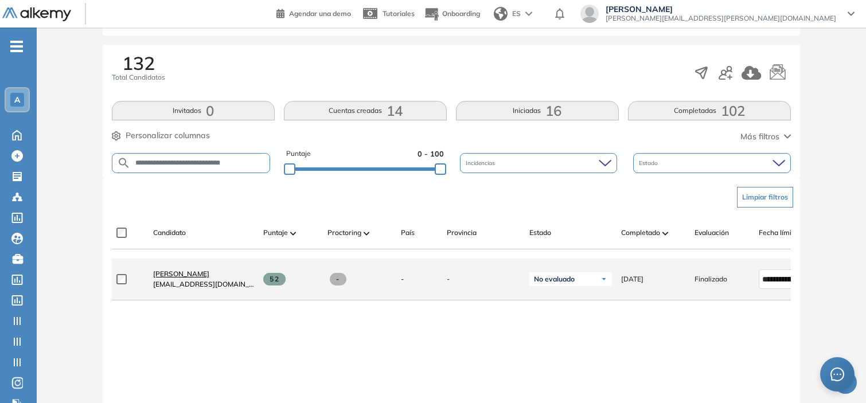
click at [197, 278] on span "[PERSON_NAME]" at bounding box center [181, 274] width 56 height 9
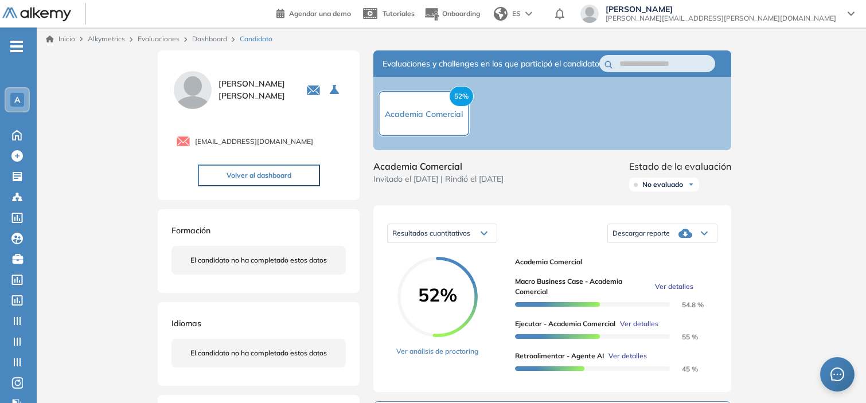
click at [203, 38] on link "Dashboard" at bounding box center [209, 38] width 35 height 9
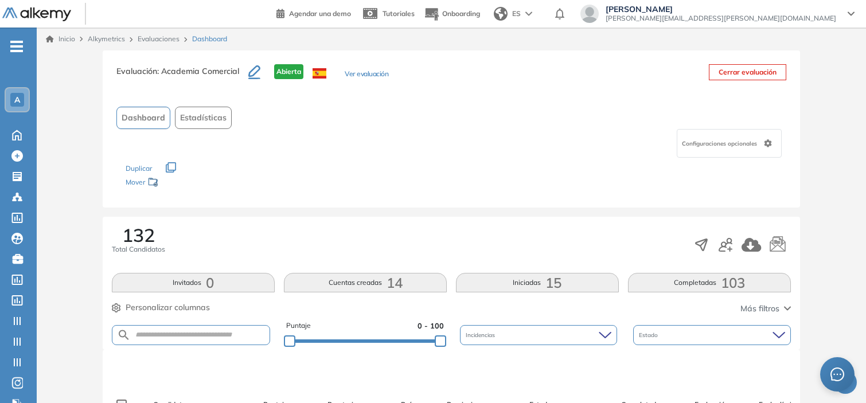
scroll to position [153, 0]
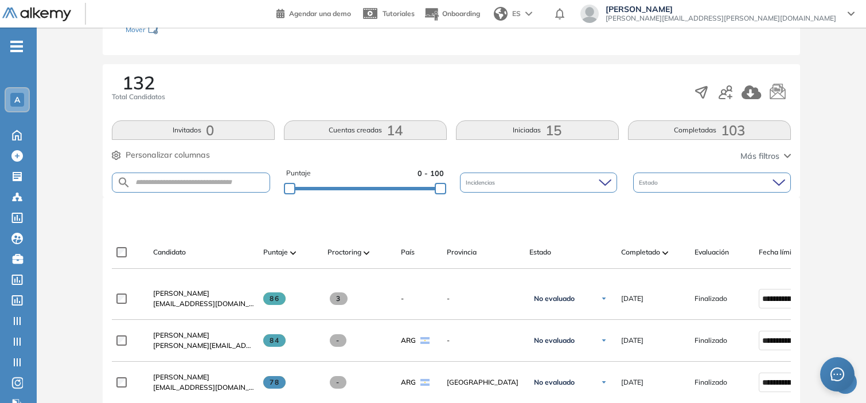
click at [222, 177] on form at bounding box center [191, 183] width 158 height 20
click at [225, 182] on input "text" at bounding box center [200, 182] width 139 height 9
paste input "**********"
type input "**********"
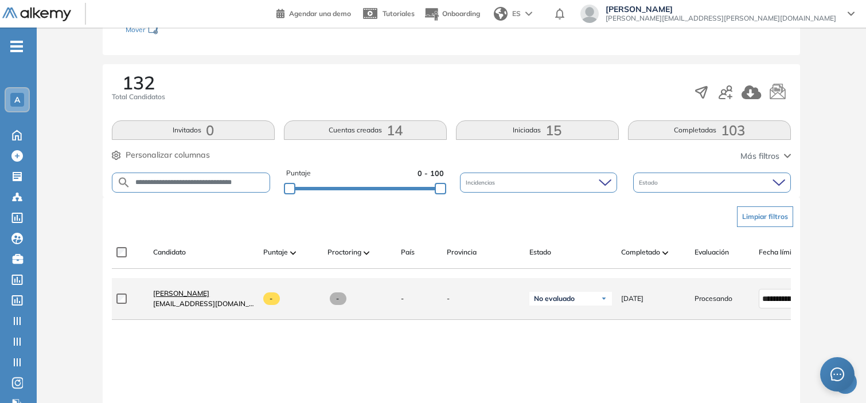
click at [209, 294] on span "[PERSON_NAME]" at bounding box center [181, 293] width 56 height 9
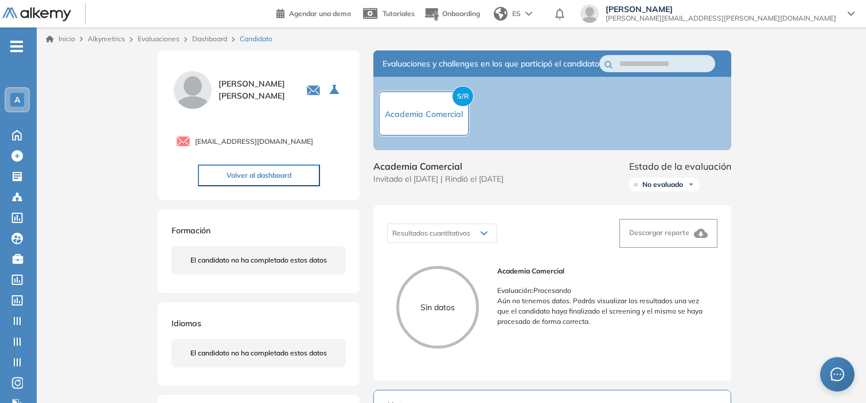
click at [212, 40] on link "Dashboard" at bounding box center [209, 38] width 35 height 9
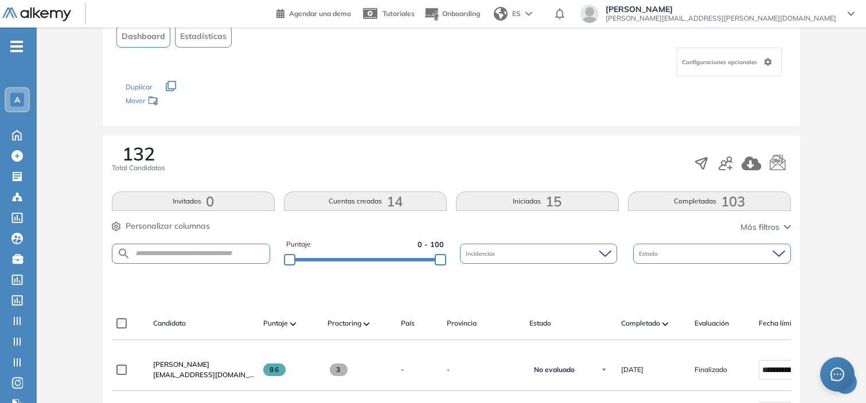
scroll to position [82, 0]
click at [205, 250] on input "text" at bounding box center [200, 253] width 139 height 9
paste input "**********"
type input "**********"
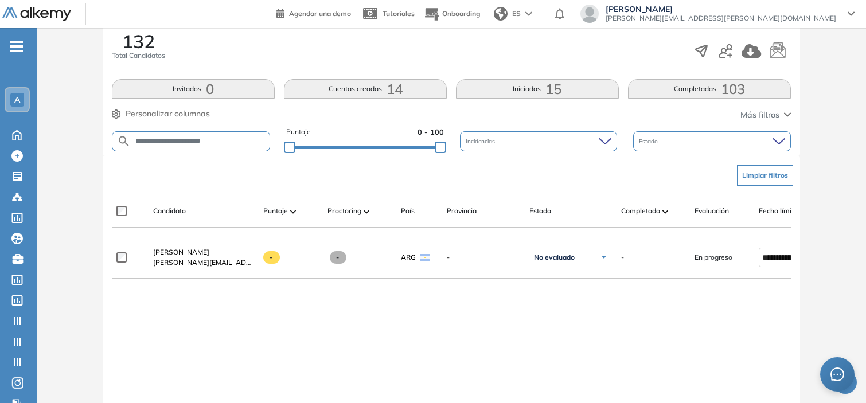
scroll to position [195, 0]
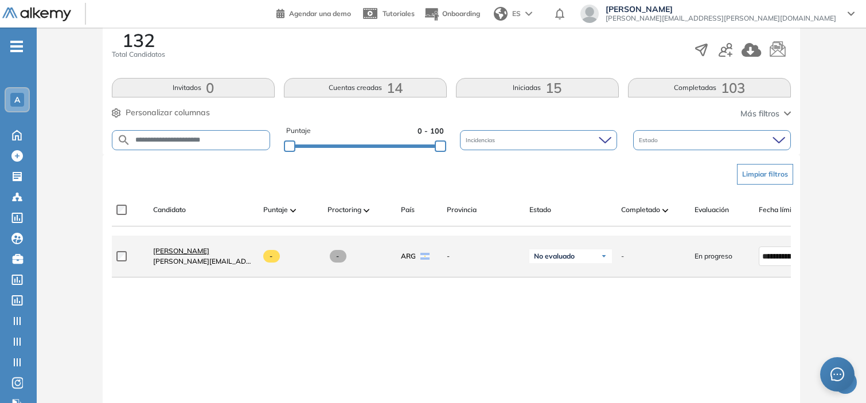
click at [192, 251] on span "[PERSON_NAME]" at bounding box center [181, 251] width 56 height 9
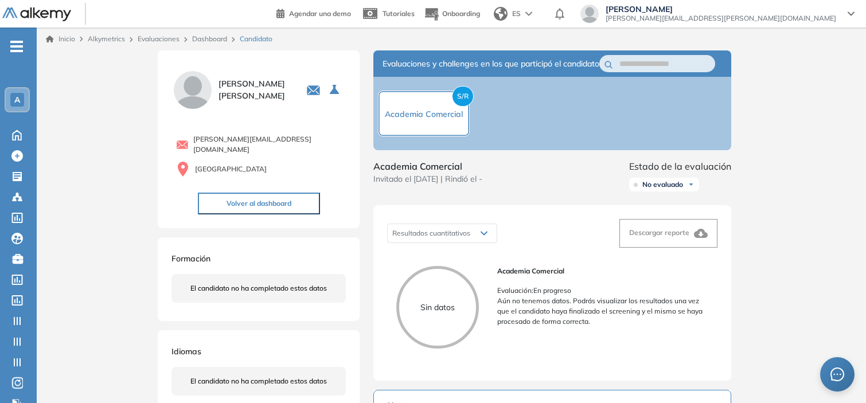
click at [259, 142] on span "[PERSON_NAME][EMAIL_ADDRESS][DOMAIN_NAME]" at bounding box center [269, 144] width 153 height 21
copy div "[PERSON_NAME][EMAIL_ADDRESS][DOMAIN_NAME]"
click at [198, 37] on link "Dashboard" at bounding box center [209, 38] width 35 height 9
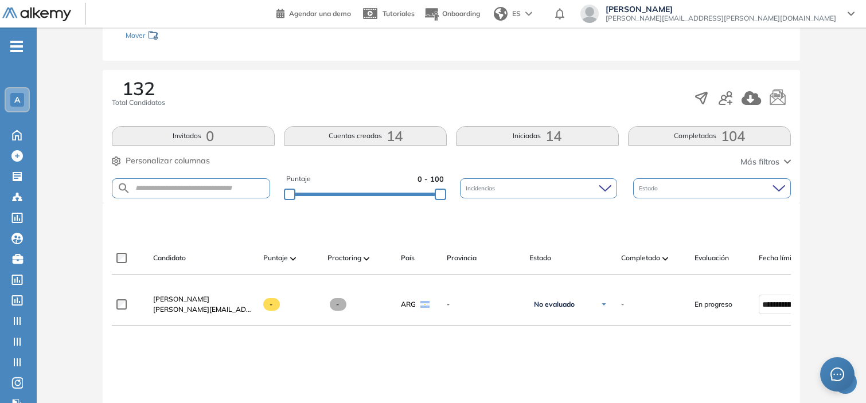
scroll to position [147, 0]
click at [201, 190] on input "text" at bounding box center [200, 188] width 139 height 9
paste input "**********"
type input "**********"
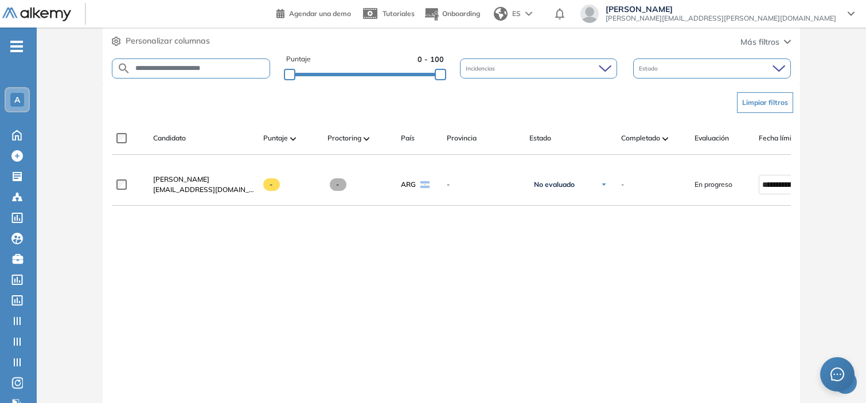
scroll to position [267, 0]
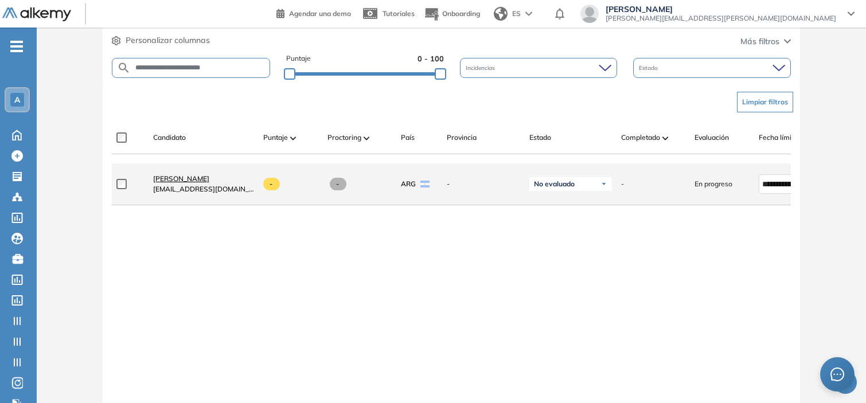
click at [209, 182] on span "[PERSON_NAME]" at bounding box center [181, 178] width 56 height 9
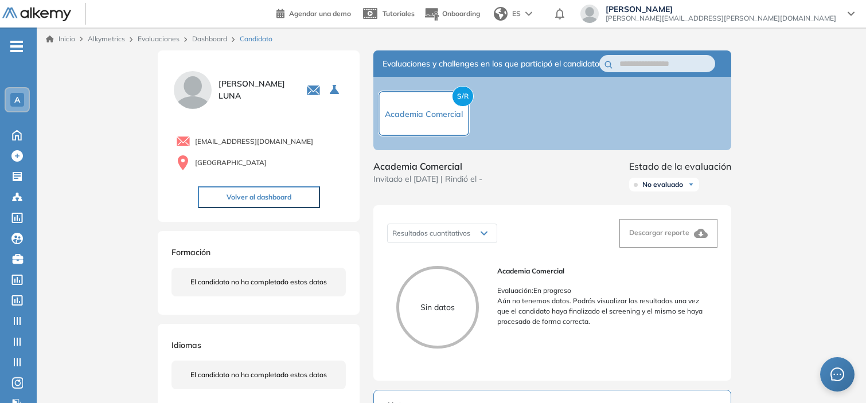
click at [224, 145] on span "[EMAIL_ADDRESS][DOMAIN_NAME]" at bounding box center [254, 141] width 118 height 10
click at [209, 40] on link "Dashboard" at bounding box center [209, 38] width 35 height 9
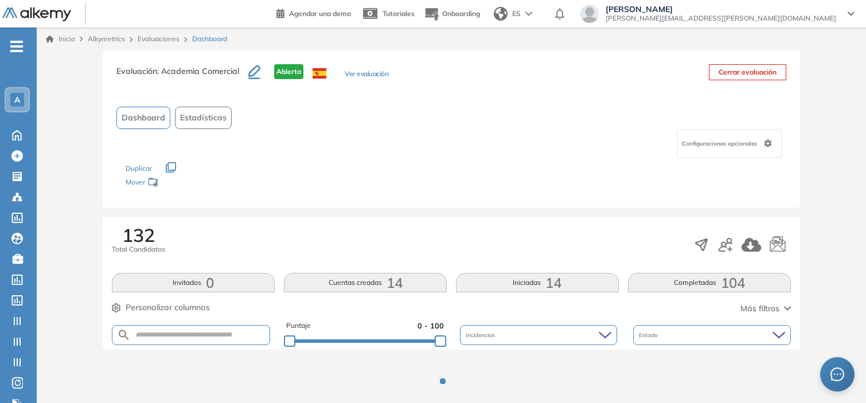
scroll to position [26, 0]
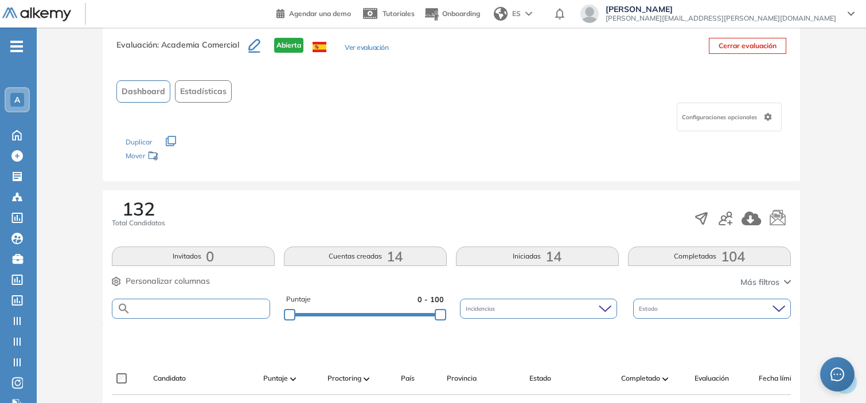
click at [227, 308] on input "text" at bounding box center [200, 308] width 139 height 9
paste input "**********"
type input "**********"
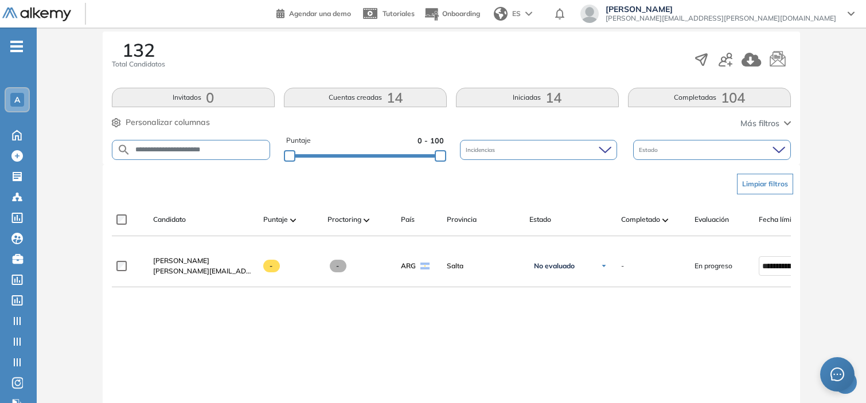
scroll to position [186, 0]
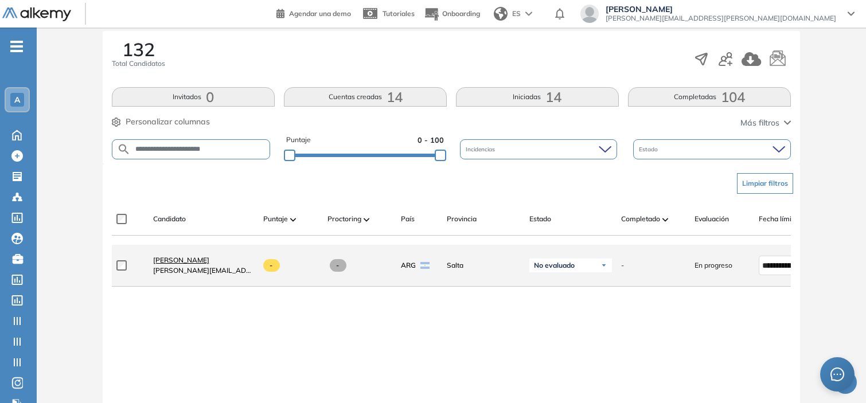
click at [186, 260] on span "[PERSON_NAME]" at bounding box center [181, 260] width 56 height 9
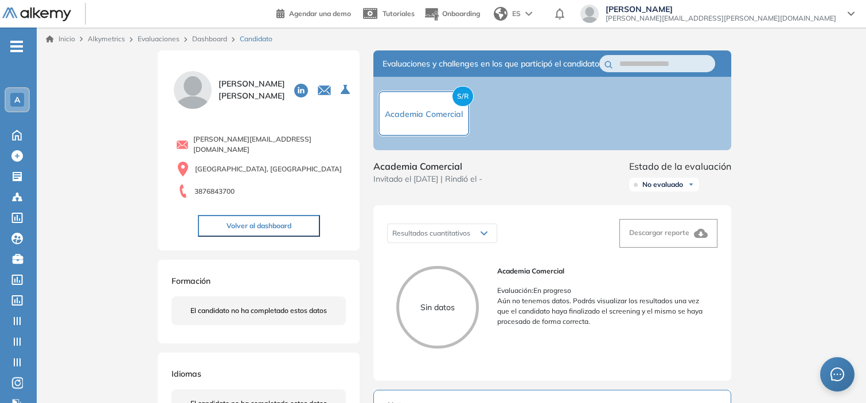
click at [209, 34] on link "Dashboard" at bounding box center [209, 38] width 35 height 9
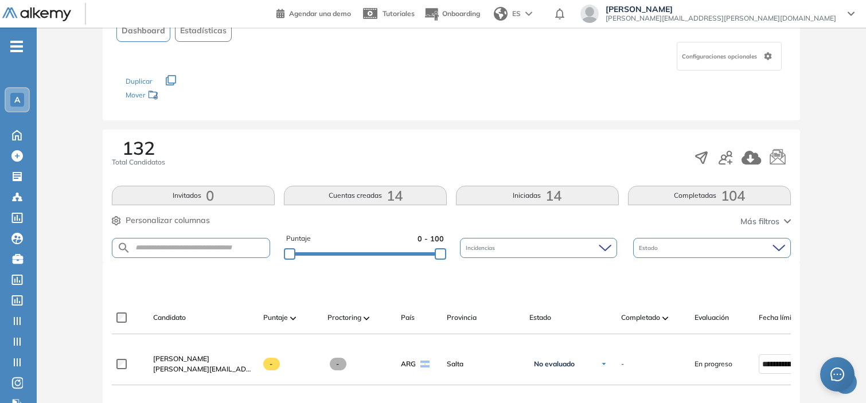
scroll to position [92, 0]
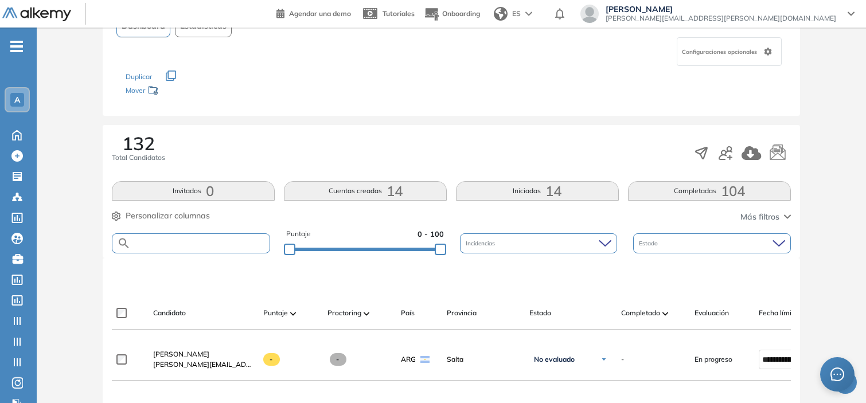
click at [206, 245] on input "text" at bounding box center [200, 243] width 139 height 9
paste input "**********"
type input "**********"
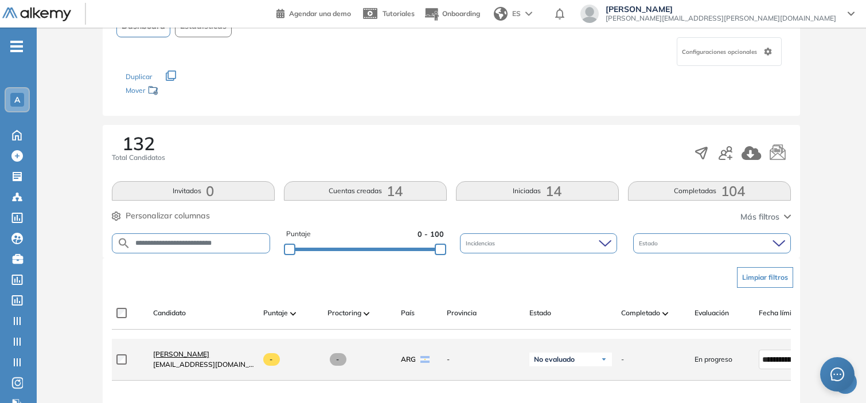
click at [209, 357] on span "[PERSON_NAME]" at bounding box center [181, 354] width 56 height 9
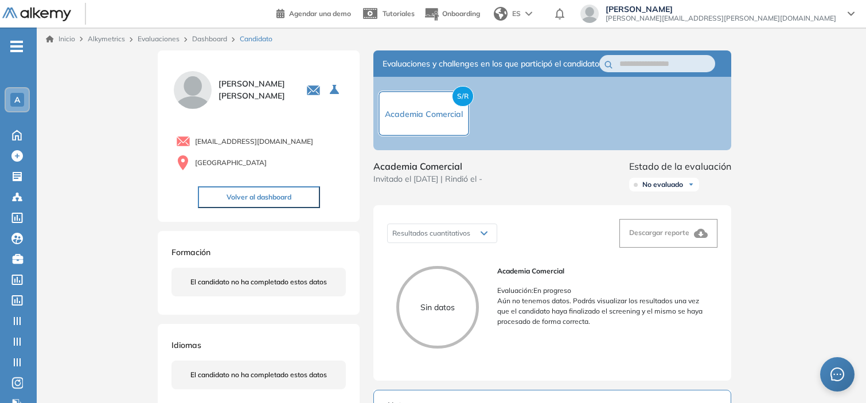
click at [209, 38] on link "Dashboard" at bounding box center [209, 38] width 35 height 9
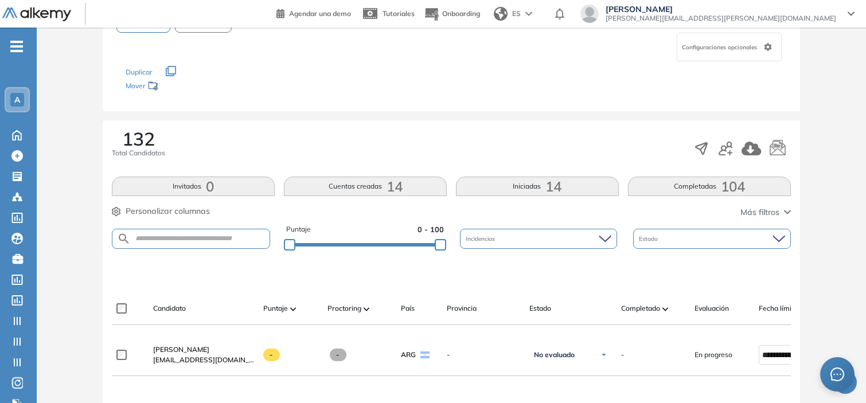
scroll to position [97, 0]
click at [205, 236] on input "text" at bounding box center [200, 237] width 139 height 9
paste input "**********"
type input "**********"
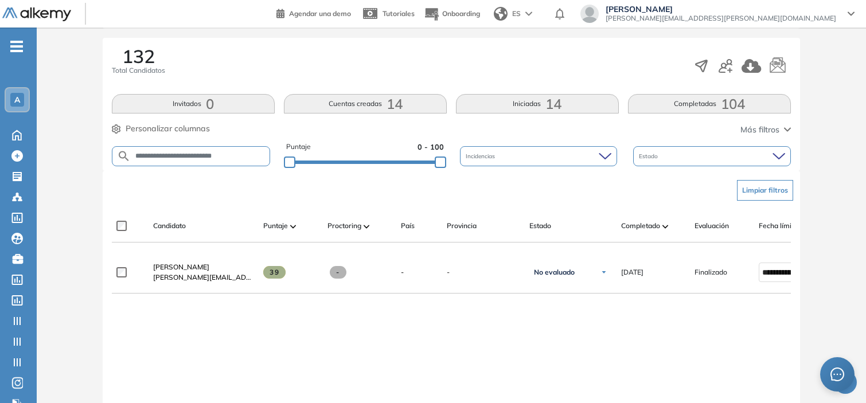
scroll to position [181, 0]
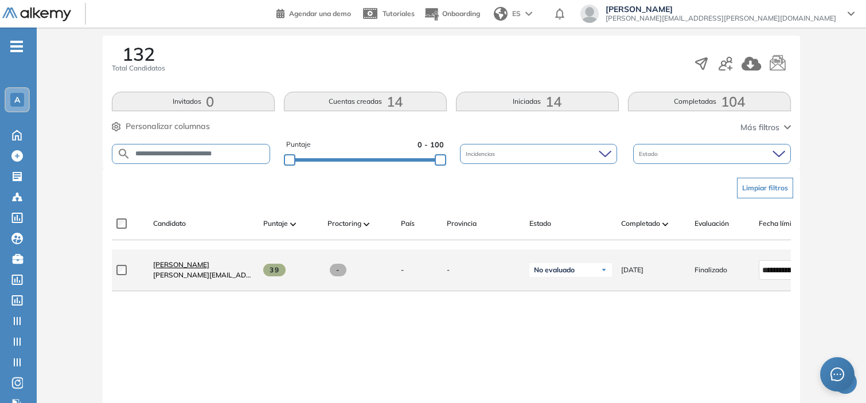
click at [197, 269] on span "[PERSON_NAME]" at bounding box center [181, 264] width 56 height 9
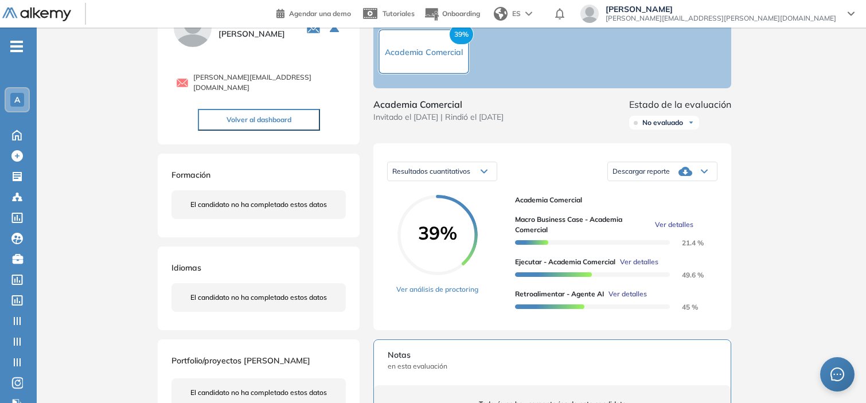
scroll to position [130, 0]
